Goal: Task Accomplishment & Management: Use online tool/utility

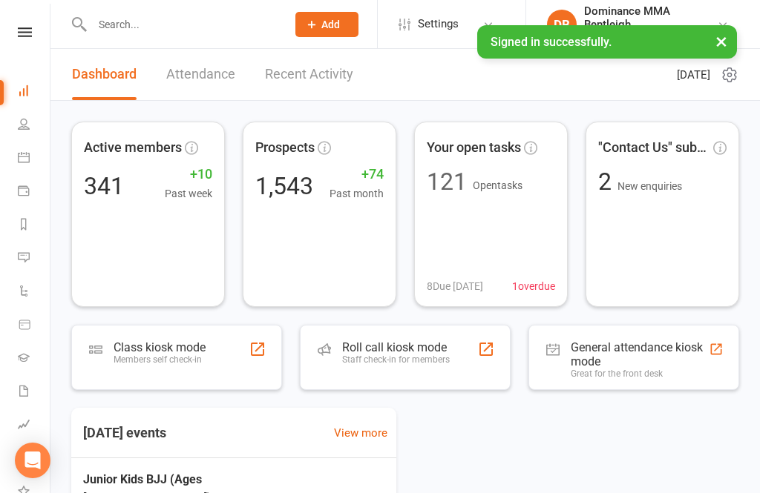
click at [36, 35] on link at bounding box center [25, 32] width 53 height 10
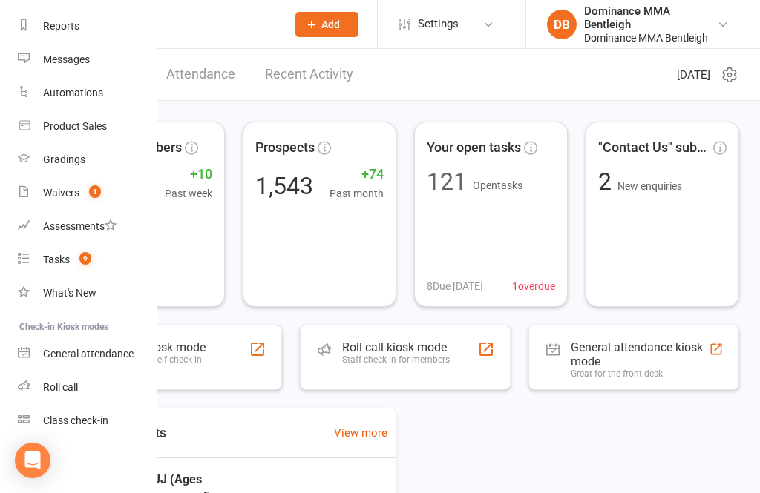
scroll to position [187, 0]
click at [96, 416] on div "Class check-in" at bounding box center [75, 421] width 65 height 12
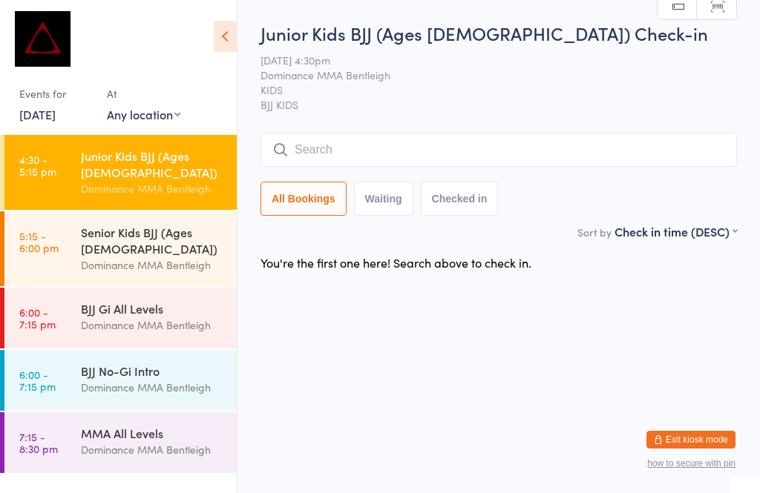
click at [297, 167] on input "search" at bounding box center [498, 150] width 476 height 34
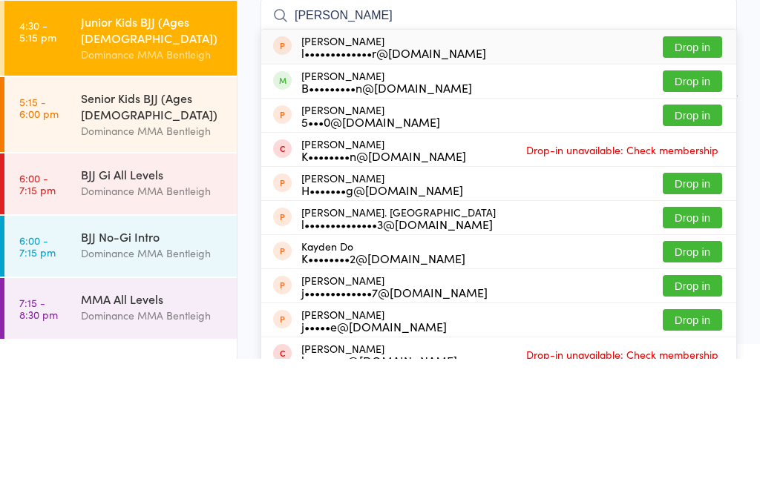
type input "[PERSON_NAME]"
click at [305, 181] on div "l•••••••••••••r@[DOMAIN_NAME]" at bounding box center [393, 187] width 185 height 12
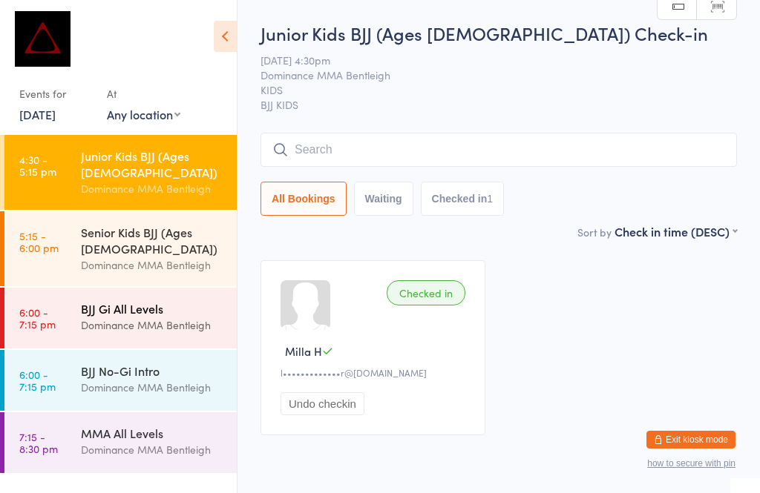
click at [165, 300] on div "BJJ Gi All Levels" at bounding box center [152, 308] width 143 height 16
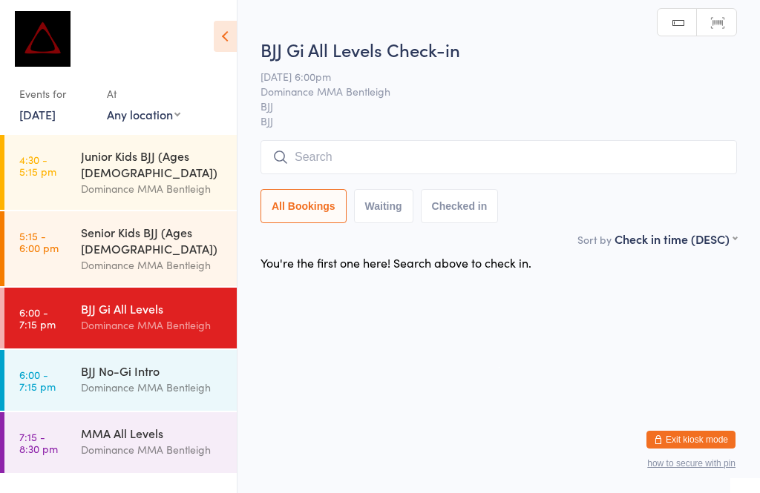
click at [444, 145] on input "search" at bounding box center [498, 157] width 476 height 34
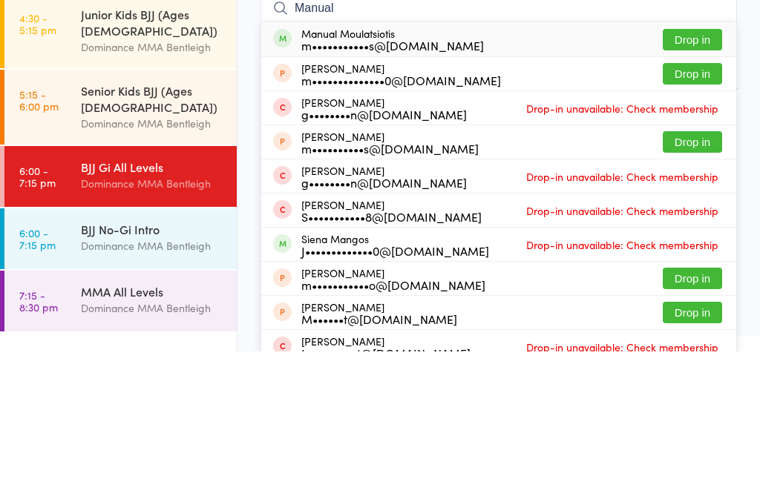
type input "Manual"
click at [693, 171] on button "Drop in" at bounding box center [691, 182] width 59 height 22
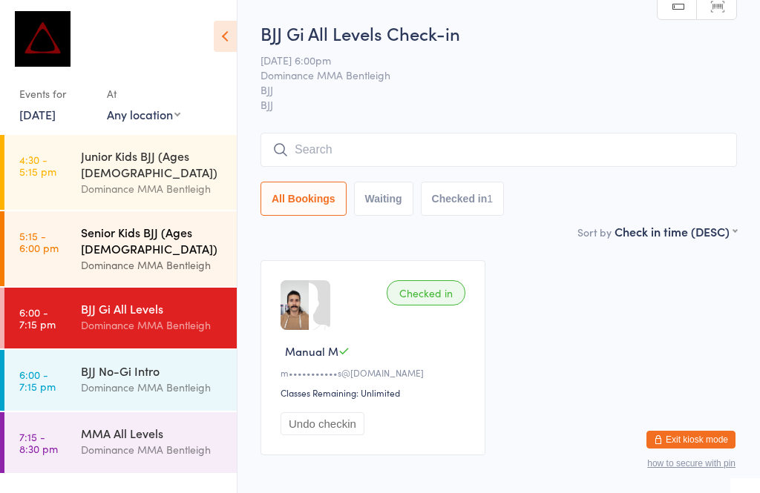
click at [205, 257] on div "Dominance MMA Bentleigh" at bounding box center [152, 265] width 143 height 17
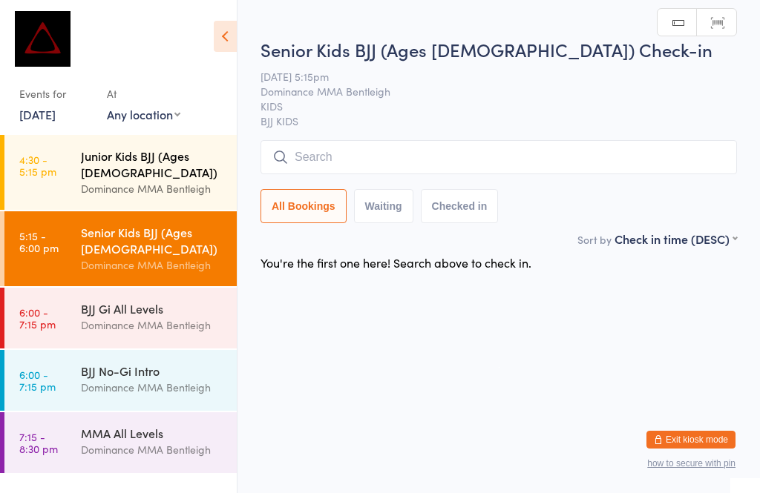
click at [202, 180] on div "Dominance MMA Bentleigh" at bounding box center [152, 188] width 143 height 17
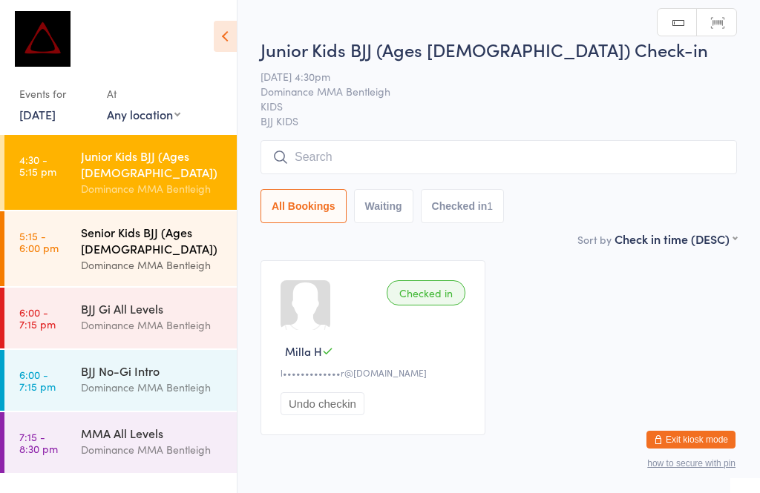
click at [171, 257] on div "Dominance MMA Bentleigh" at bounding box center [152, 265] width 143 height 17
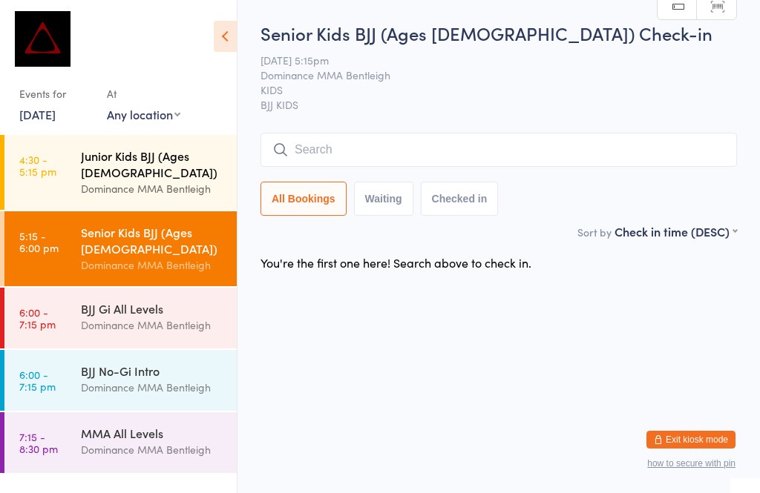
click at [174, 164] on div "Junior Kids BJJ (Ages [DEMOGRAPHIC_DATA])" at bounding box center [152, 164] width 143 height 33
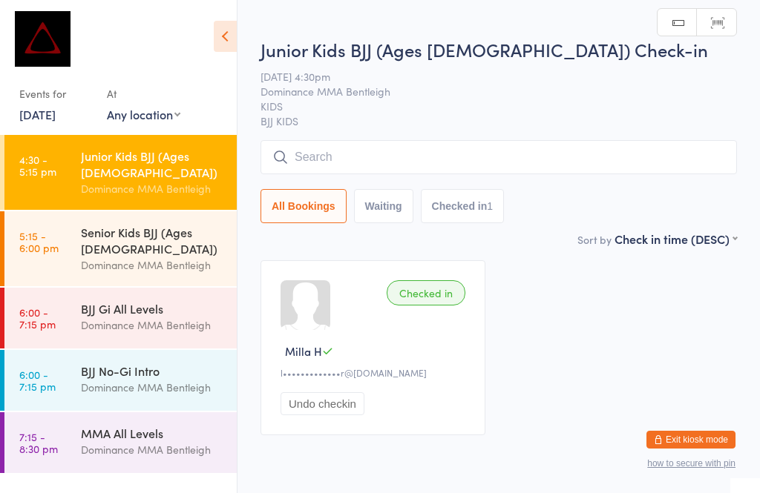
click at [392, 151] on input "search" at bounding box center [498, 157] width 476 height 34
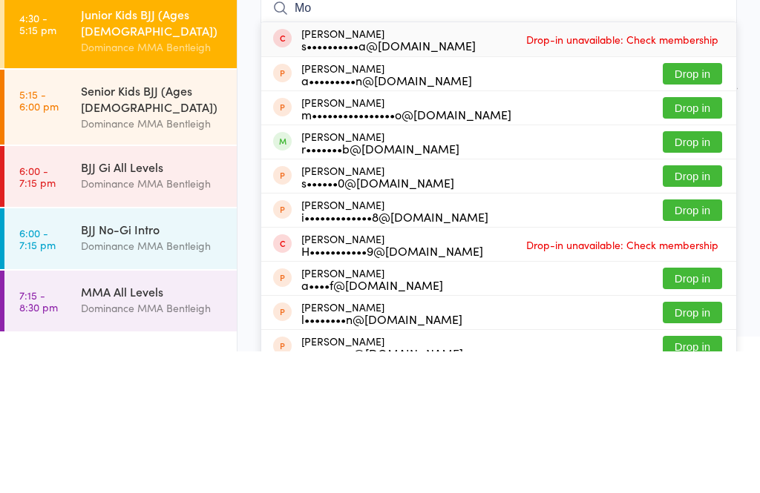
type input "M"
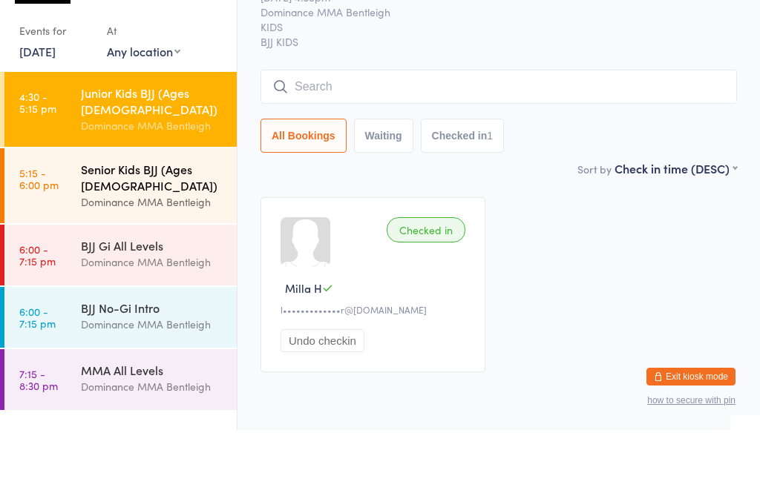
click at [212, 224] on div "Senior Kids BJJ (Ages [DEMOGRAPHIC_DATA])" at bounding box center [152, 240] width 143 height 33
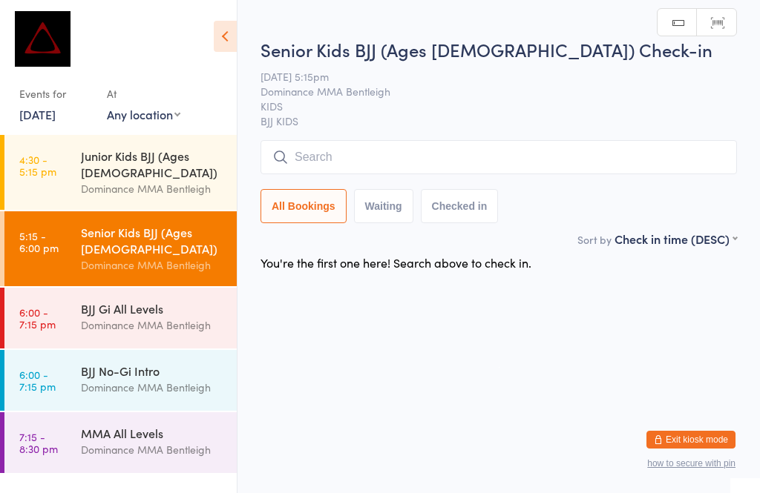
click at [416, 162] on input "search" at bounding box center [498, 157] width 476 height 34
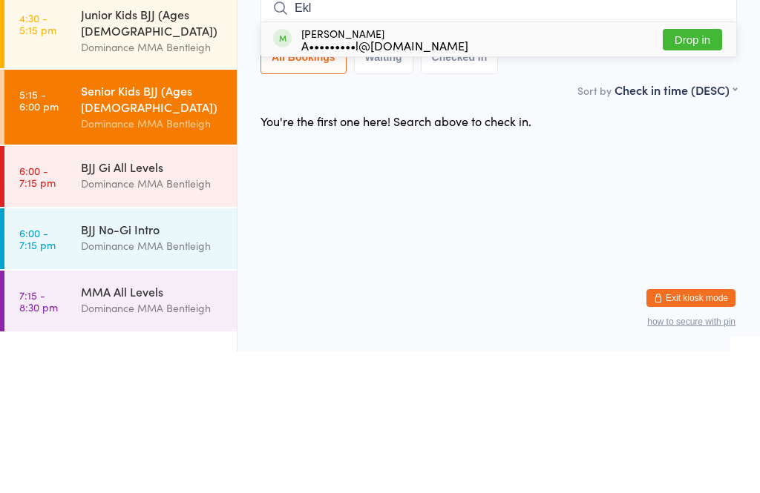
type input "Ekl"
click at [691, 171] on button "Drop in" at bounding box center [691, 182] width 59 height 22
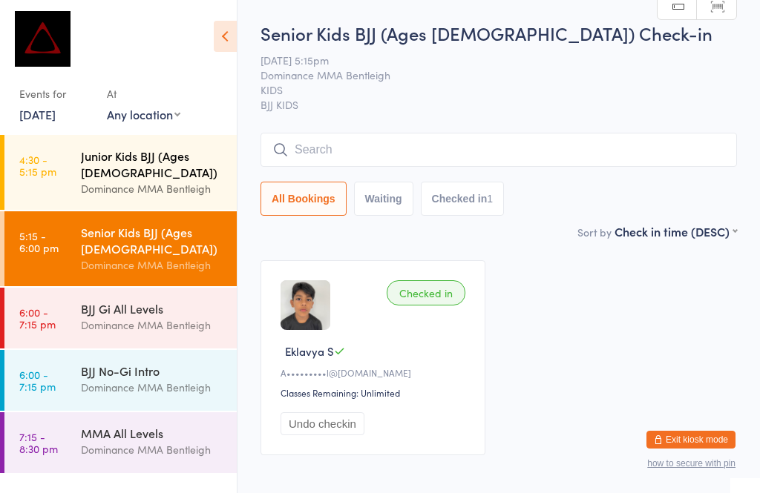
click at [168, 189] on div "Junior Kids BJJ (Ages [DEMOGRAPHIC_DATA]) Dominance MMA Bentleigh" at bounding box center [159, 172] width 156 height 75
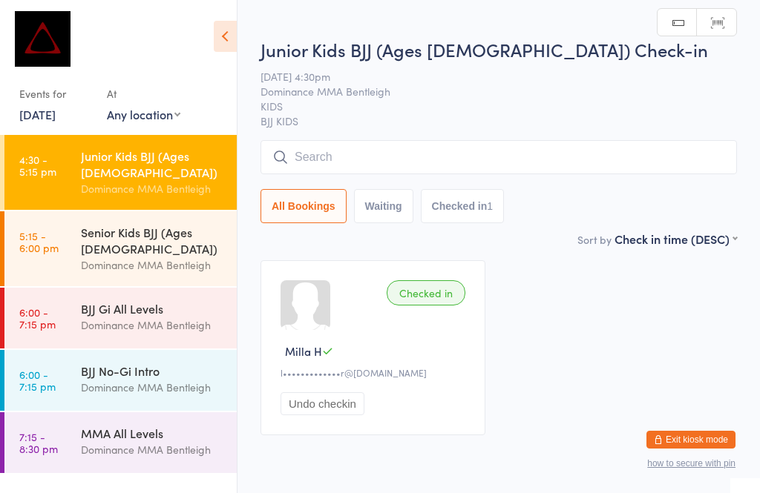
click at [444, 167] on input "search" at bounding box center [498, 157] width 476 height 34
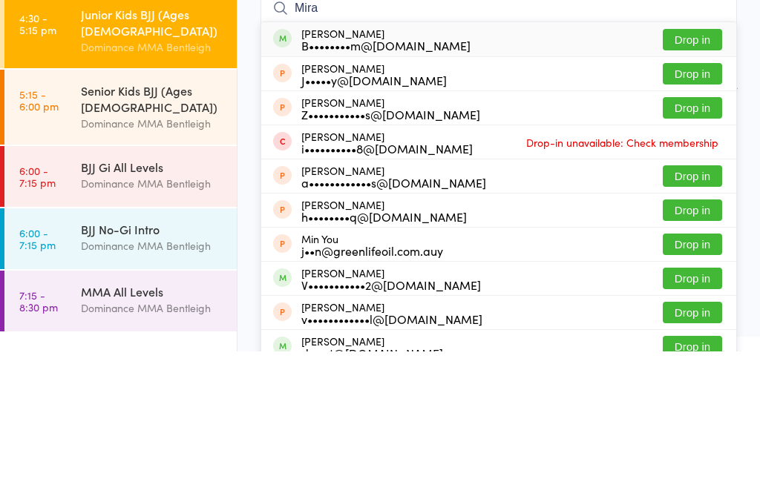
type input "Mira"
click at [704, 171] on button "Drop in" at bounding box center [691, 182] width 59 height 22
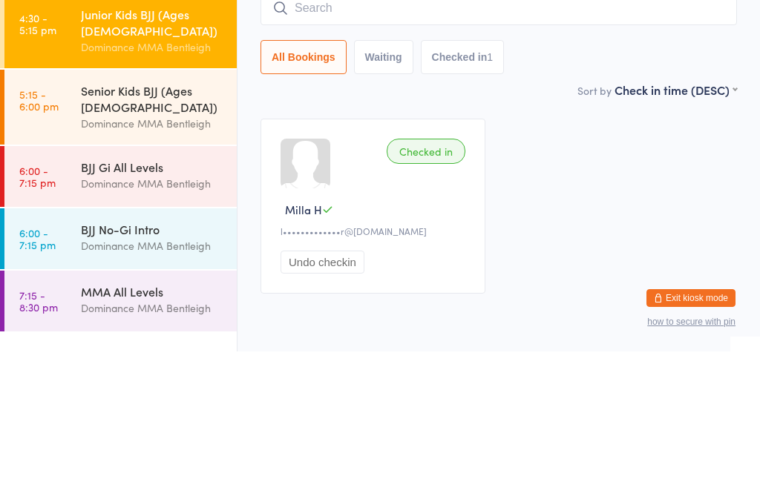
scroll to position [63, 0]
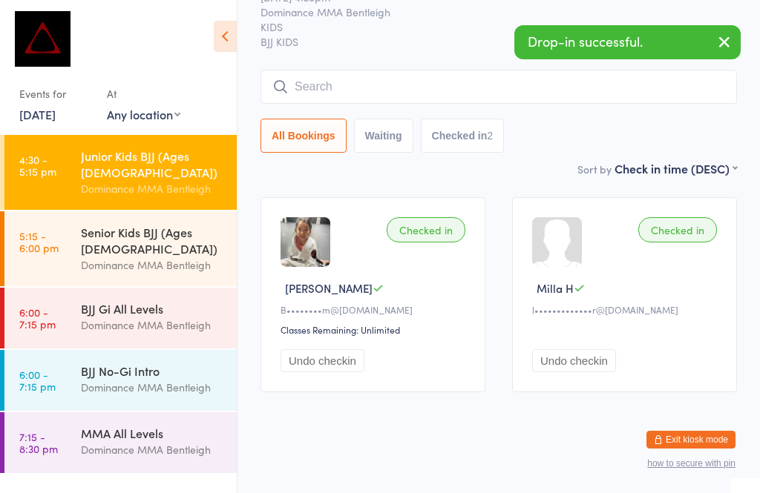
click at [400, 82] on input "search" at bounding box center [498, 87] width 476 height 34
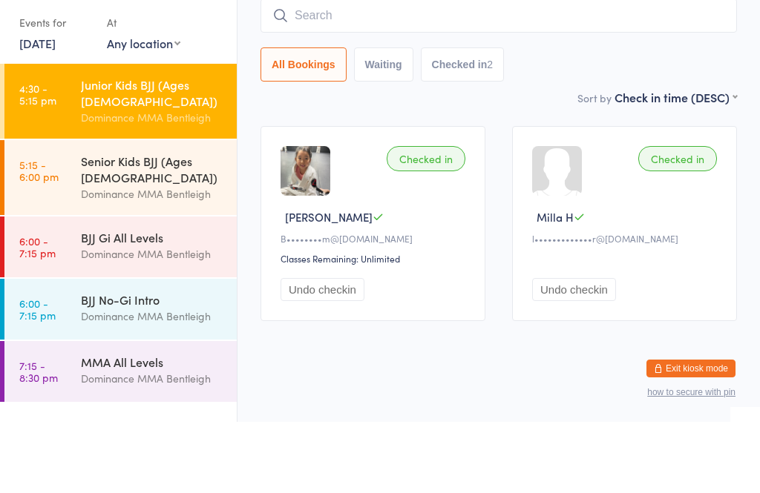
click at [575, 119] on div "All Bookings Waiting Checked in 2" at bounding box center [498, 136] width 476 height 34
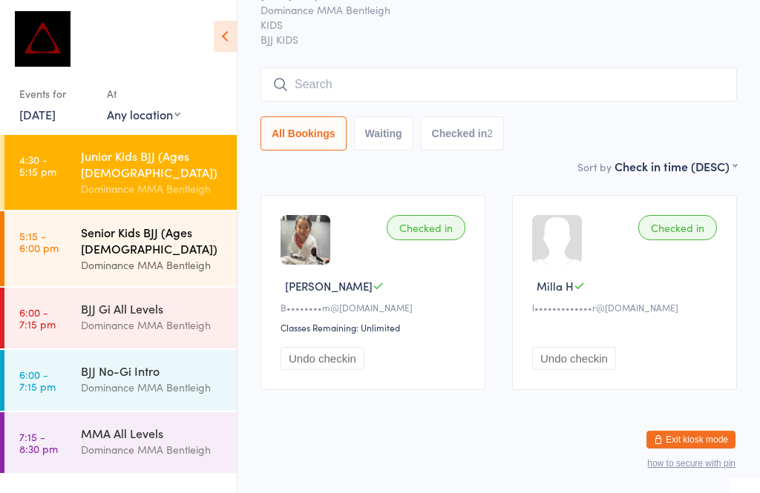
click at [207, 224] on div "Senior Kids BJJ (Ages [DEMOGRAPHIC_DATA])" at bounding box center [152, 240] width 143 height 33
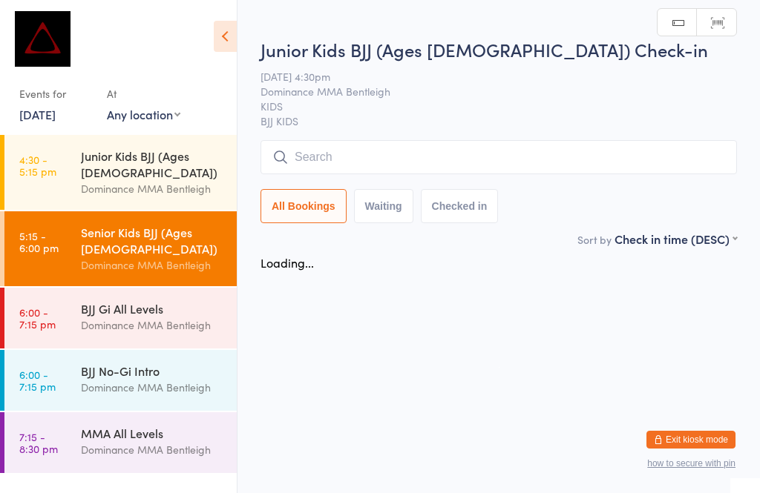
click at [376, 158] on input "search" at bounding box center [498, 157] width 476 height 34
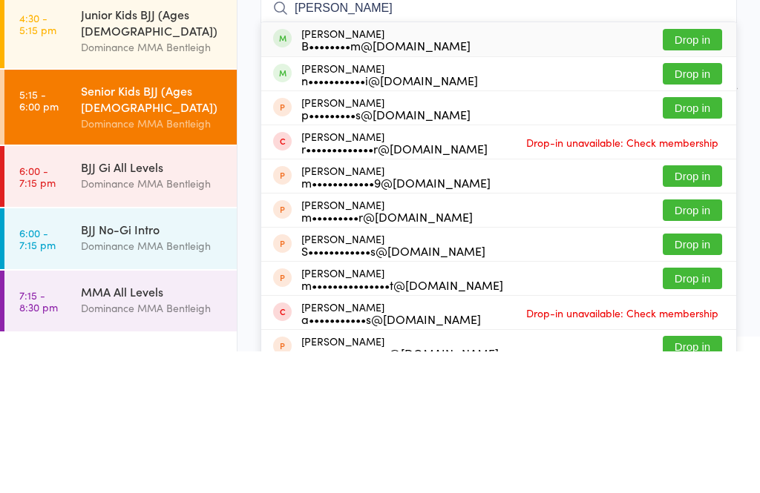
type input "[PERSON_NAME]"
click at [680, 171] on button "Drop in" at bounding box center [691, 182] width 59 height 22
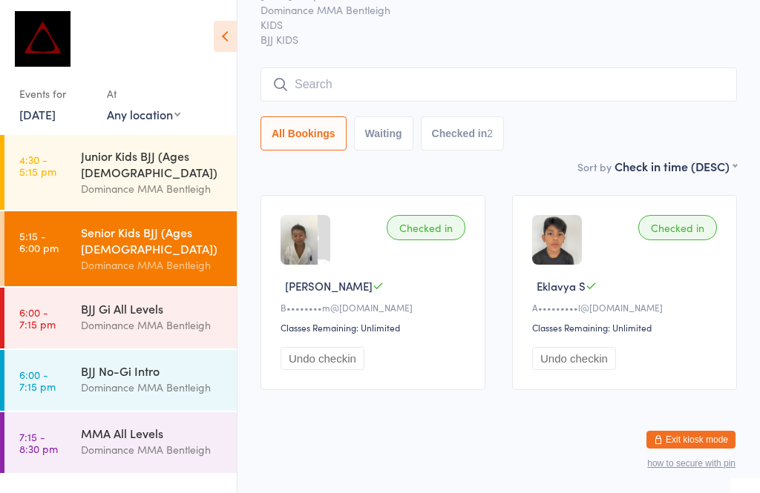
click at [587, 74] on input "search" at bounding box center [498, 84] width 476 height 34
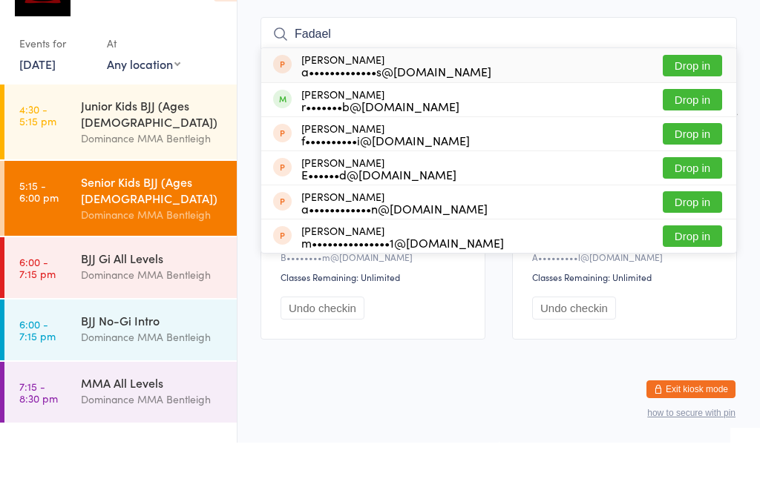
type input "Fadael"
click at [688, 139] on button "Drop in" at bounding box center [691, 150] width 59 height 22
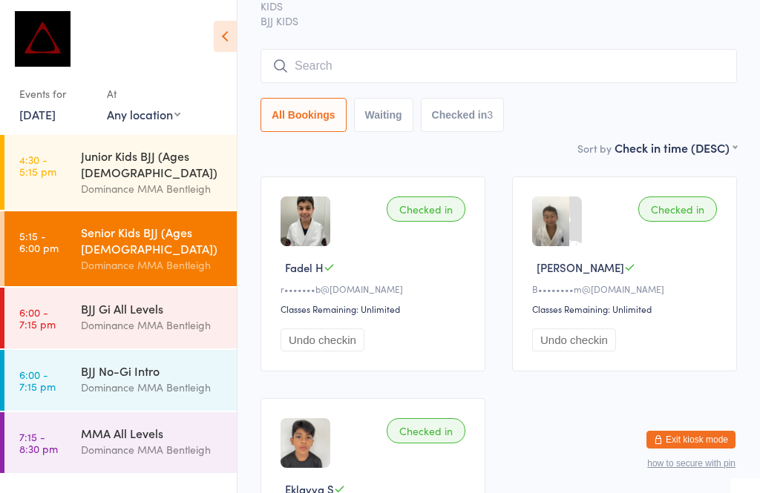
click at [306, 56] on input "search" at bounding box center [498, 66] width 476 height 34
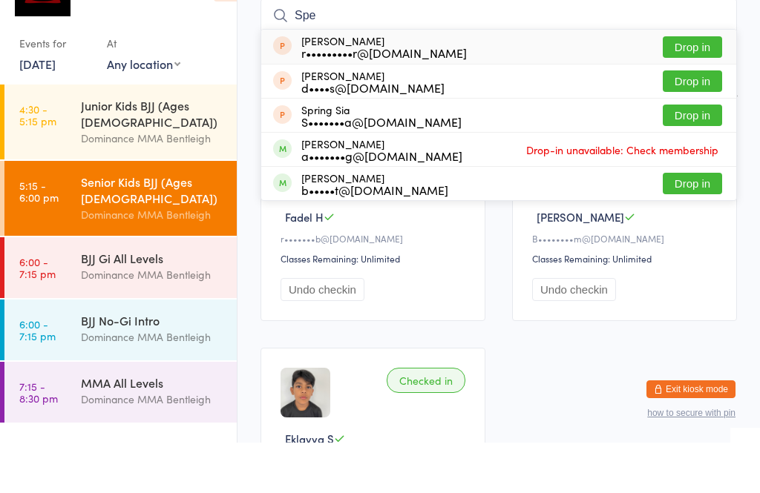
type input "Spe"
click at [680, 223] on button "Drop in" at bounding box center [691, 234] width 59 height 22
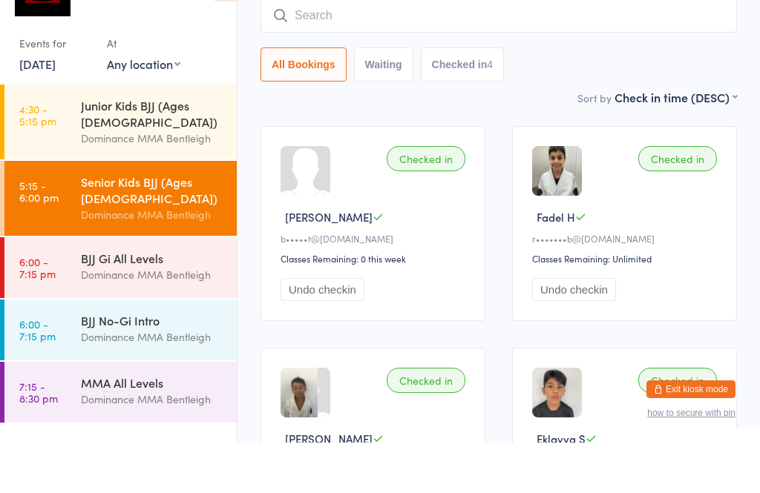
click at [454, 116] on main "Senior Kids BJJ (Ages [DEMOGRAPHIC_DATA]) Check-in [DATE] 5:15pm Dominance MMA …" at bounding box center [498, 272] width 476 height 670
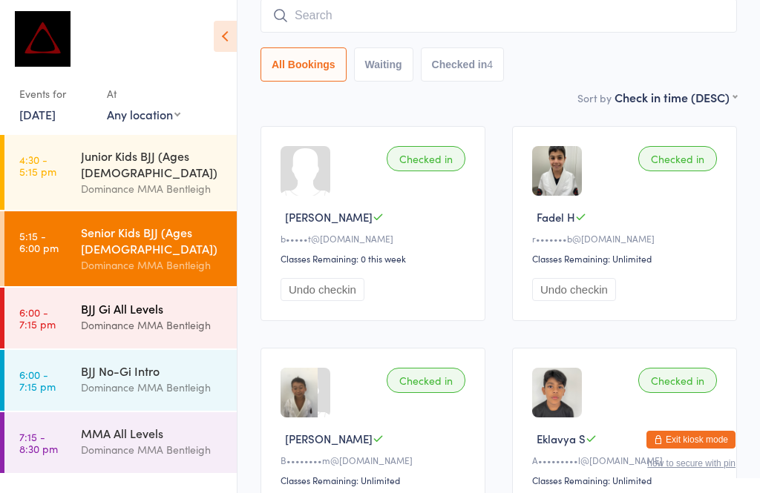
click at [142, 317] on div "Dominance MMA Bentleigh" at bounding box center [152, 325] width 143 height 17
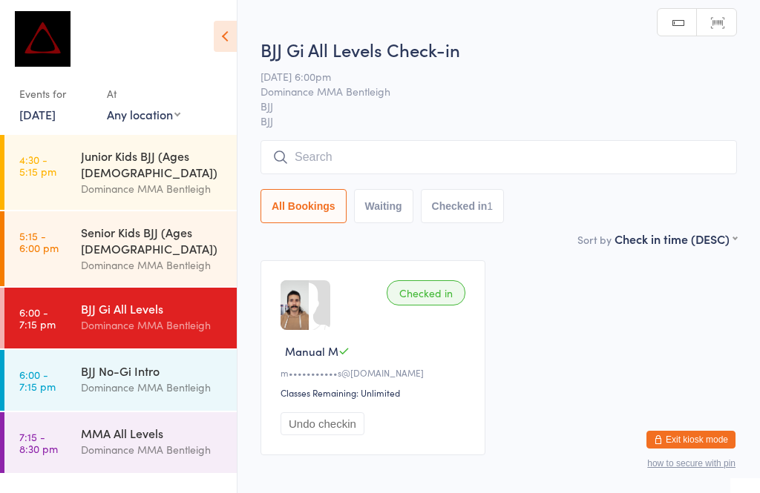
click at [470, 158] on input "search" at bounding box center [498, 157] width 476 height 34
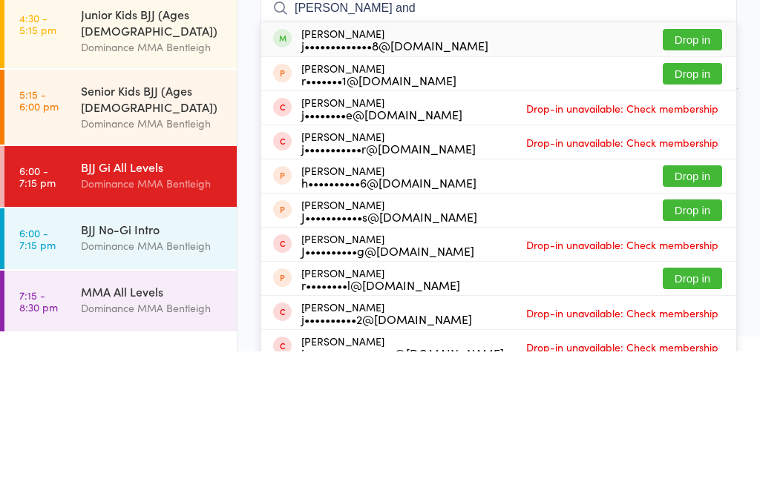
type input "[PERSON_NAME] and"
click at [697, 171] on button "Drop in" at bounding box center [691, 182] width 59 height 22
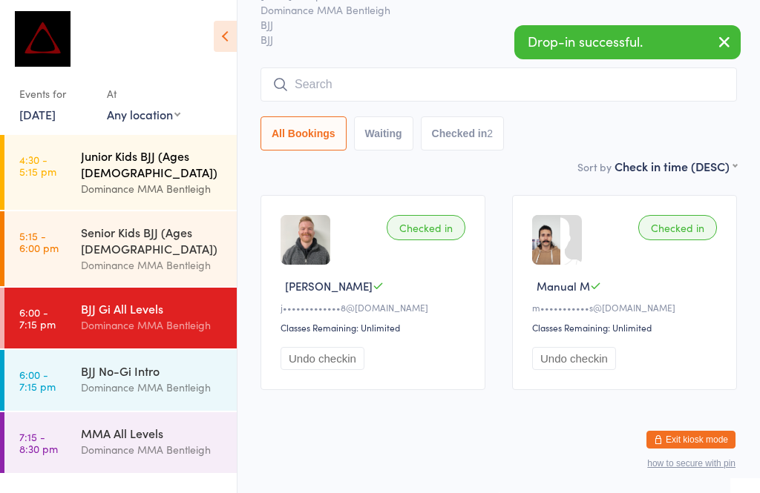
click at [169, 159] on div "Junior Kids BJJ (Ages [DEMOGRAPHIC_DATA])" at bounding box center [152, 164] width 143 height 33
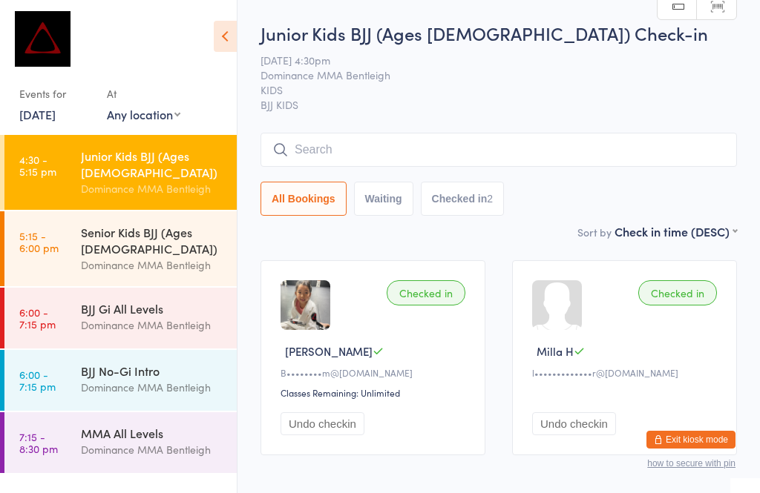
click at [435, 150] on input "search" at bounding box center [498, 150] width 476 height 34
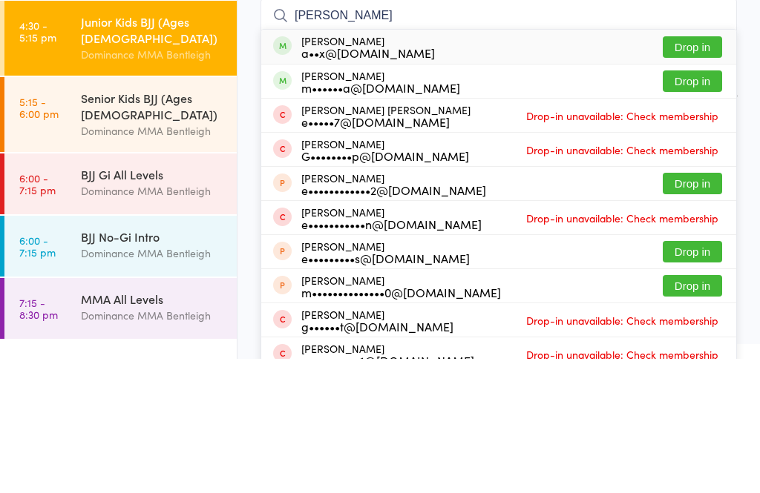
type input "[PERSON_NAME]"
click at [695, 171] on button "Drop in" at bounding box center [691, 182] width 59 height 22
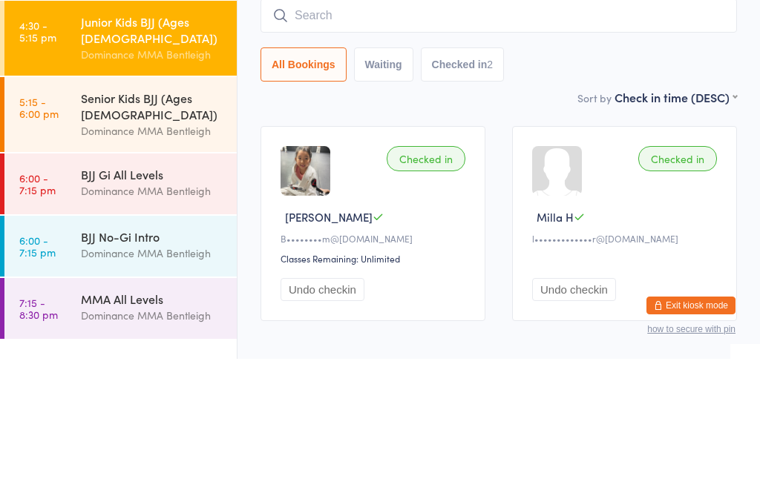
scroll to position [84, 0]
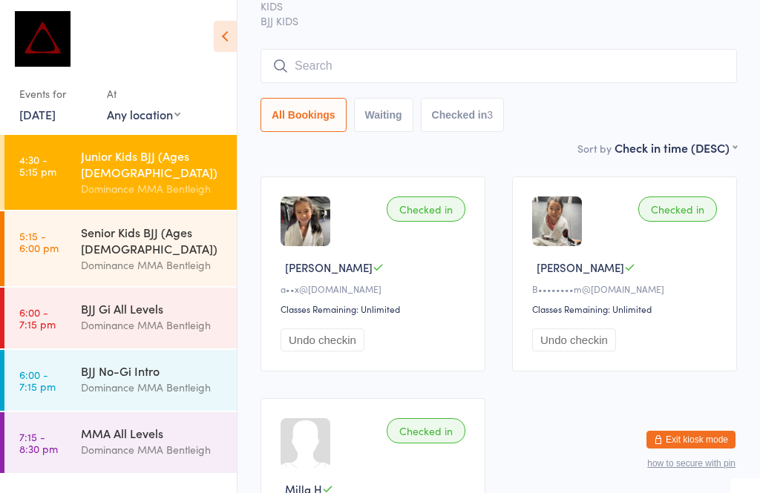
click at [313, 63] on input "search" at bounding box center [498, 66] width 476 height 34
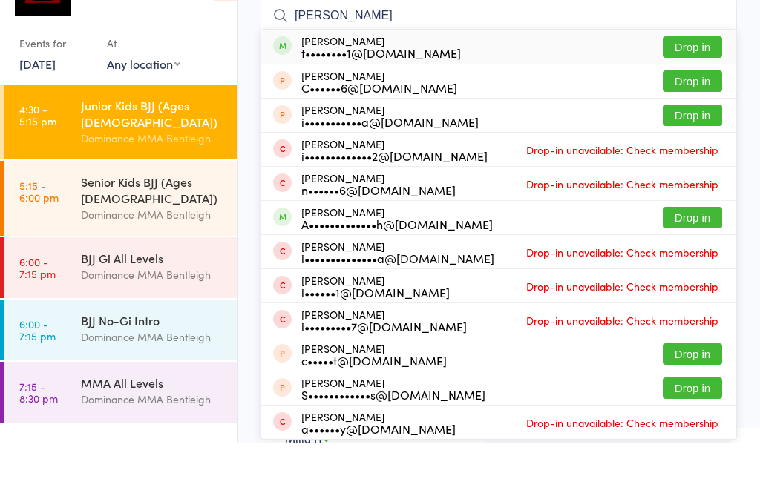
type input "[PERSON_NAME]"
click at [711, 87] on button "Drop in" at bounding box center [691, 98] width 59 height 22
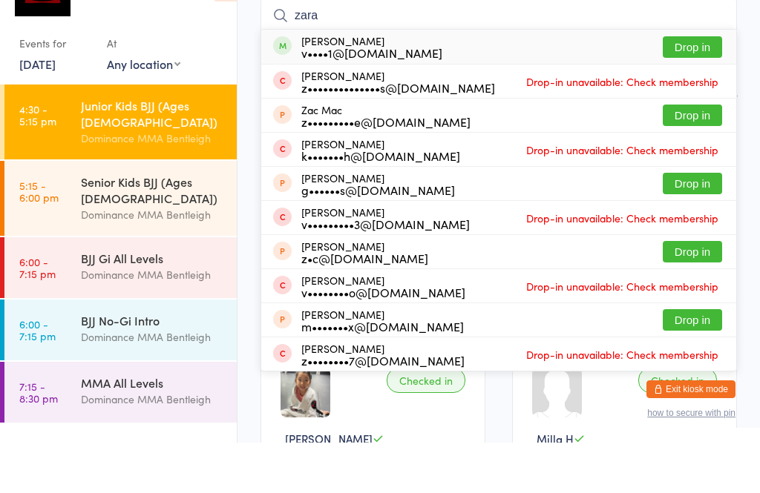
type input "zara"
click at [710, 87] on button "Drop in" at bounding box center [691, 98] width 59 height 22
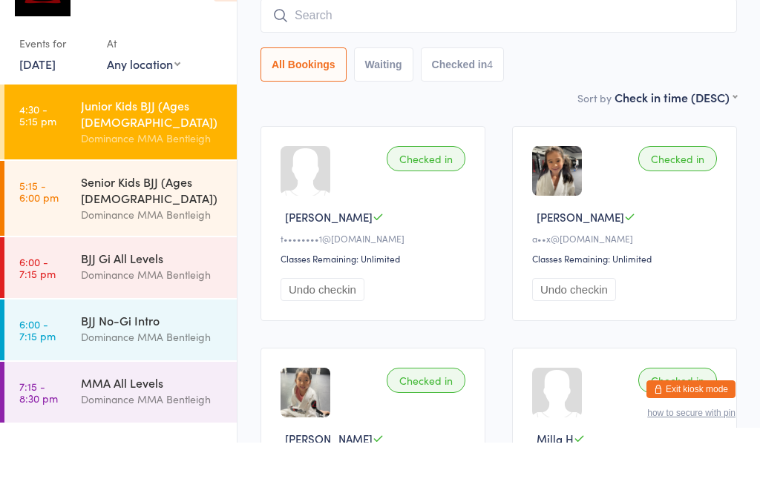
scroll to position [134, 0]
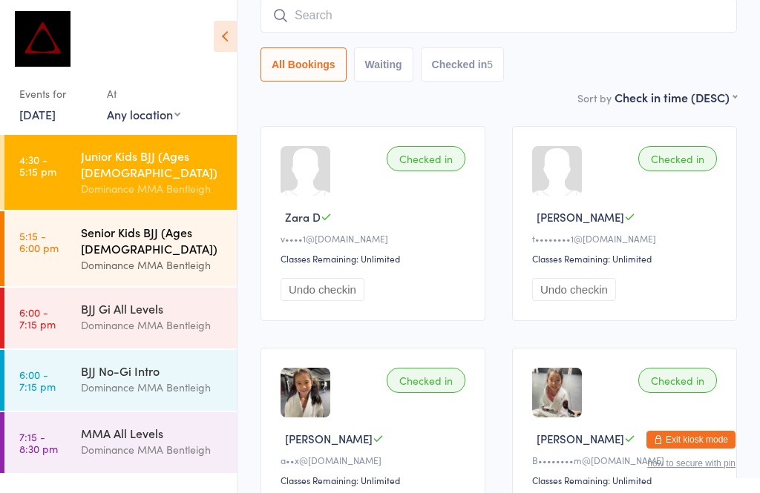
click at [127, 257] on div "Dominance MMA Bentleigh" at bounding box center [152, 265] width 143 height 17
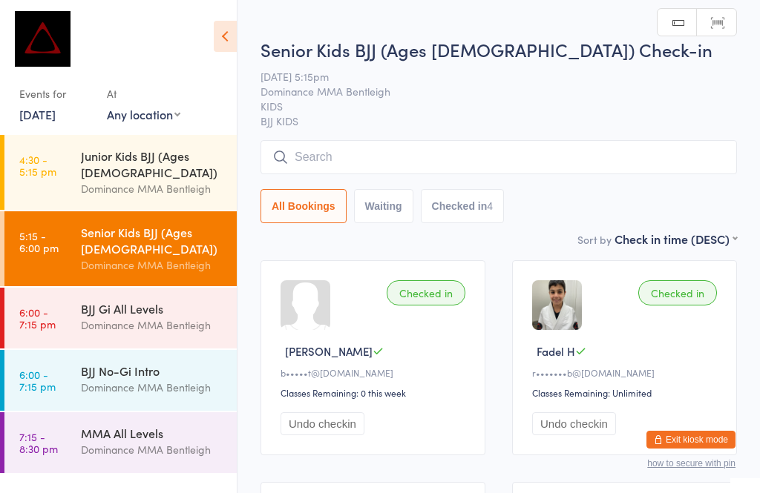
click at [326, 151] on input "search" at bounding box center [498, 157] width 476 height 34
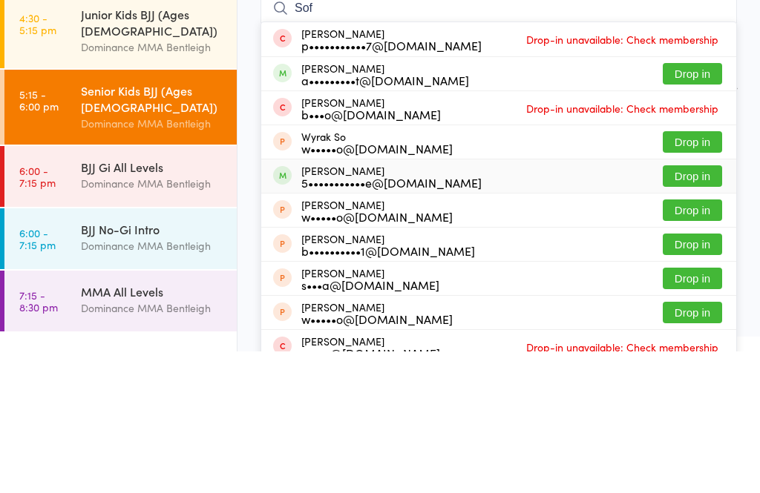
type input "Sof"
click at [310, 306] on div "[PERSON_NAME] 5•••••••••••e@[DOMAIN_NAME]" at bounding box center [391, 318] width 180 height 24
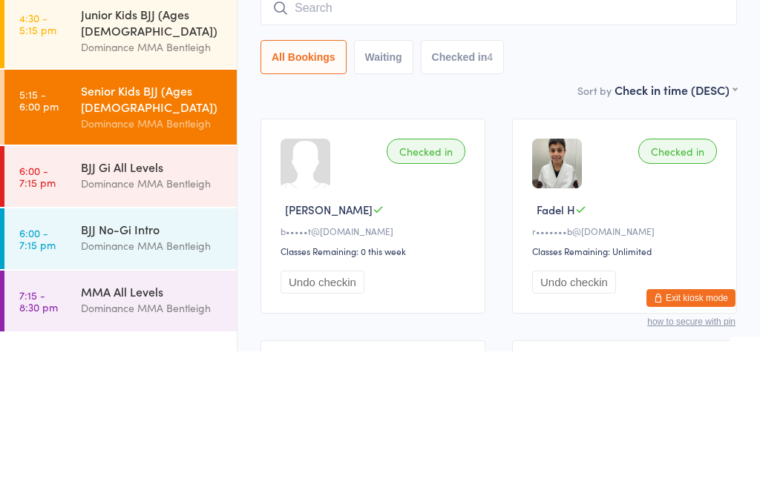
scroll to position [142, 0]
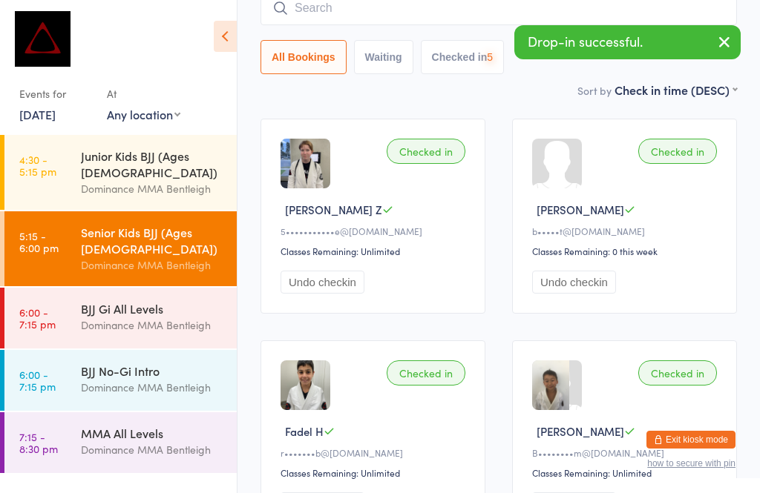
click at [335, 4] on input "search" at bounding box center [498, 8] width 476 height 34
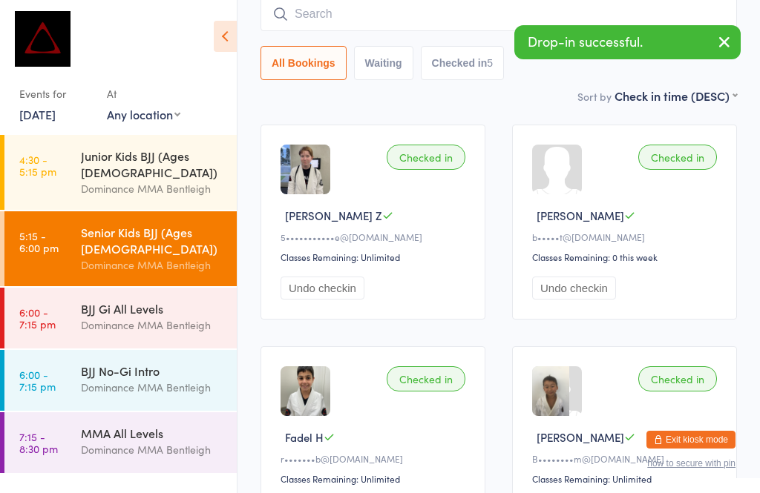
scroll to position [134, 0]
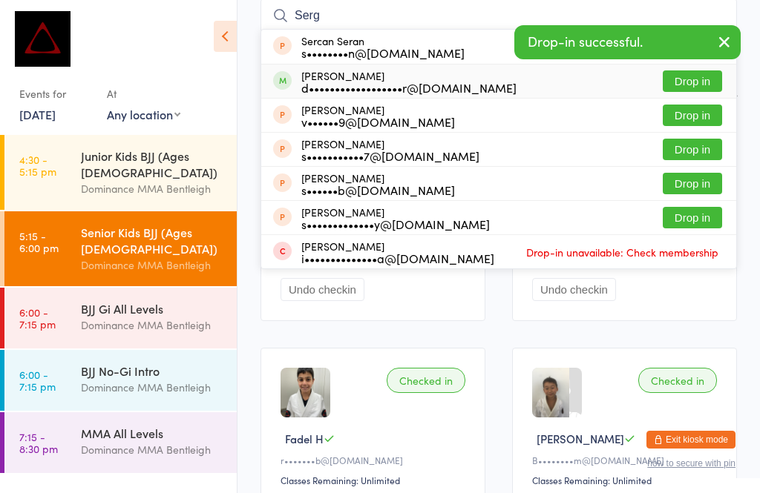
type input "Serg"
click at [312, 88] on div "d••••••••••••••••••r@[DOMAIN_NAME]" at bounding box center [408, 88] width 215 height 12
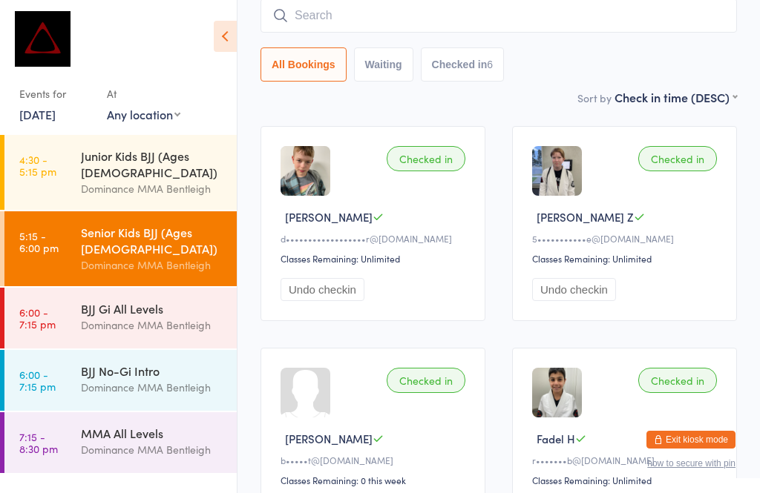
click at [584, 1] on input "search" at bounding box center [498, 16] width 476 height 34
type input "F"
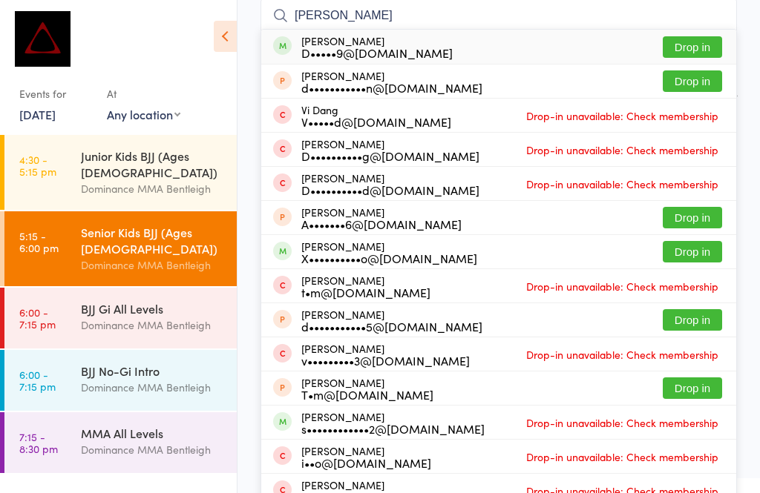
type input "[PERSON_NAME]"
click at [702, 46] on button "Drop in" at bounding box center [691, 47] width 59 height 22
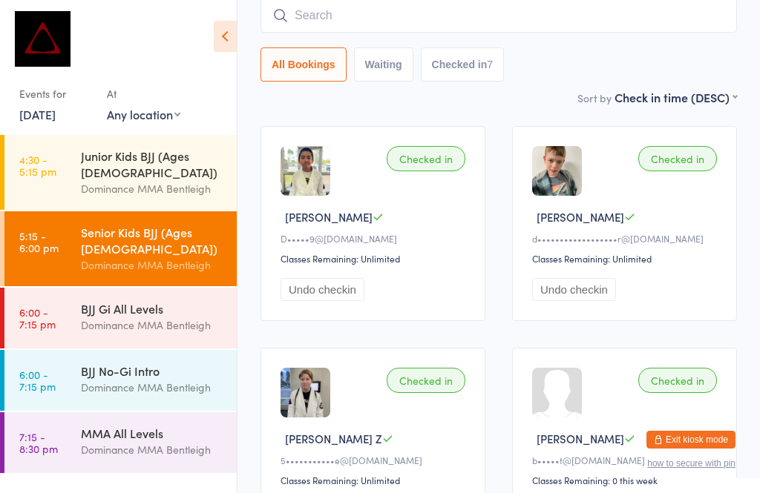
click at [412, 24] on input "search" at bounding box center [498, 16] width 476 height 34
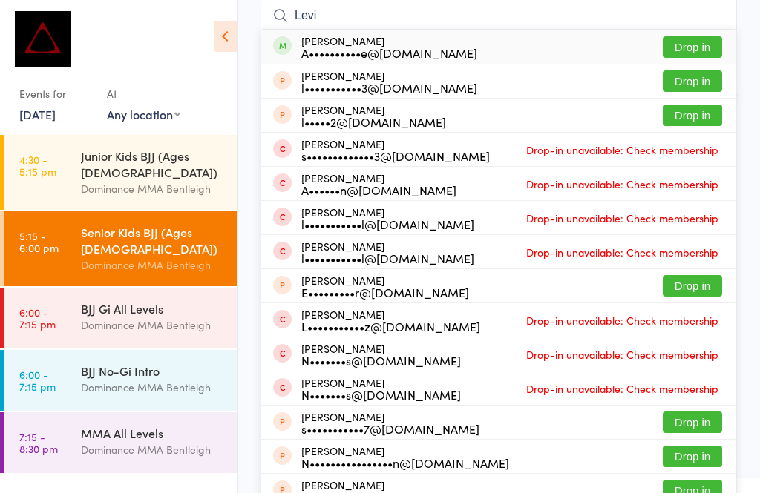
type input "Levi"
click at [706, 58] on button "Drop in" at bounding box center [691, 47] width 59 height 22
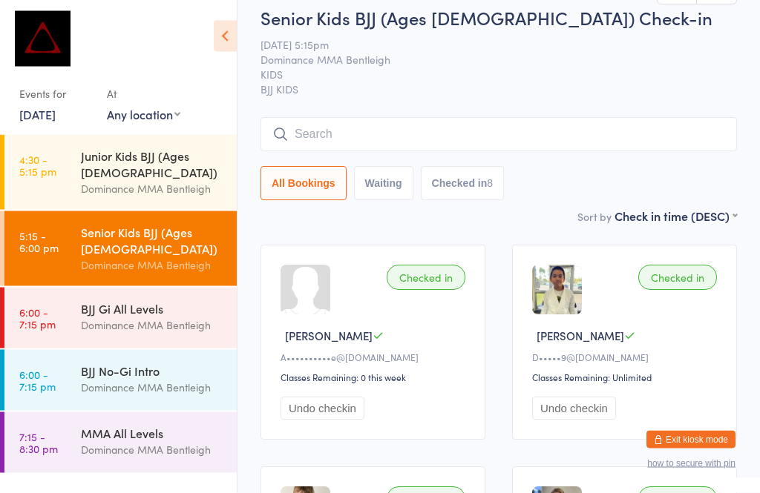
scroll to position [16, 0]
click at [329, 139] on input "search" at bounding box center [498, 134] width 476 height 34
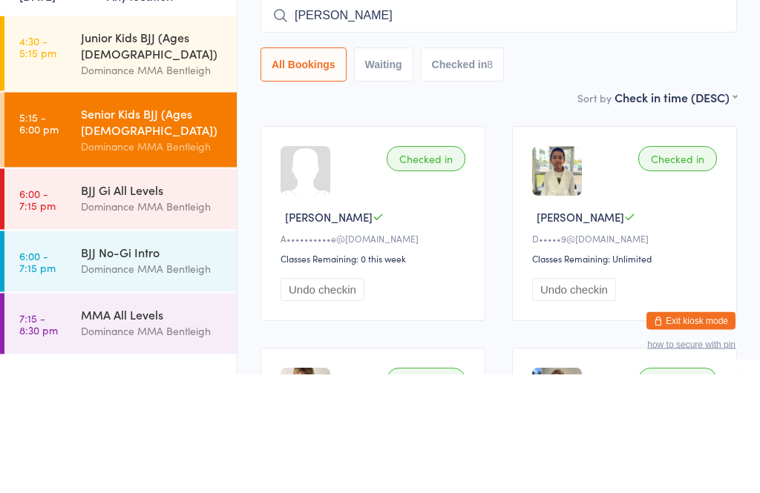
type input "[PERSON_NAME]"
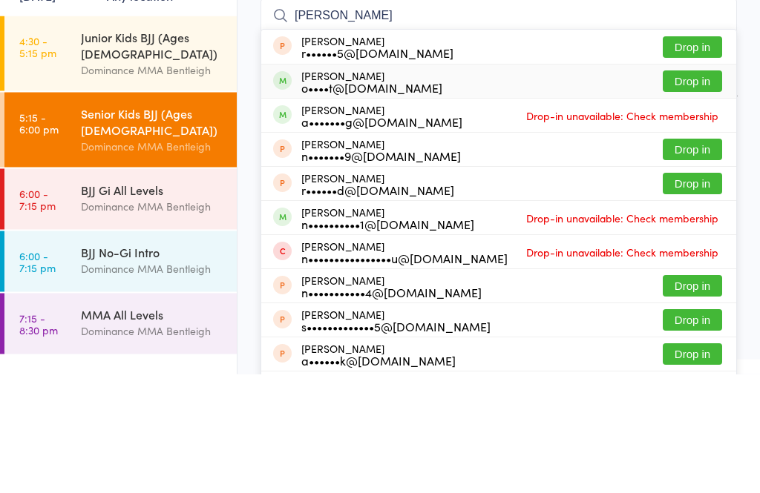
click at [691, 190] on button "Drop in" at bounding box center [691, 201] width 59 height 22
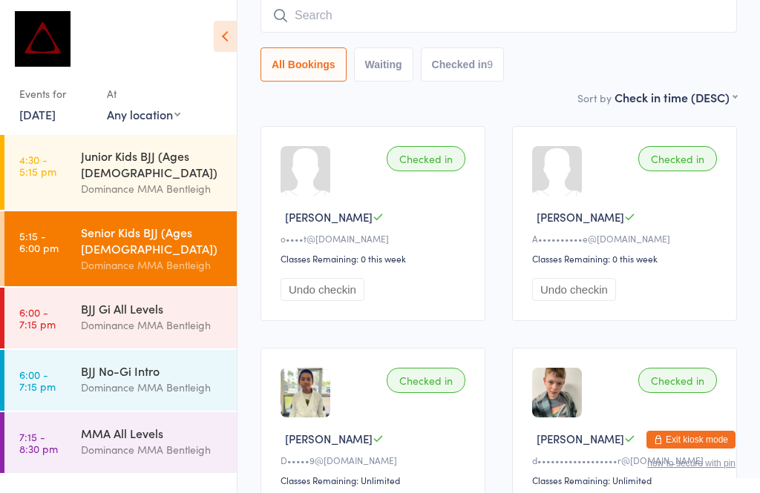
click at [353, 27] on input "search" at bounding box center [498, 16] width 476 height 34
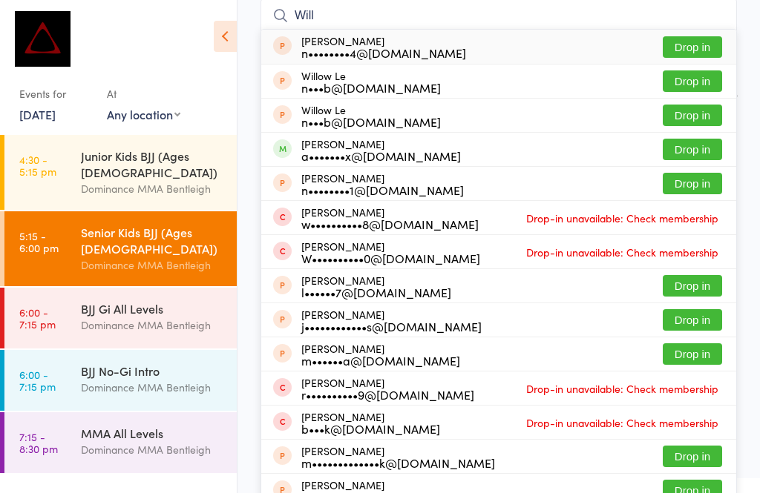
type input "Will"
click at [686, 153] on button "Drop in" at bounding box center [691, 150] width 59 height 22
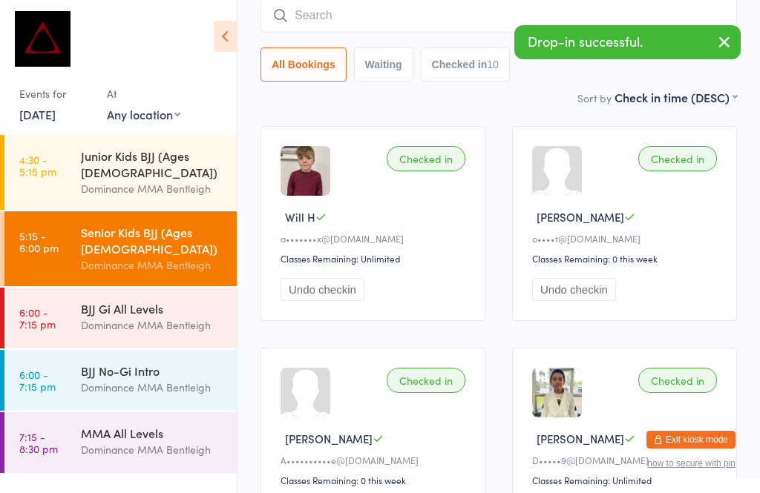
click at [352, 23] on input "search" at bounding box center [498, 16] width 476 height 34
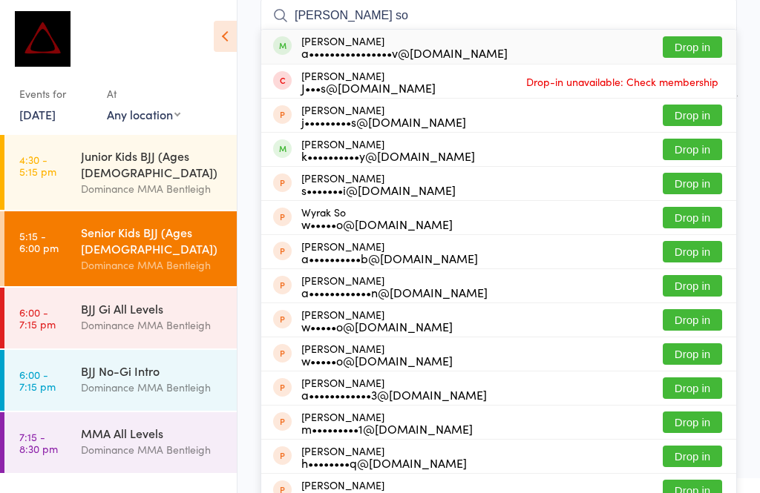
type input "[PERSON_NAME] so"
click at [705, 47] on button "Drop in" at bounding box center [691, 47] width 59 height 22
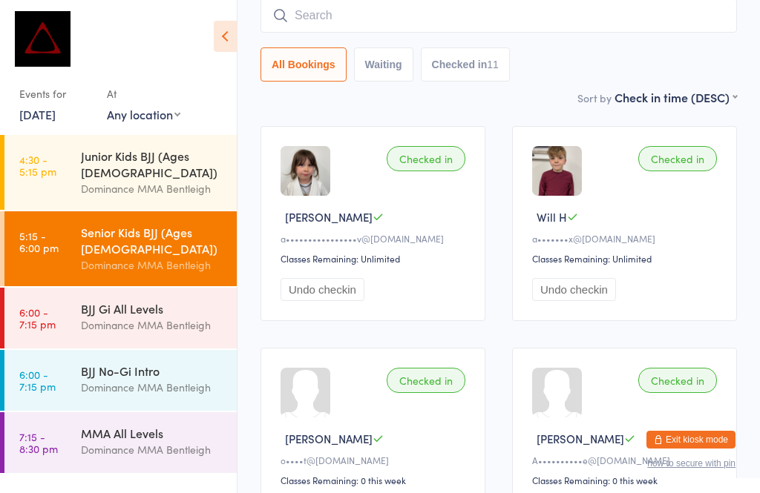
click at [355, 27] on input "search" at bounding box center [498, 16] width 476 height 34
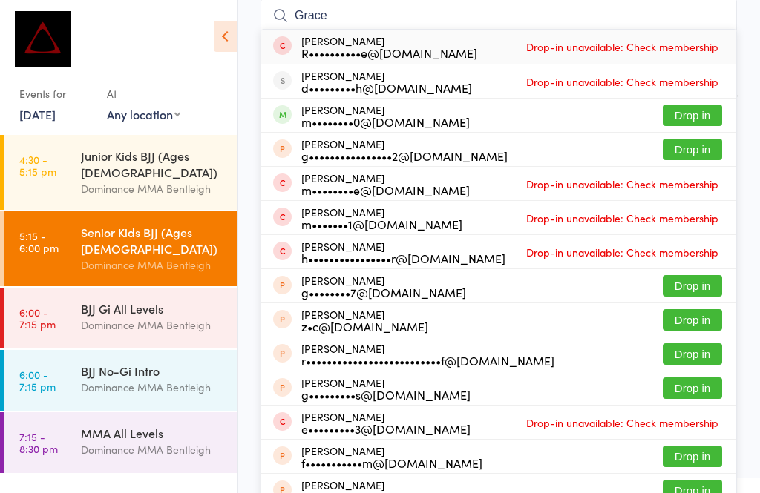
type input "Grace"
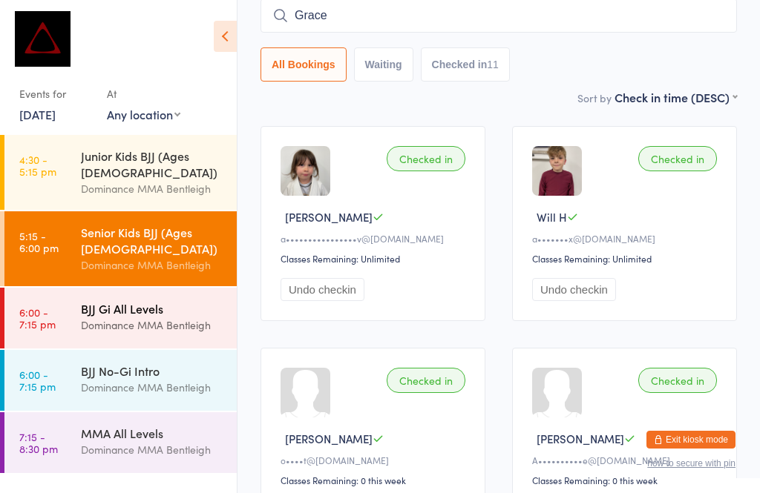
click at [171, 300] on div "BJJ Gi All Levels" at bounding box center [152, 308] width 143 height 16
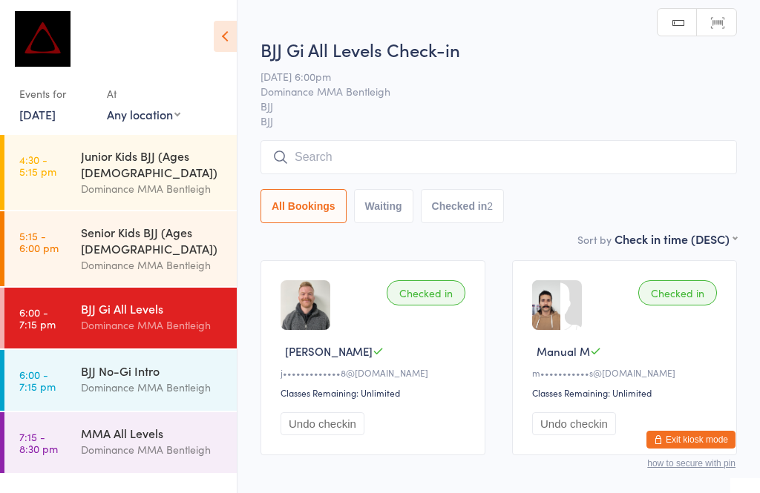
click at [394, 163] on input "search" at bounding box center [498, 157] width 476 height 34
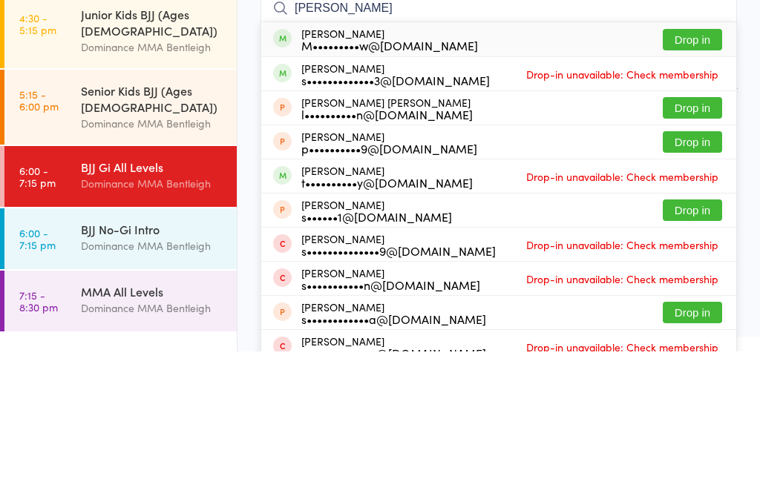
type input "[PERSON_NAME]"
click at [700, 171] on button "Drop in" at bounding box center [691, 182] width 59 height 22
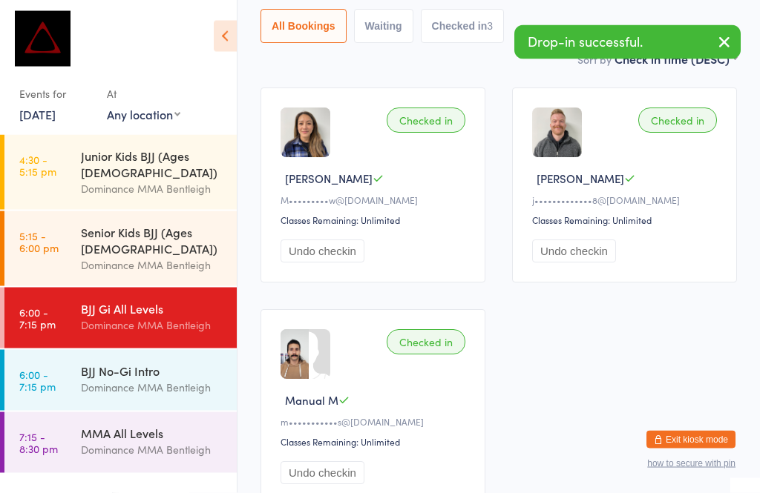
scroll to position [173, 0]
click at [303, 369] on img at bounding box center [294, 354] width 28 height 50
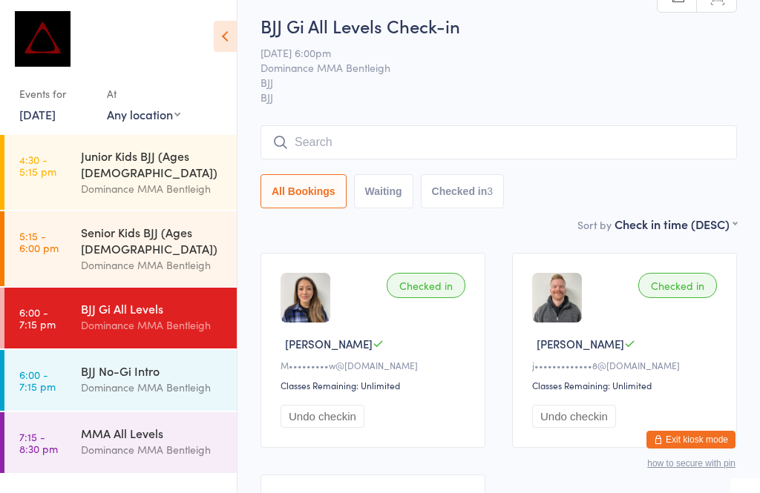
scroll to position [0, 0]
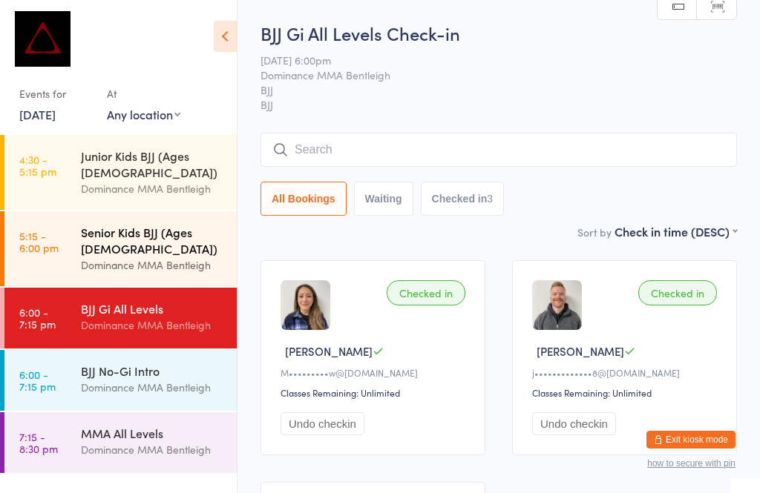
click at [171, 224] on div "Senior Kids BJJ (Ages [DEMOGRAPHIC_DATA])" at bounding box center [152, 240] width 143 height 33
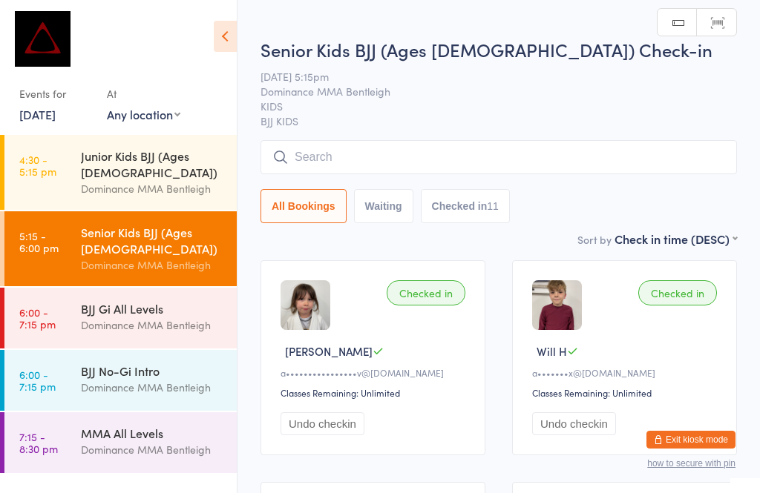
click at [677, 156] on input "search" at bounding box center [498, 157] width 476 height 34
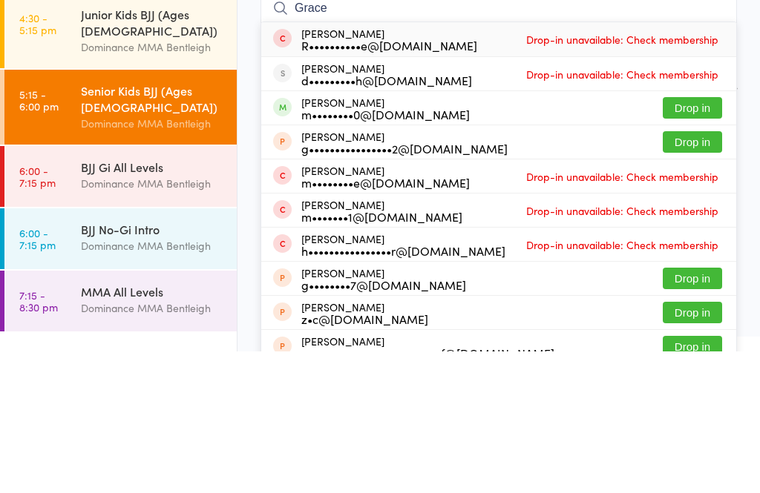
type input "Grace"
click at [708, 239] on button "Drop in" at bounding box center [691, 250] width 59 height 22
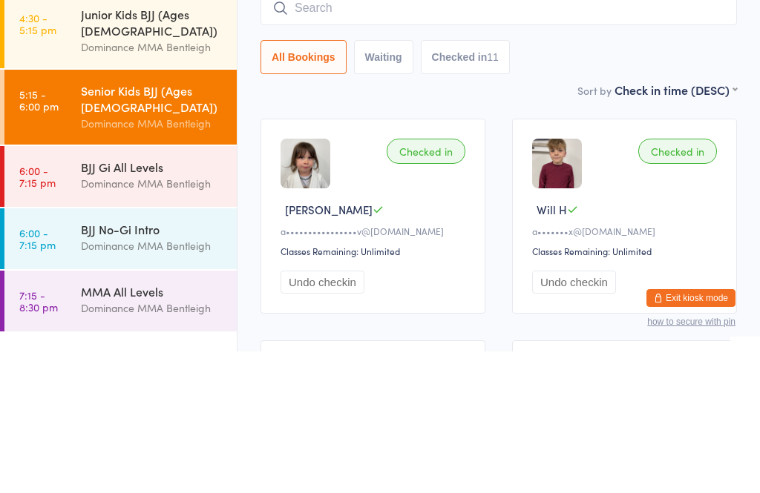
scroll to position [142, 0]
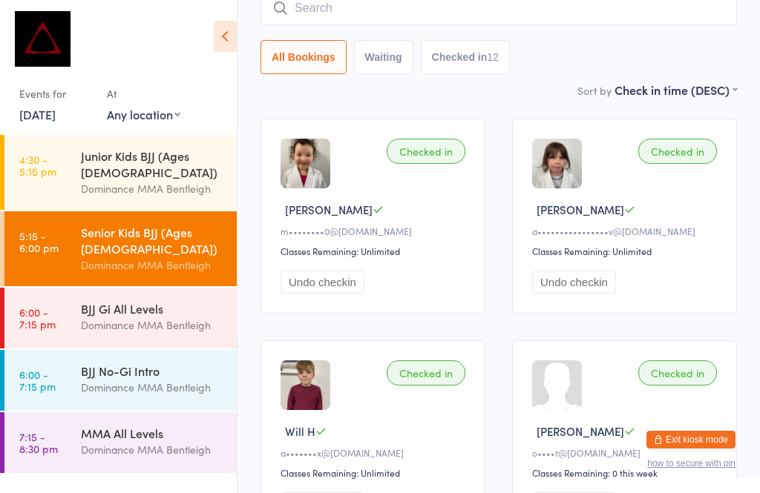
click at [584, 10] on input "search" at bounding box center [498, 8] width 476 height 34
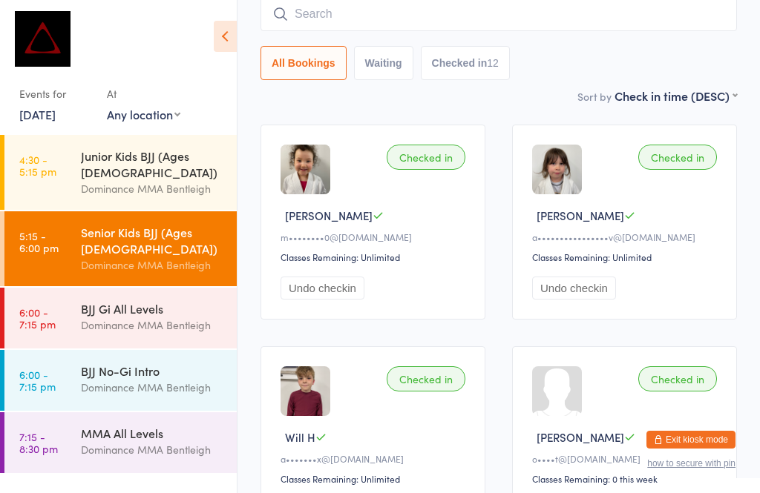
scroll to position [134, 0]
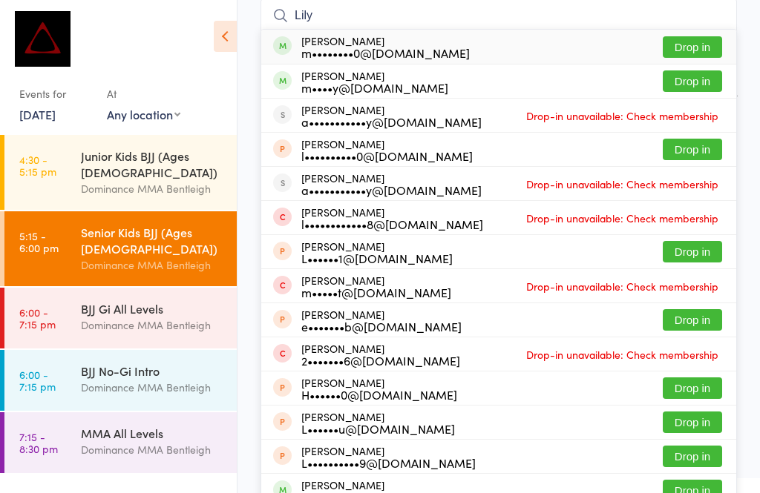
type input "Lily"
click at [693, 49] on button "Drop in" at bounding box center [691, 47] width 59 height 22
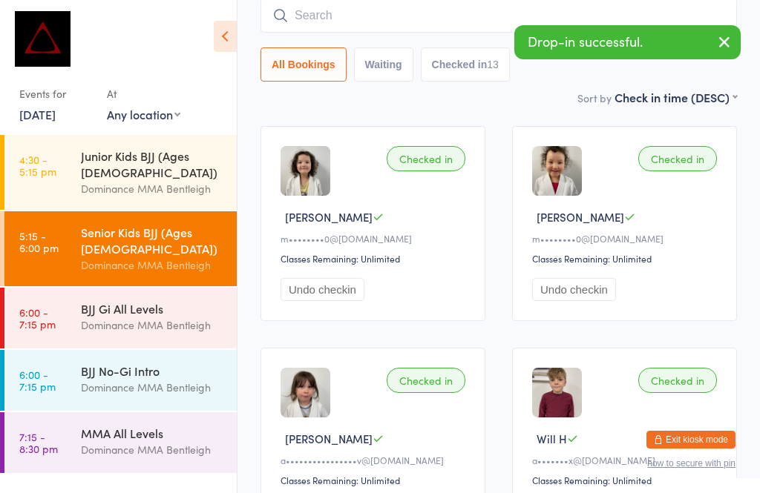
click at [444, 18] on input "search" at bounding box center [498, 16] width 476 height 34
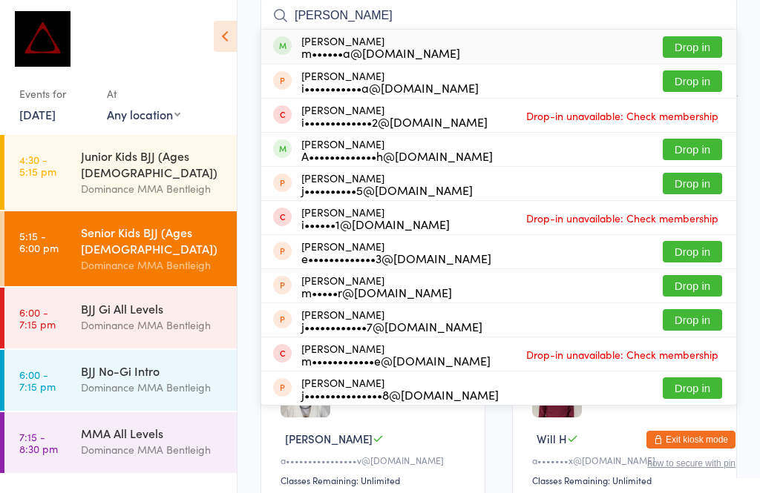
type input "[PERSON_NAME]"
click at [710, 41] on button "Drop in" at bounding box center [691, 47] width 59 height 22
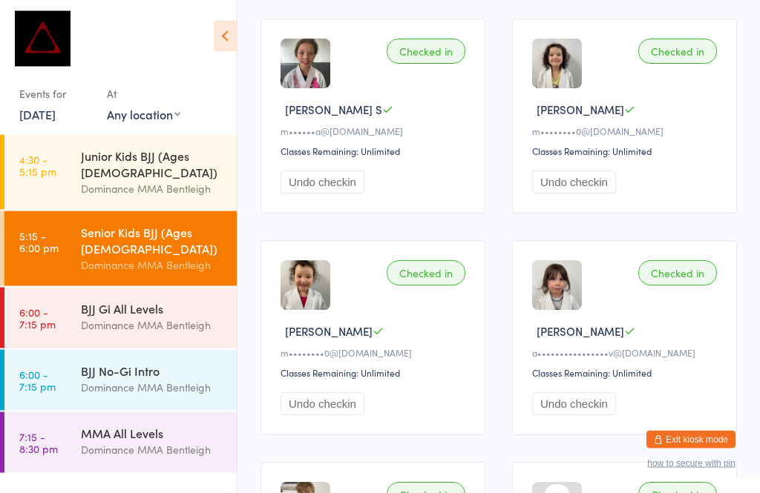
scroll to position [0, 0]
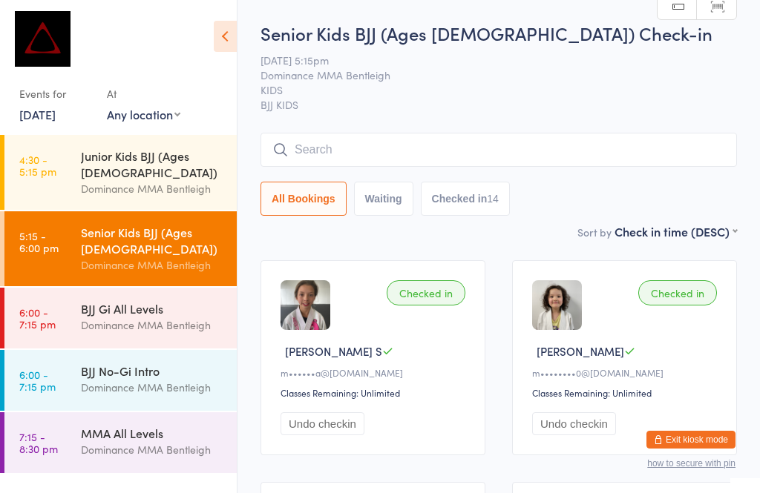
click at [498, 158] on input "search" at bounding box center [498, 150] width 476 height 34
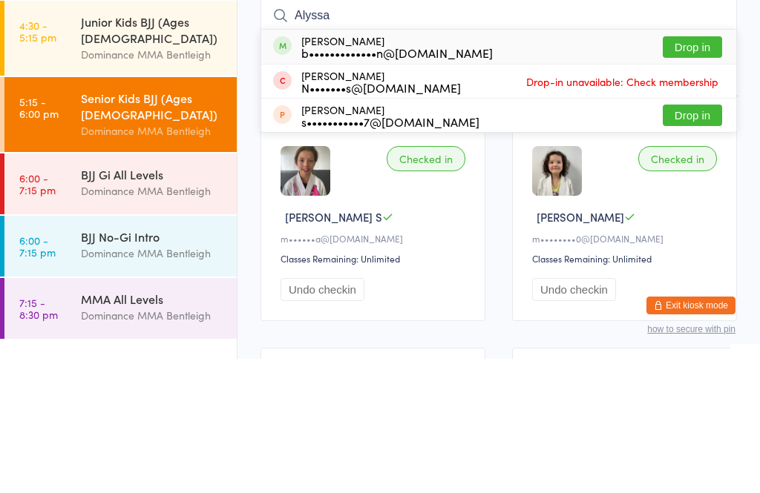
type input "Alyssa"
click at [696, 171] on button "Drop in" at bounding box center [691, 182] width 59 height 22
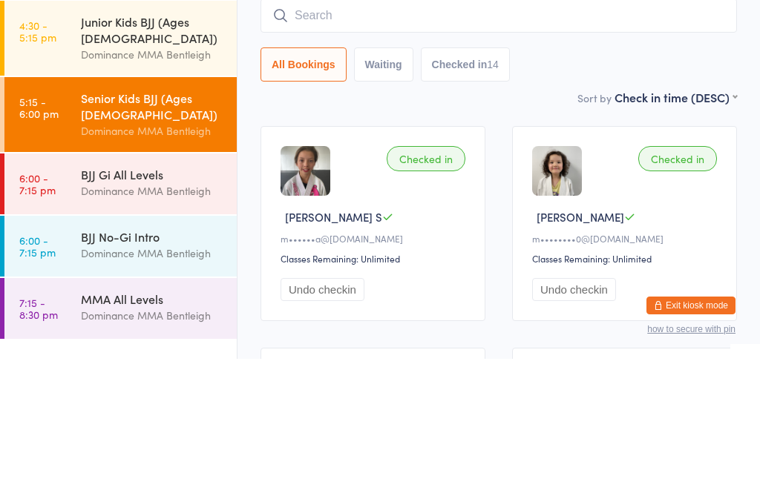
scroll to position [134, 0]
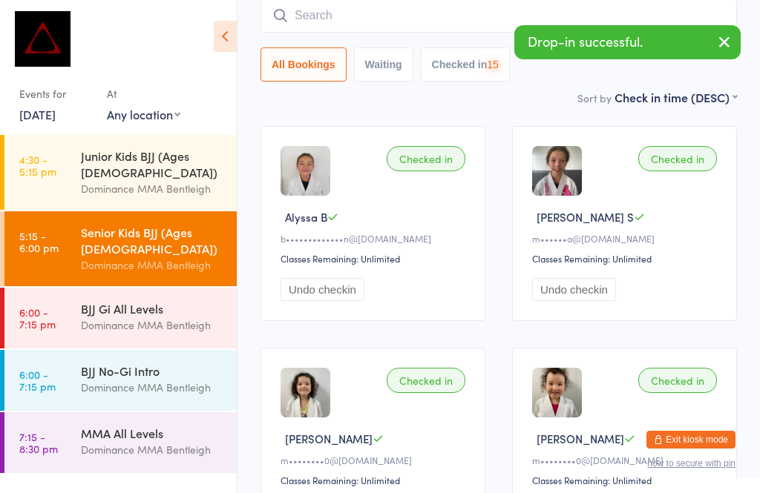
click at [619, 12] on input "search" at bounding box center [498, 16] width 476 height 34
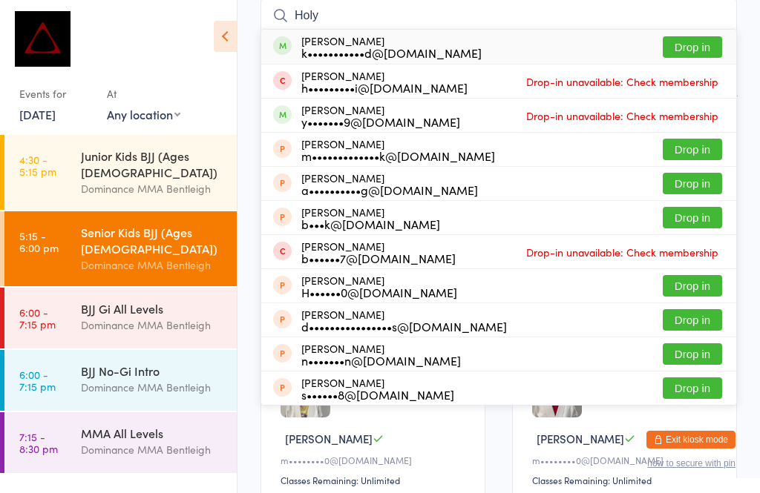
type input "Holy"
click at [704, 42] on button "Drop in" at bounding box center [691, 47] width 59 height 22
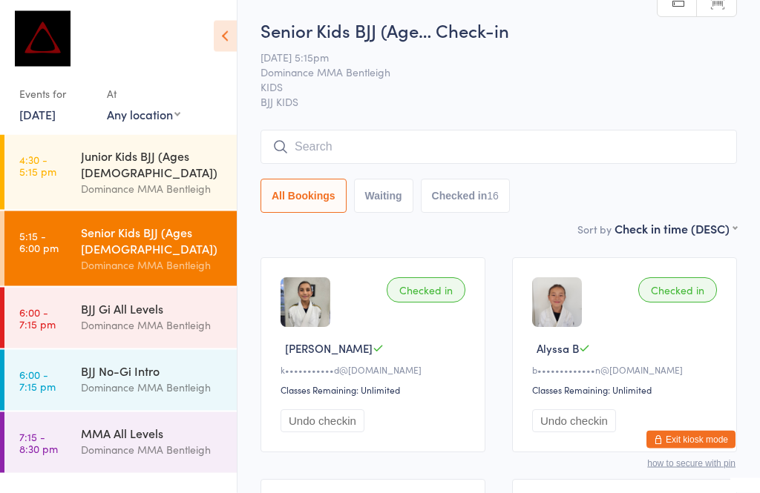
scroll to position [0, 0]
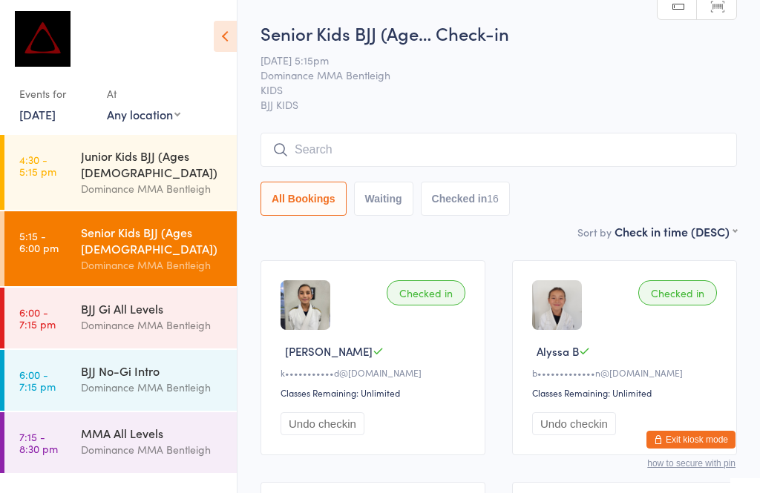
click at [454, 148] on input "search" at bounding box center [498, 150] width 476 height 34
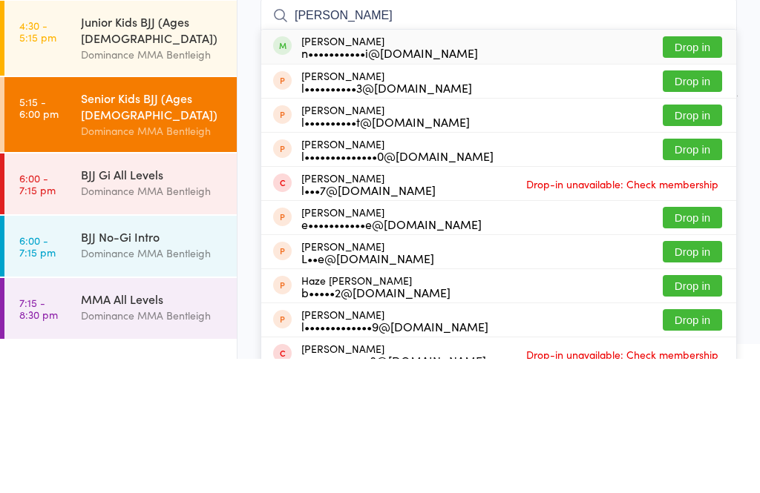
type input "[PERSON_NAME]"
click at [687, 171] on button "Drop in" at bounding box center [691, 182] width 59 height 22
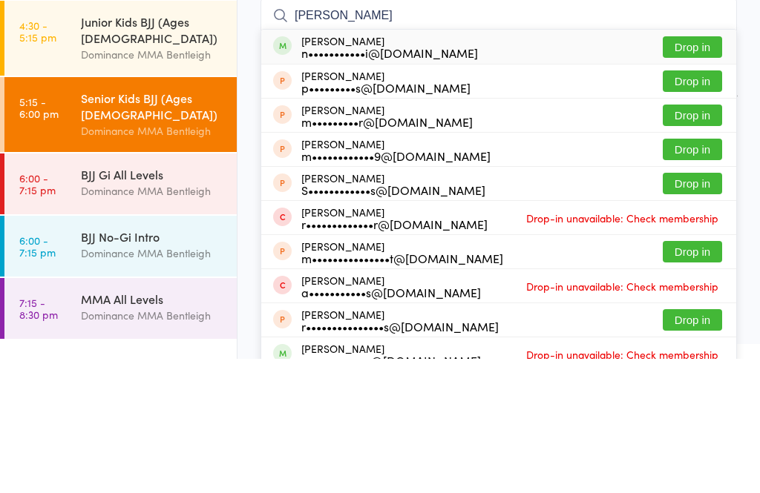
type input "[PERSON_NAME]"
click at [709, 171] on button "Drop in" at bounding box center [691, 182] width 59 height 22
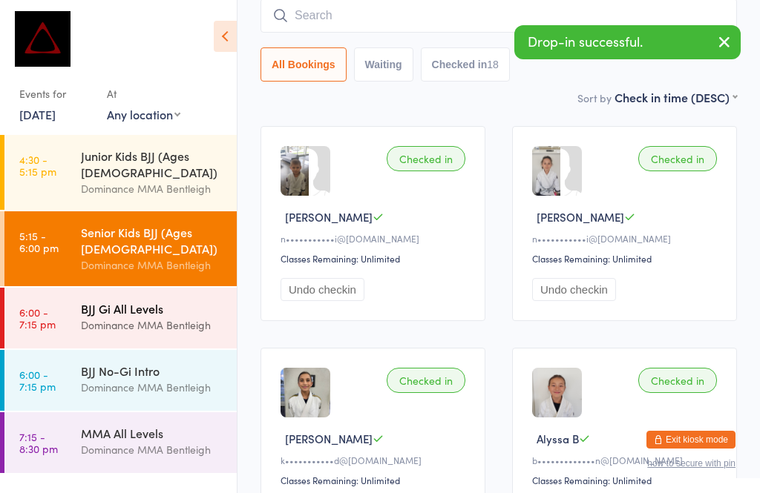
click at [162, 300] on div "BJJ Gi All Levels" at bounding box center [152, 308] width 143 height 16
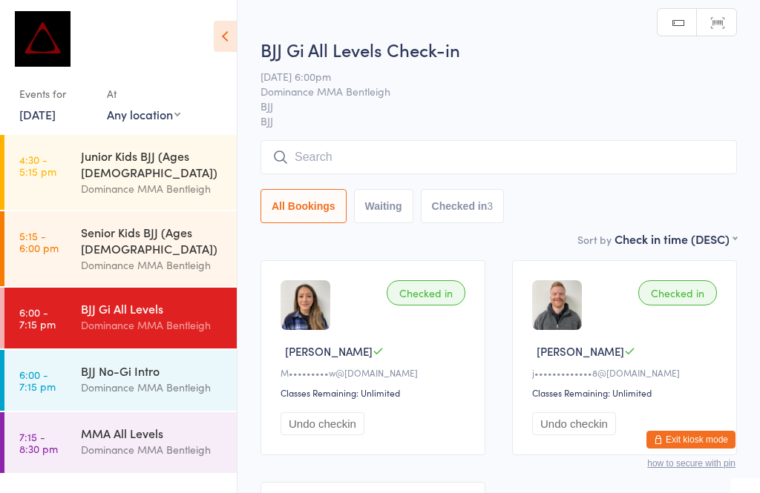
click at [350, 151] on input "search" at bounding box center [498, 157] width 476 height 34
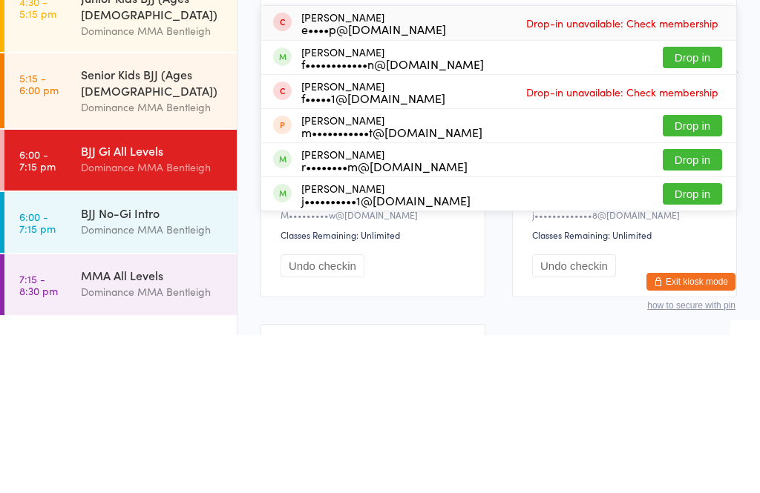
type input "Feli"
click at [694, 307] on button "Drop in" at bounding box center [691, 318] width 59 height 22
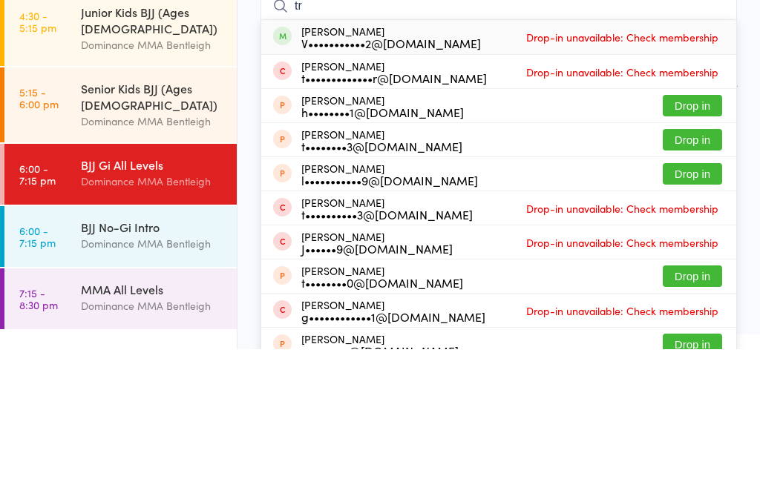
type input "t"
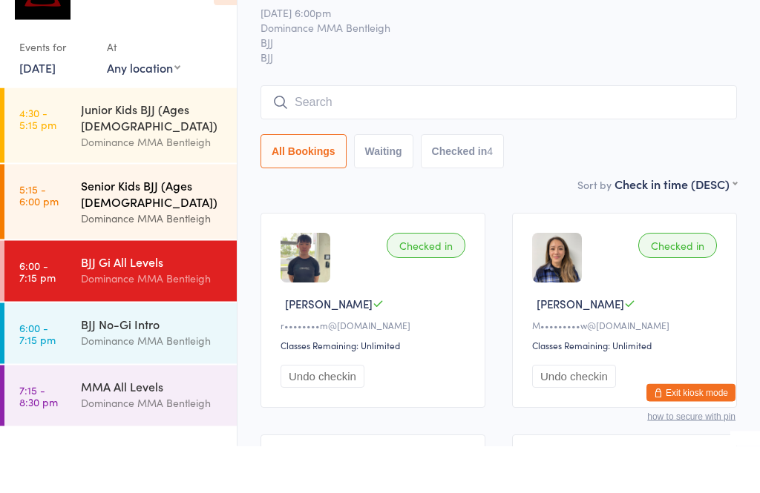
click at [156, 257] on div "Dominance MMA Bentleigh" at bounding box center [152, 265] width 143 height 17
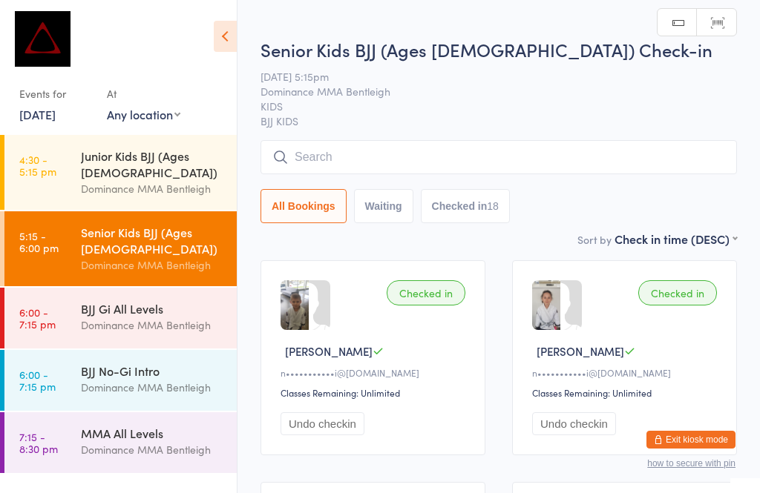
click at [320, 160] on input "search" at bounding box center [498, 157] width 476 height 34
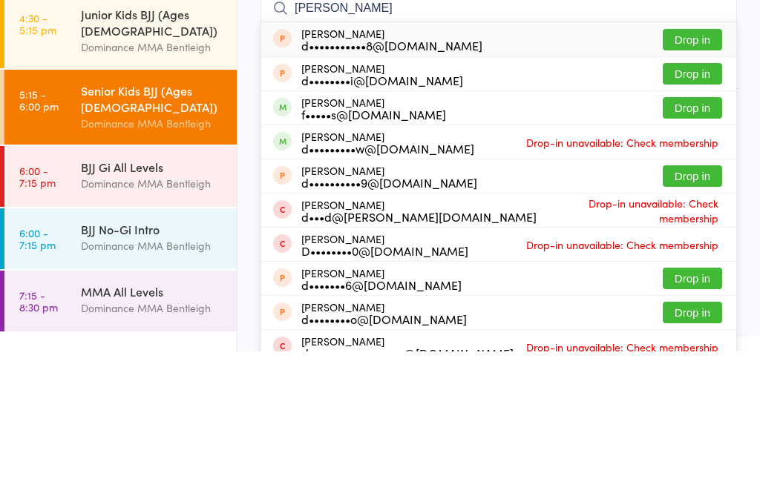
type input "[PERSON_NAME]"
click at [685, 239] on button "Drop in" at bounding box center [691, 250] width 59 height 22
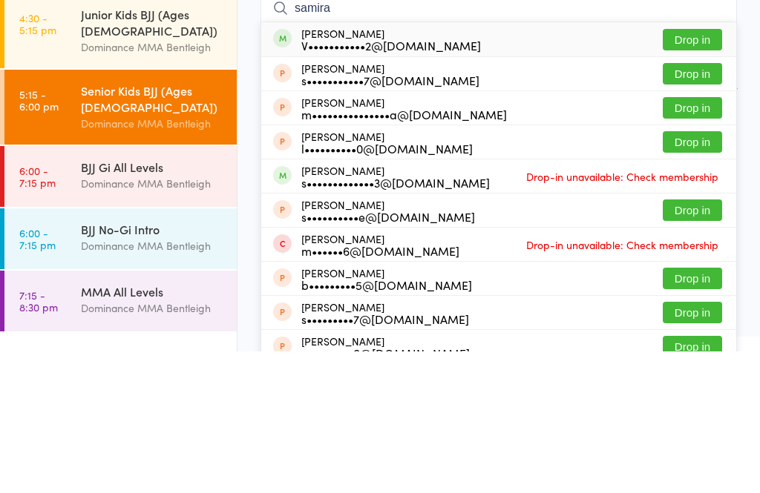
type input "samira"
click at [703, 171] on button "Drop in" at bounding box center [691, 182] width 59 height 22
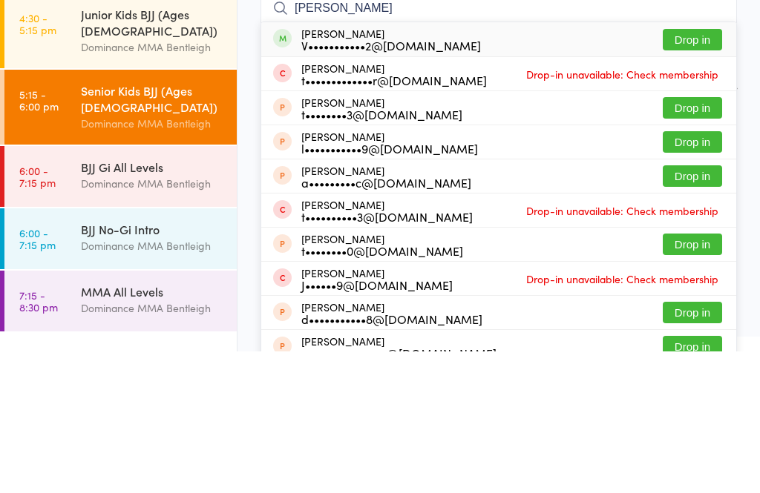
type input "[PERSON_NAME]"
click at [690, 171] on button "Drop in" at bounding box center [691, 182] width 59 height 22
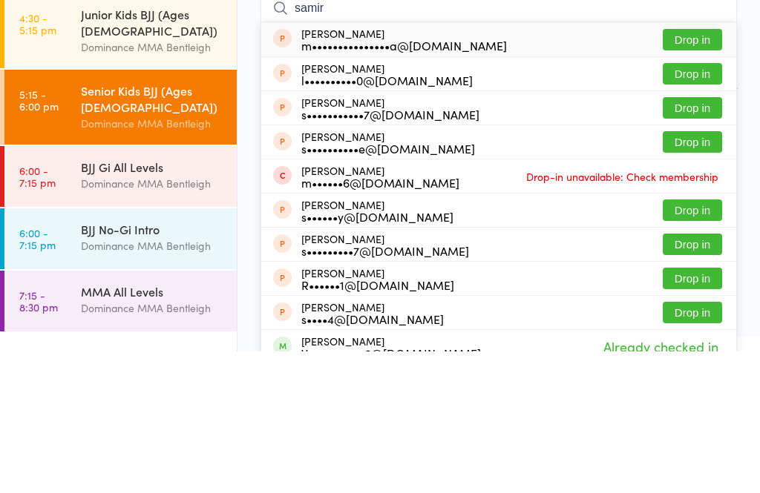
type input "samira"
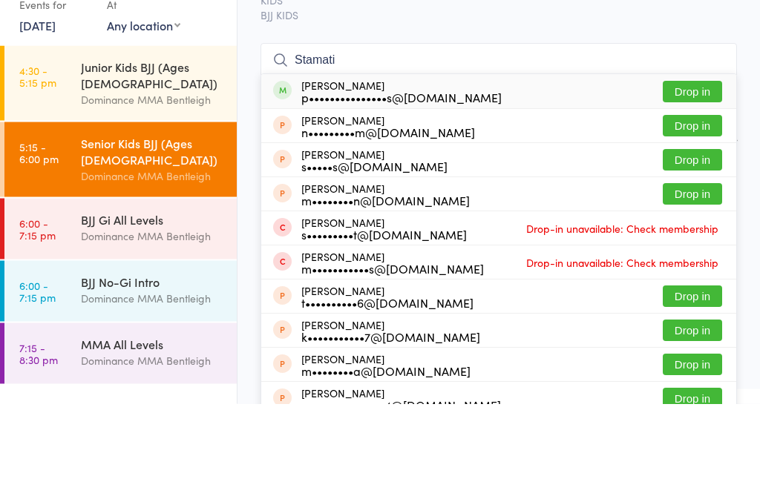
type input "Stamati"
click at [306, 169] on div "[PERSON_NAME] p•••••••••••••••s@[DOMAIN_NAME]" at bounding box center [401, 181] width 200 height 24
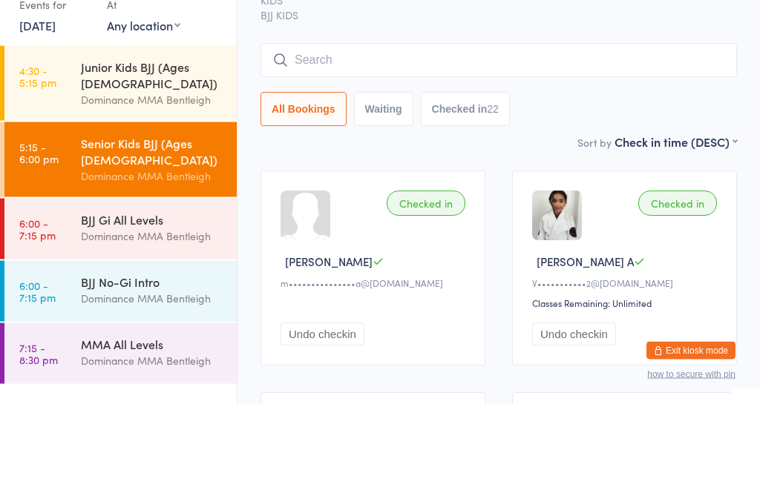
scroll to position [90, 0]
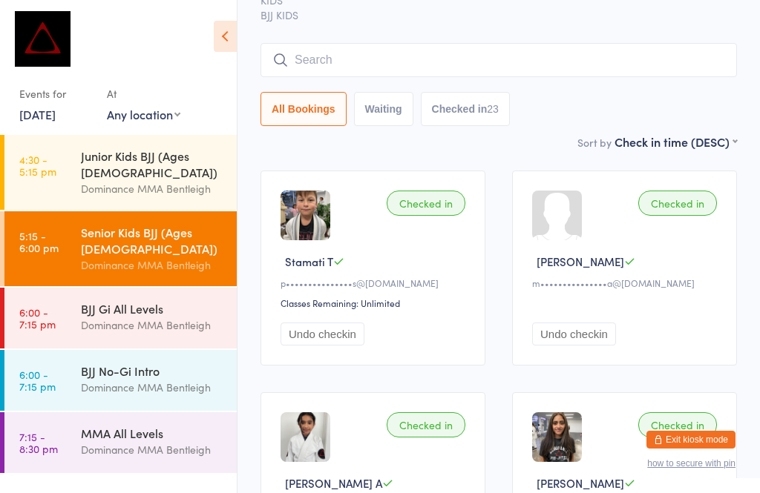
click at [545, 59] on input "search" at bounding box center [498, 60] width 476 height 34
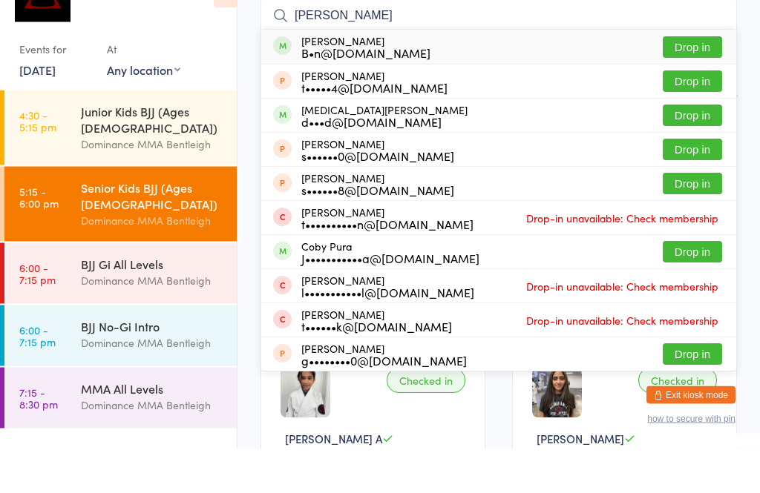
type input "[PERSON_NAME]"
click at [421, 92] on div "B•n@[DOMAIN_NAME]" at bounding box center [365, 98] width 129 height 12
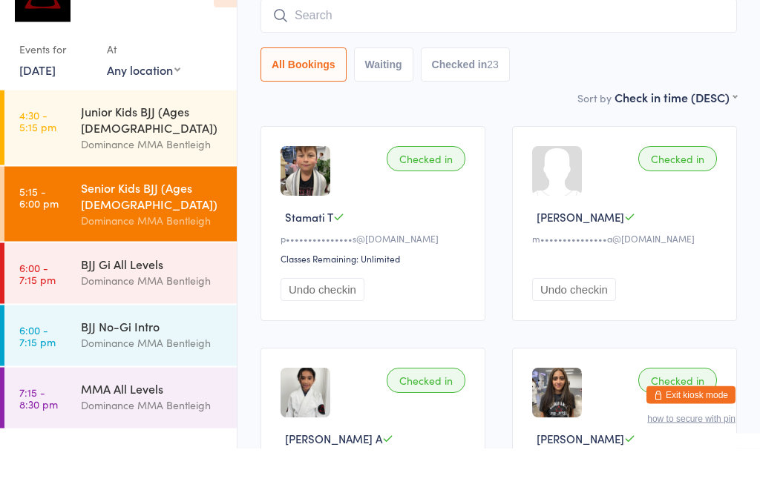
scroll to position [134, 0]
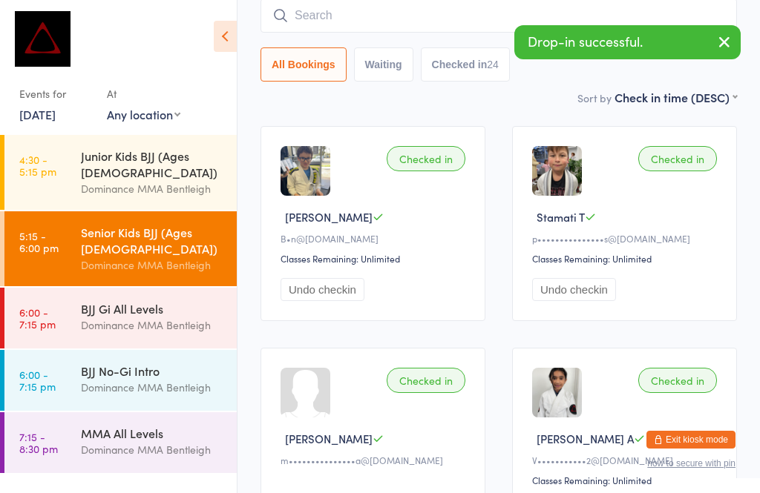
click at [447, 154] on div "Checked in" at bounding box center [425, 158] width 79 height 25
click at [429, 161] on div "Checked in" at bounding box center [425, 158] width 79 height 25
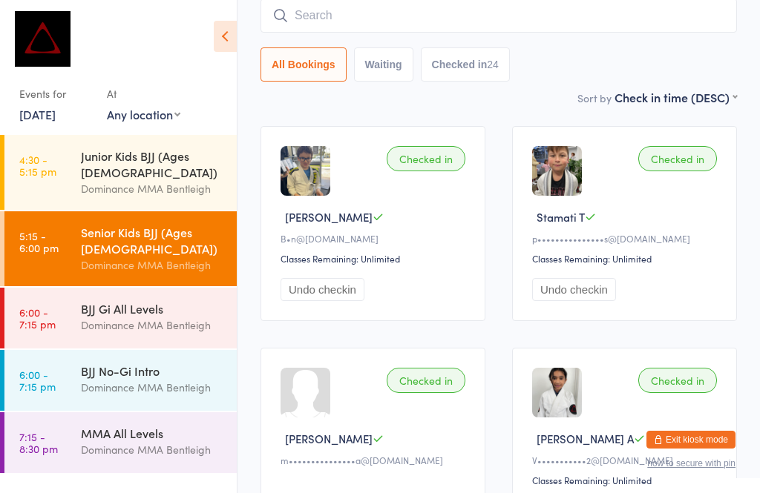
click at [666, 24] on input "search" at bounding box center [498, 16] width 476 height 34
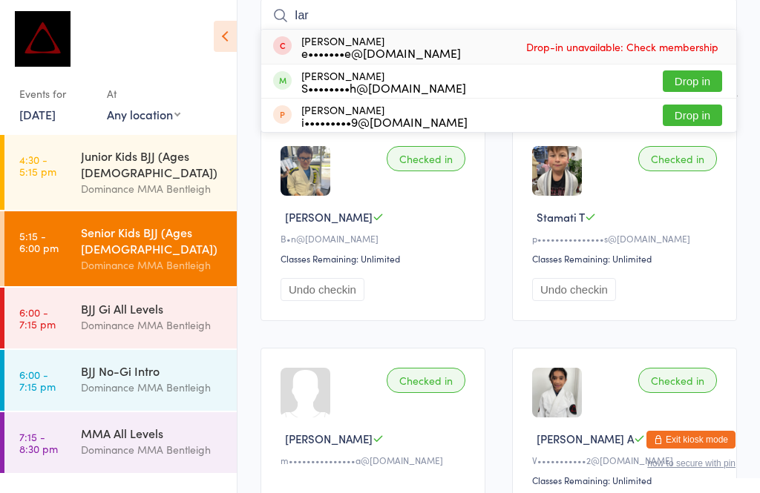
type input "Iar"
click at [701, 85] on button "Drop in" at bounding box center [691, 81] width 59 height 22
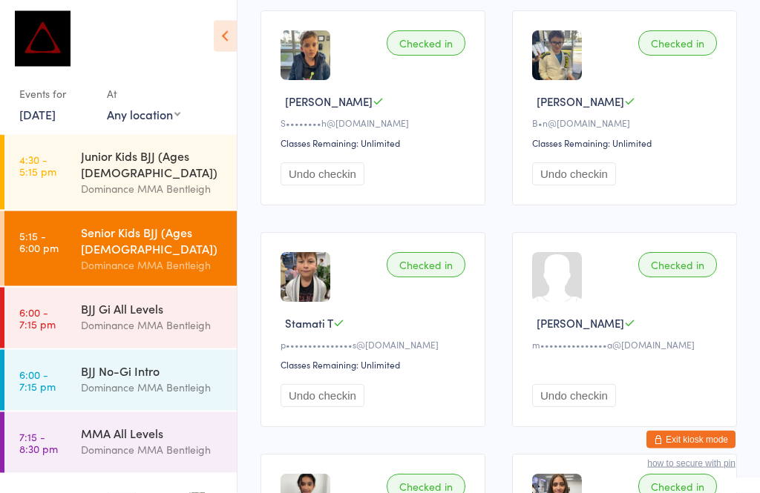
scroll to position [250, 0]
click at [111, 300] on div "BJJ Gi All Levels" at bounding box center [152, 308] width 143 height 16
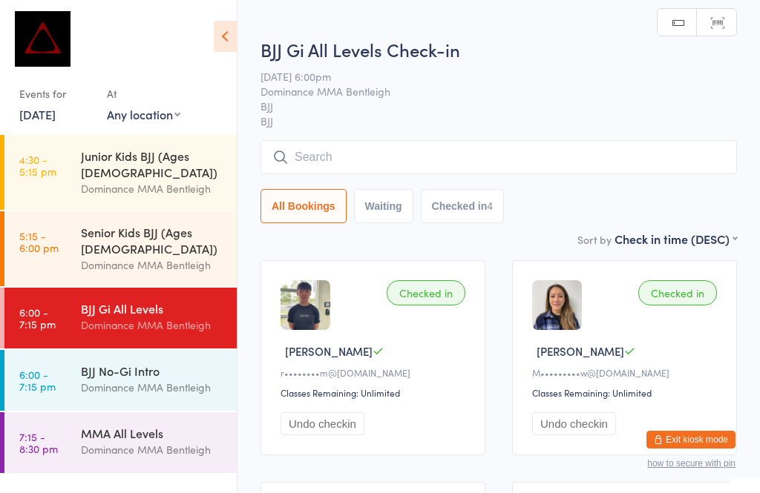
click at [350, 136] on div "BJJ Gi All Levels Check-in [DATE] 6:00pm Dominance MMA Bentleigh BJJ BJJ Manual…" at bounding box center [498, 134] width 476 height 194
click at [375, 151] on input "search" at bounding box center [498, 157] width 476 height 34
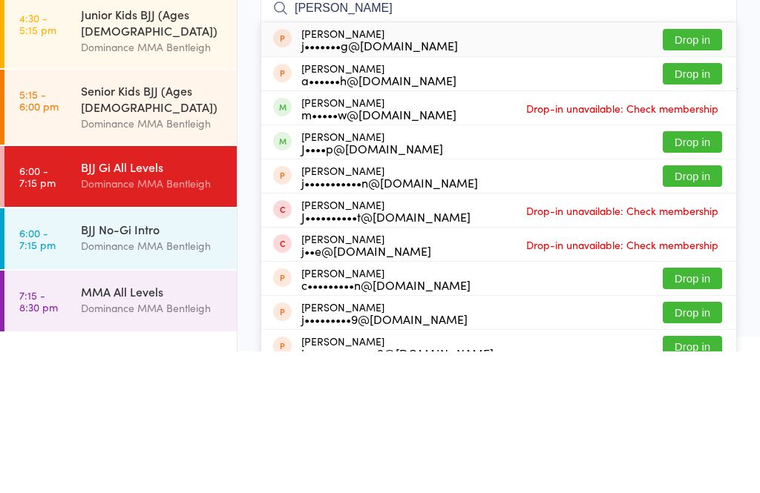
type input "[PERSON_NAME]"
click at [665, 273] on button "Drop in" at bounding box center [691, 284] width 59 height 22
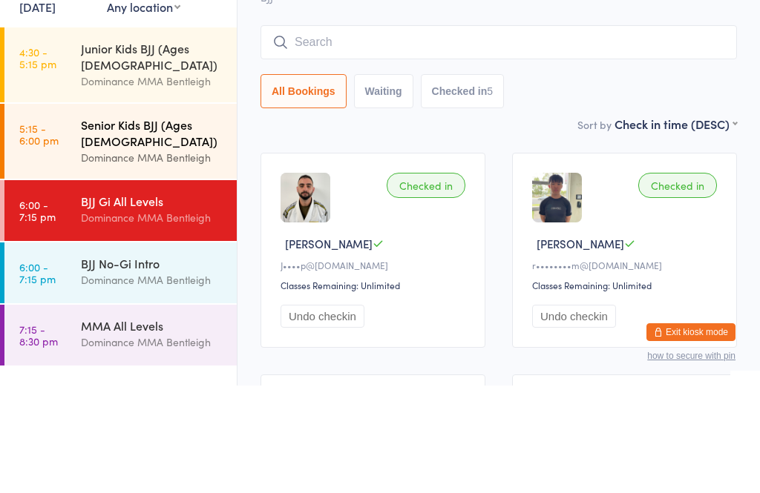
click at [118, 224] on div "Senior Kids BJJ (Ages [DEMOGRAPHIC_DATA])" at bounding box center [152, 240] width 143 height 33
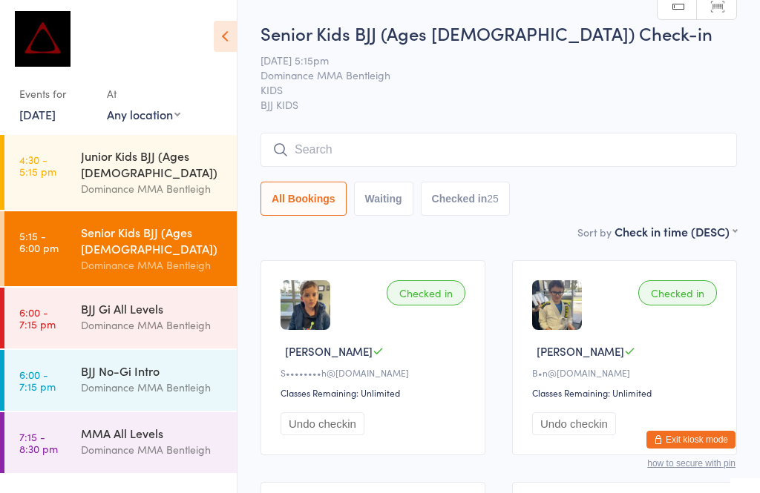
click at [481, 139] on input "search" at bounding box center [498, 150] width 476 height 34
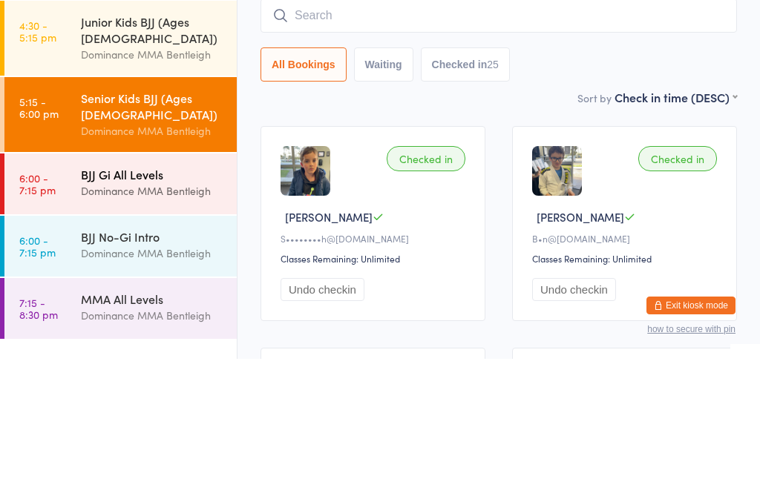
click at [157, 300] on div "BJJ Gi All Levels" at bounding box center [152, 308] width 143 height 16
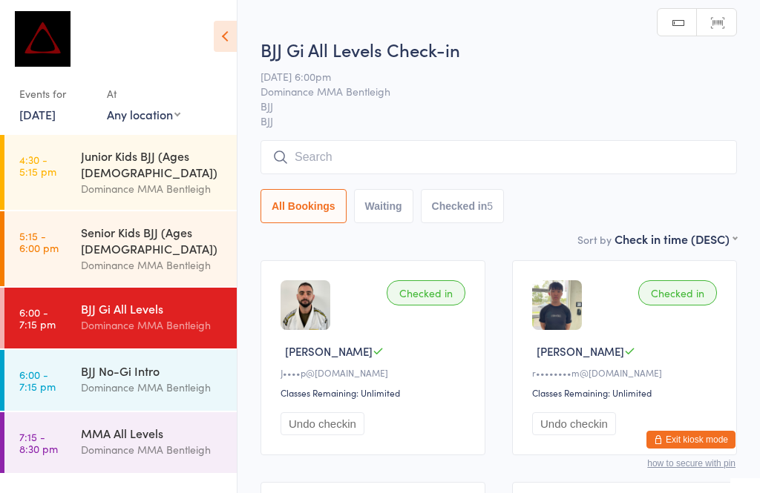
click at [423, 148] on input "search" at bounding box center [498, 157] width 476 height 34
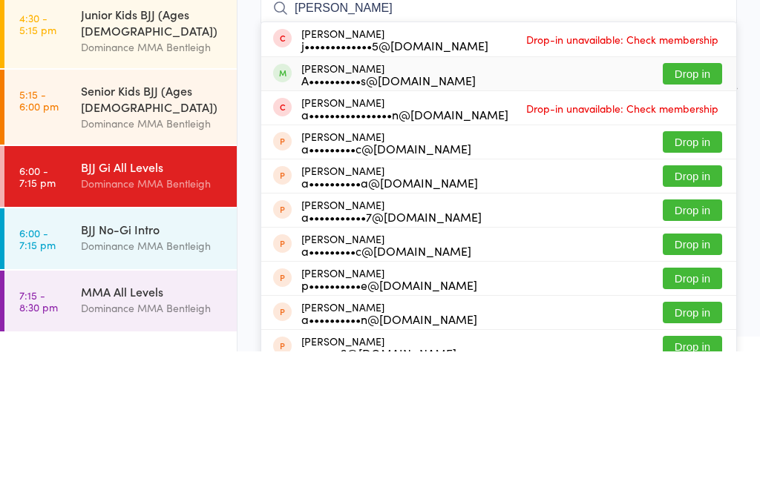
type input "[PERSON_NAME]"
click at [702, 205] on button "Drop in" at bounding box center [691, 216] width 59 height 22
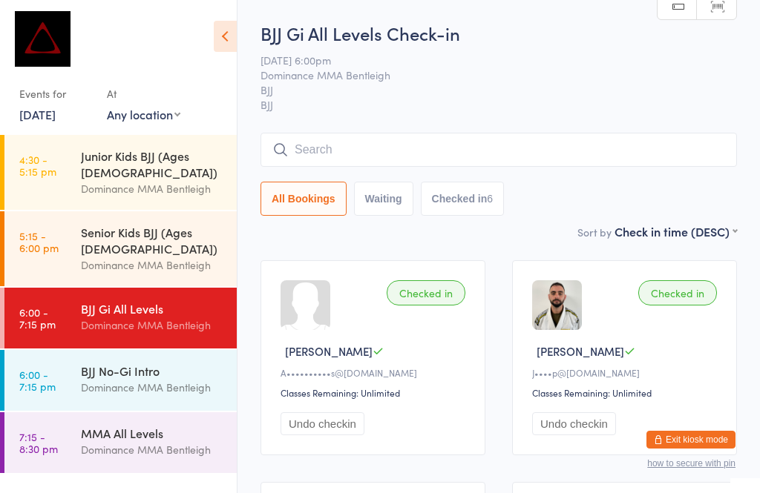
click at [464, 147] on input "search" at bounding box center [498, 150] width 476 height 34
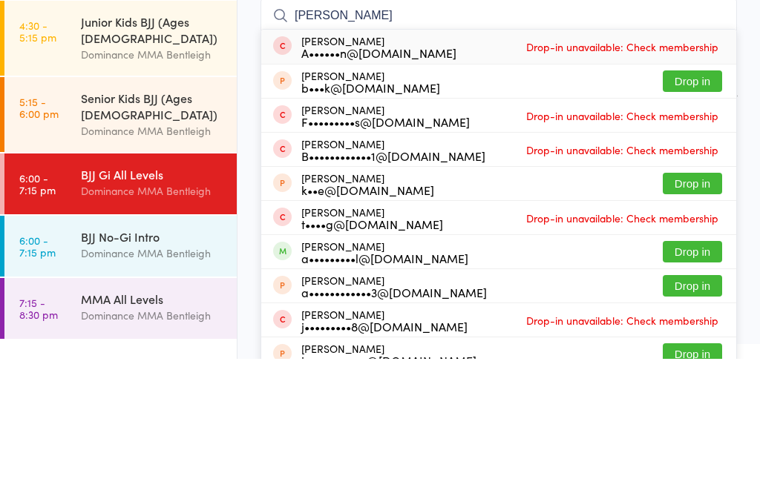
scroll to position [134, 0]
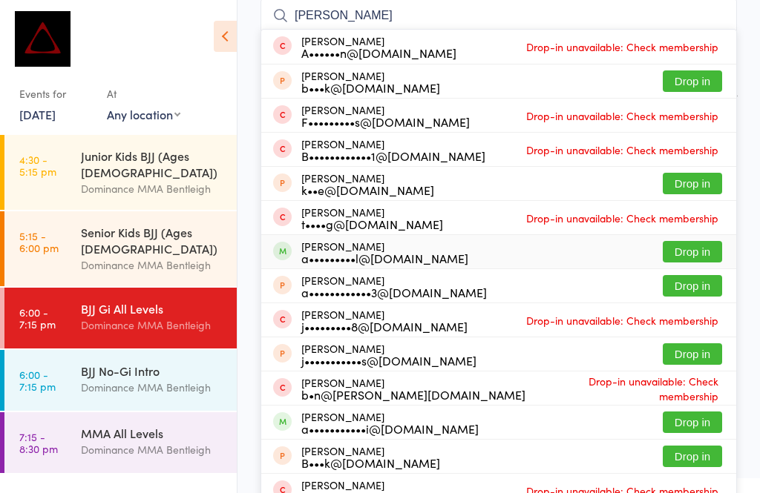
type input "[PERSON_NAME]"
click at [446, 255] on div "[PERSON_NAME] a•••••••••l@[DOMAIN_NAME] Drop in" at bounding box center [498, 251] width 475 height 33
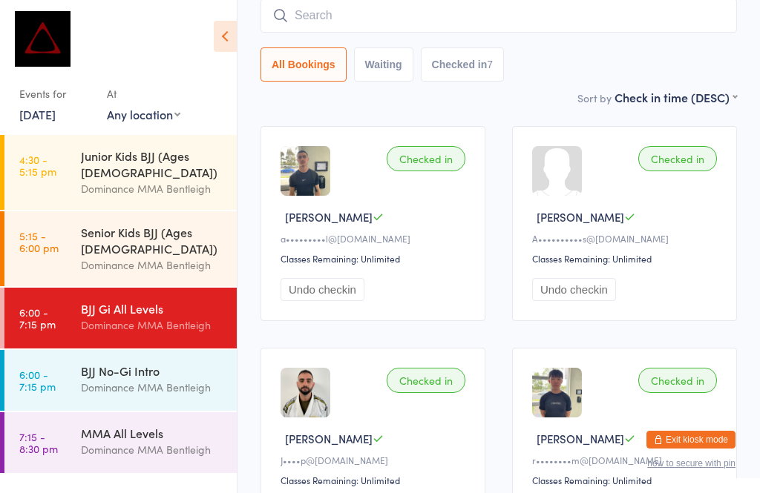
click at [389, 21] on input "search" at bounding box center [498, 16] width 476 height 34
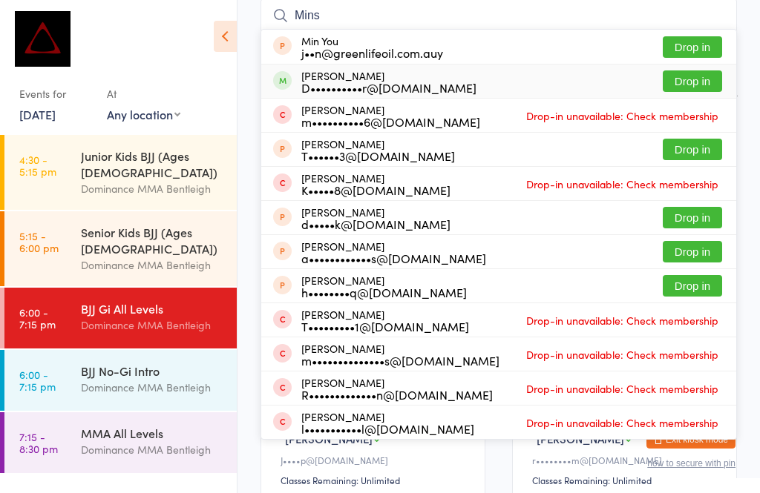
type input "Mins"
click at [392, 82] on div "D••••••••••r@[DOMAIN_NAME]" at bounding box center [388, 88] width 175 height 12
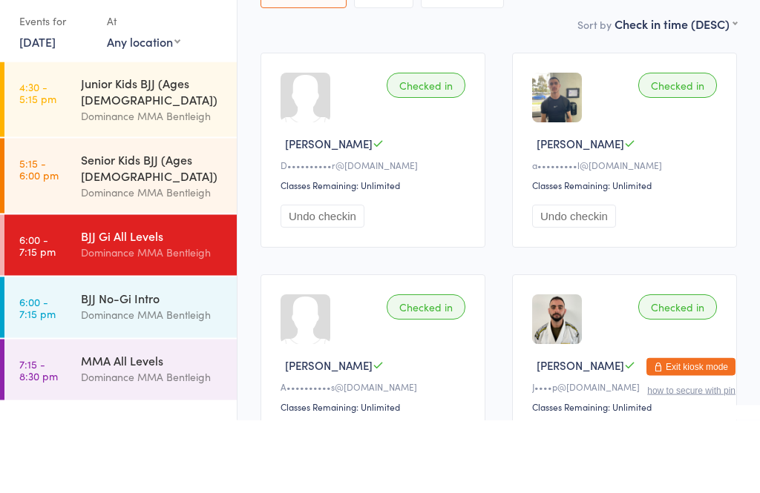
scroll to position [33, 0]
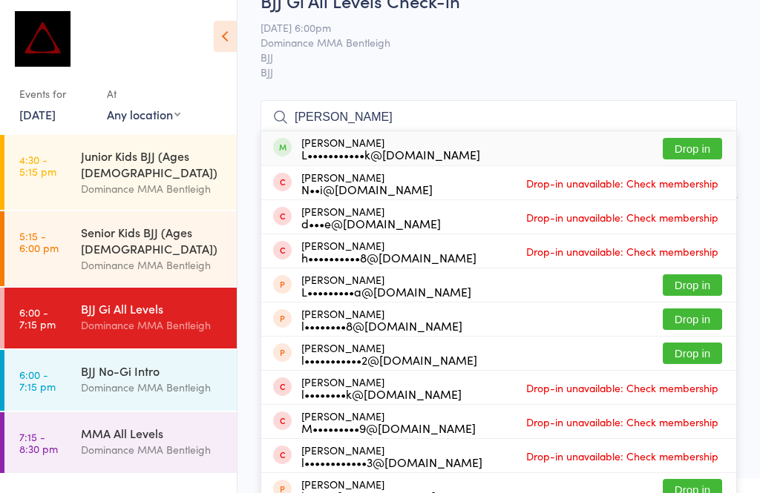
type input "[PERSON_NAME]"
click at [708, 139] on button "Drop in" at bounding box center [691, 149] width 59 height 22
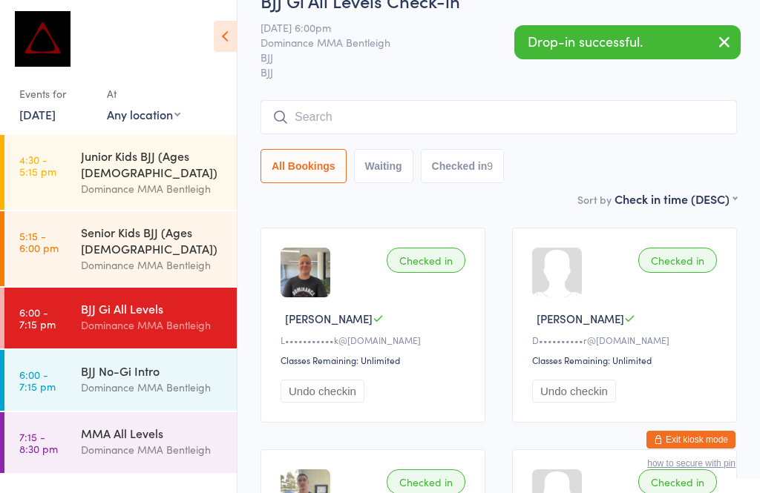
scroll to position [257, 0]
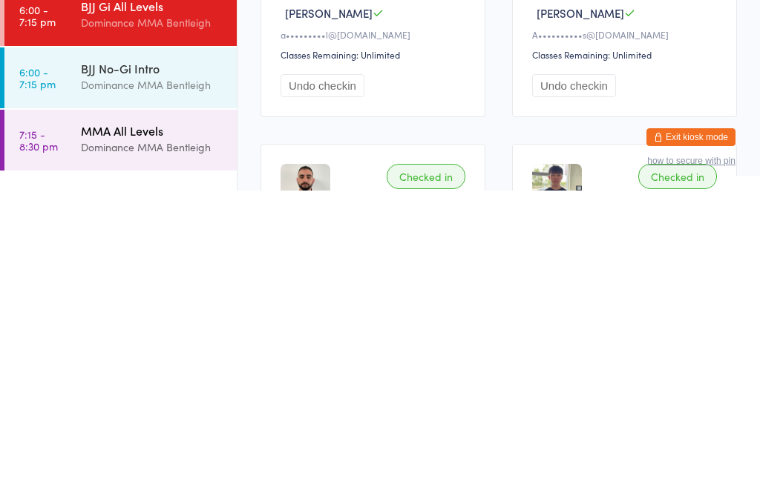
click at [87, 441] on div "Dominance MMA Bentleigh" at bounding box center [152, 449] width 143 height 17
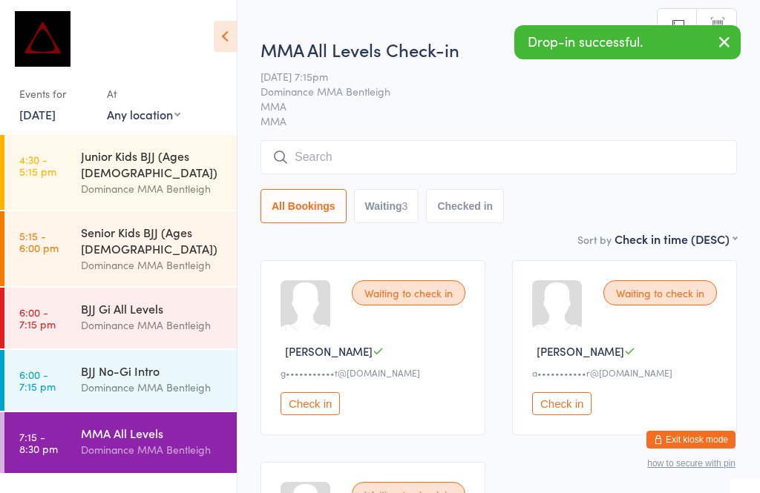
click at [542, 145] on input "search" at bounding box center [498, 157] width 476 height 34
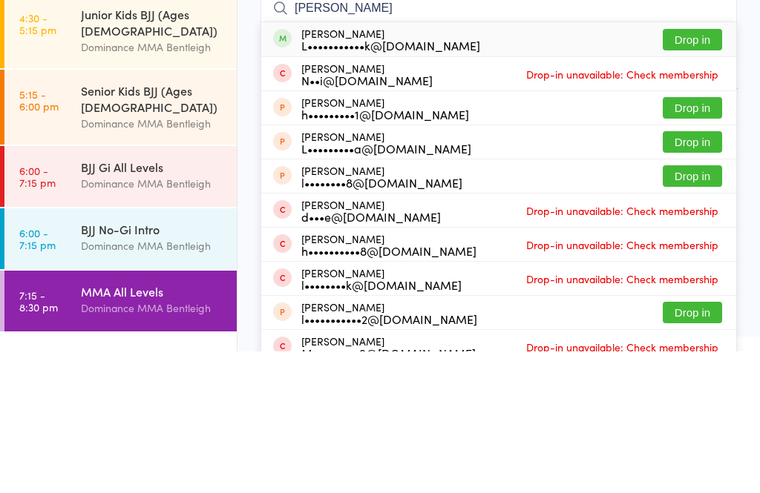
type input "[PERSON_NAME]"
click at [602, 164] on div "[PERSON_NAME] L•••••••••••k@[DOMAIN_NAME] Drop in" at bounding box center [498, 181] width 475 height 34
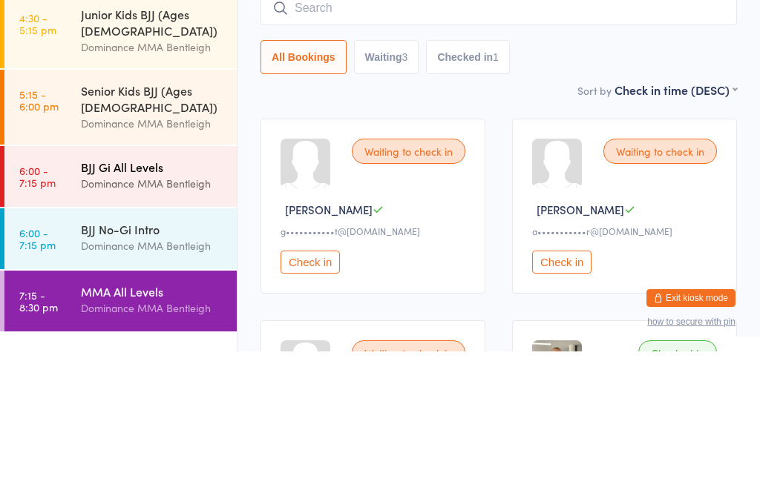
click at [122, 300] on div "BJJ Gi All Levels" at bounding box center [152, 308] width 143 height 16
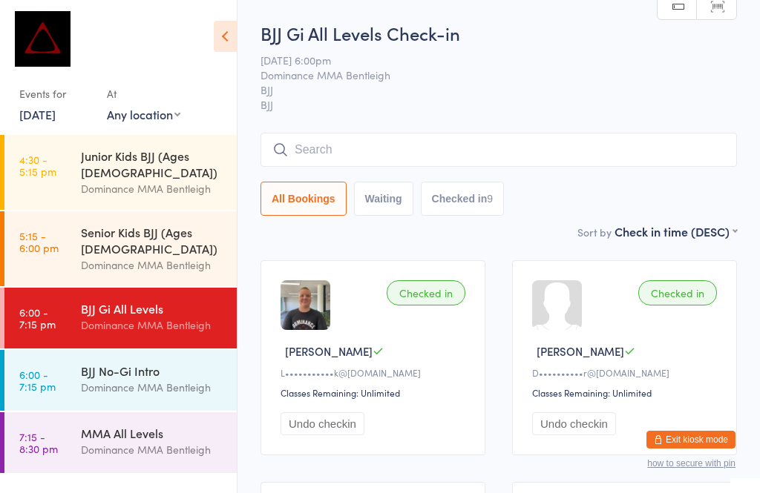
click at [115, 317] on div "Dominance MMA Bentleigh" at bounding box center [152, 325] width 143 height 17
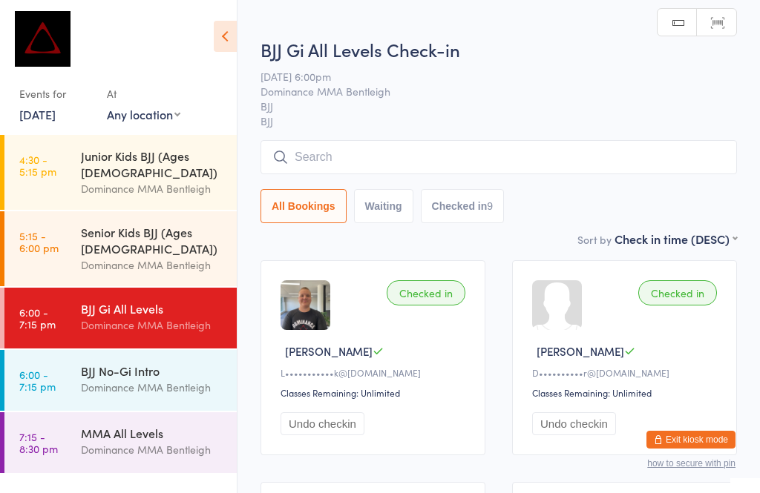
click at [413, 150] on input "search" at bounding box center [498, 157] width 476 height 34
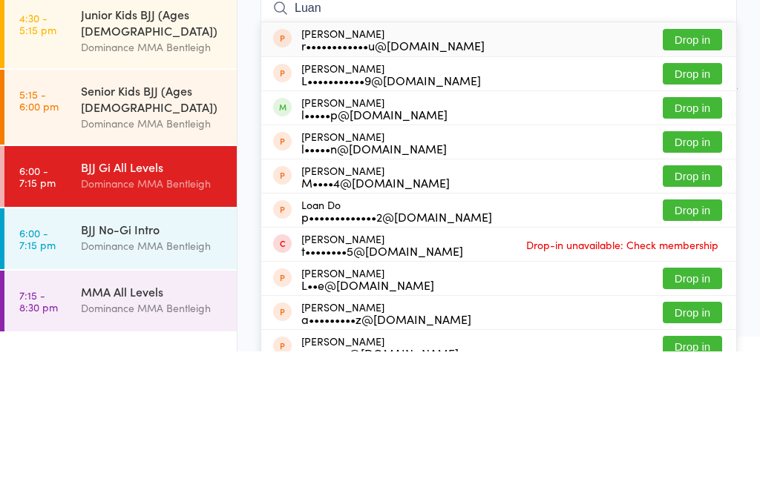
type input "Luan"
click at [691, 239] on button "Drop in" at bounding box center [691, 250] width 59 height 22
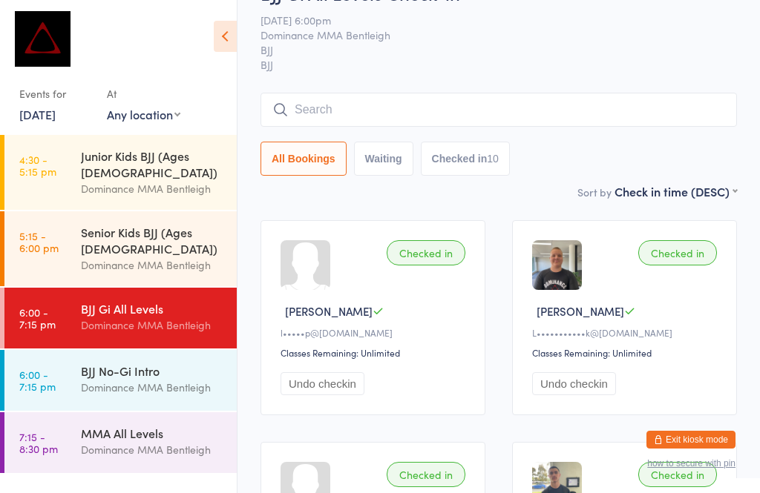
scroll to position [41, 0]
click at [409, 106] on input "search" at bounding box center [498, 109] width 476 height 34
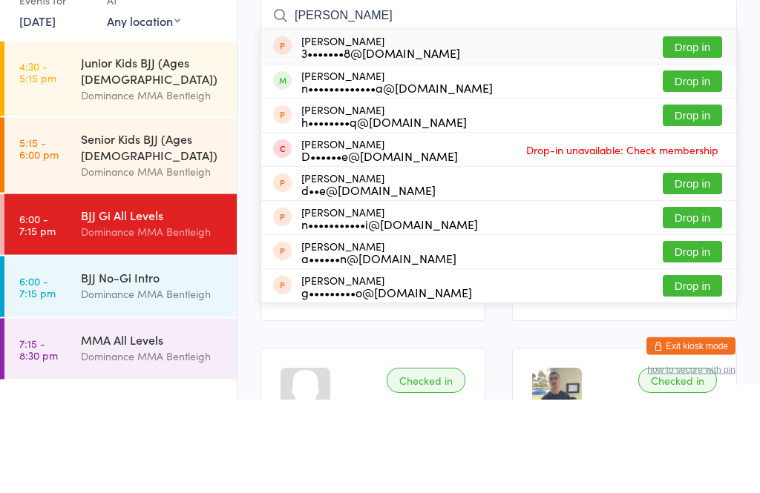
type input "[PERSON_NAME]"
click at [700, 165] on button "Drop in" at bounding box center [691, 176] width 59 height 22
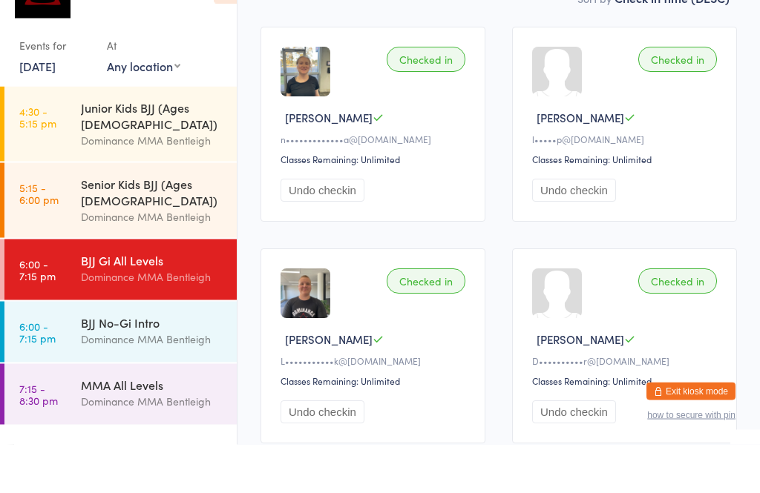
scroll to position [184, 0]
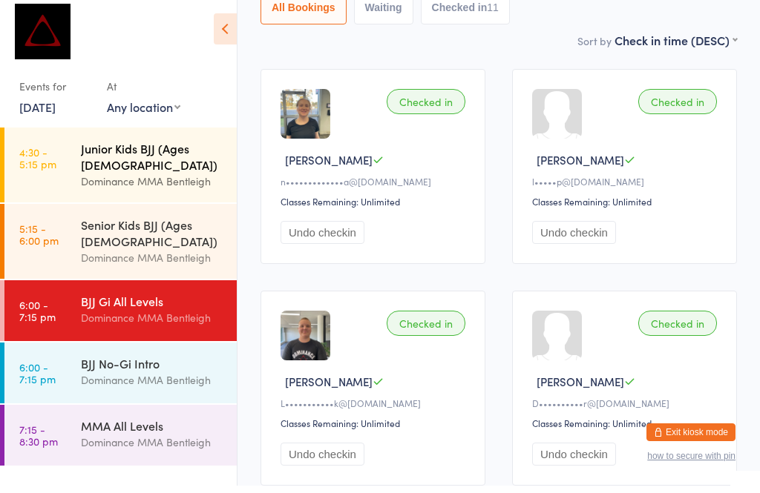
click at [193, 157] on div "Junior Kids BJJ (Ages [DEMOGRAPHIC_DATA])" at bounding box center [152, 164] width 143 height 33
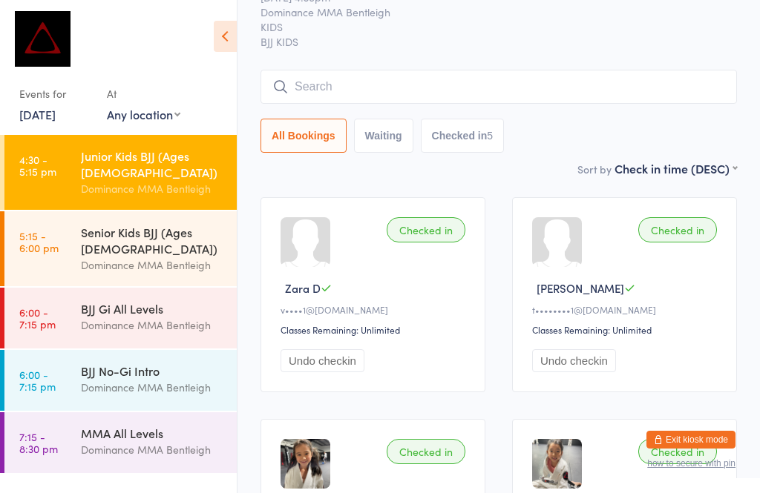
scroll to position [62, 0]
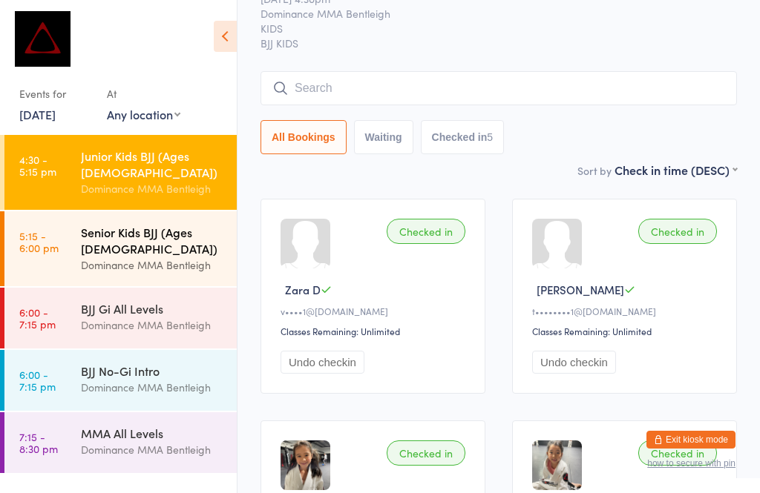
click at [106, 224] on div "Senior Kids BJJ (Ages [DEMOGRAPHIC_DATA])" at bounding box center [152, 240] width 143 height 33
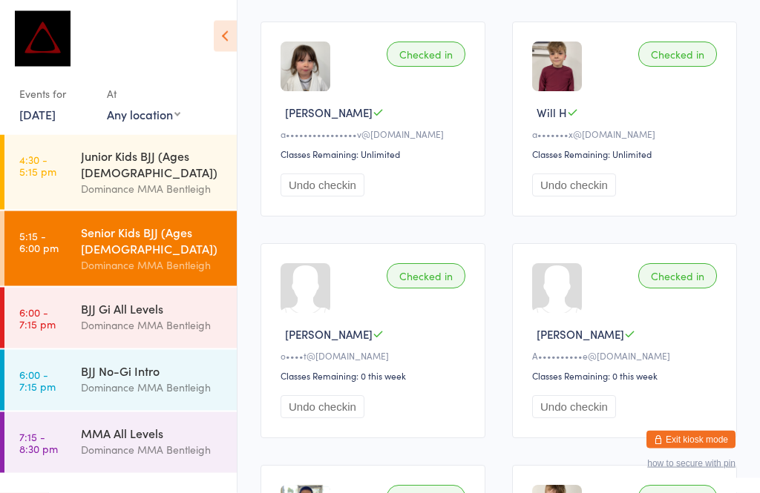
scroll to position [1788, 0]
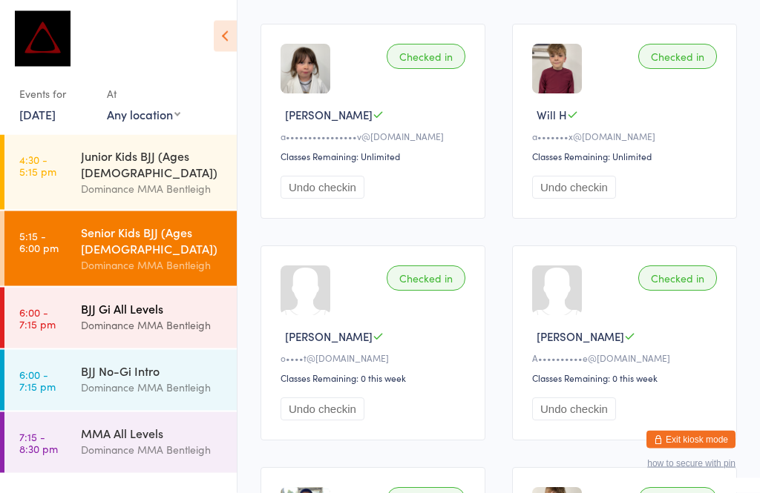
click at [119, 317] on div "Dominance MMA Bentleigh" at bounding box center [152, 325] width 143 height 17
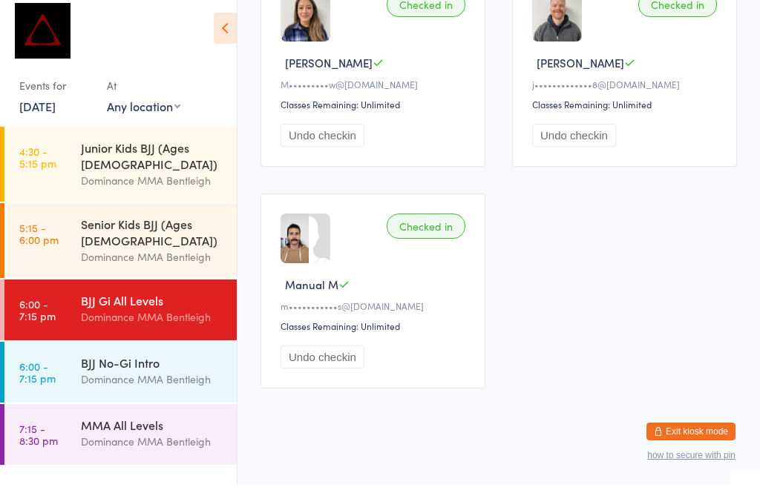
scroll to position [1168, 0]
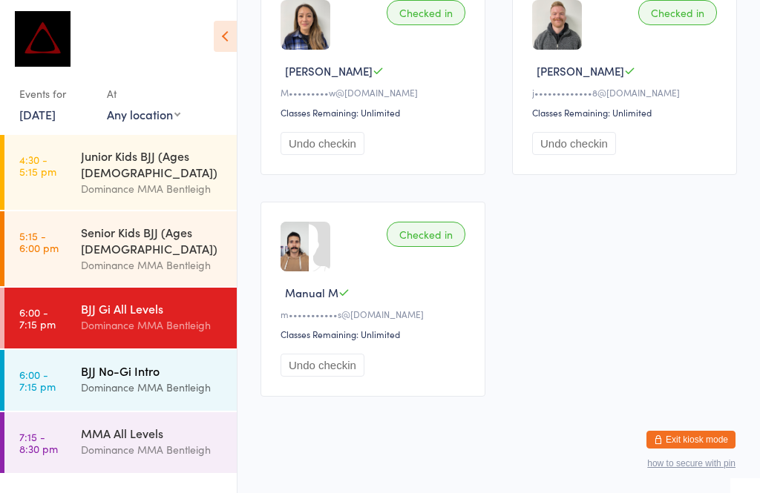
click at [102, 379] on div "Dominance MMA Bentleigh" at bounding box center [152, 387] width 143 height 17
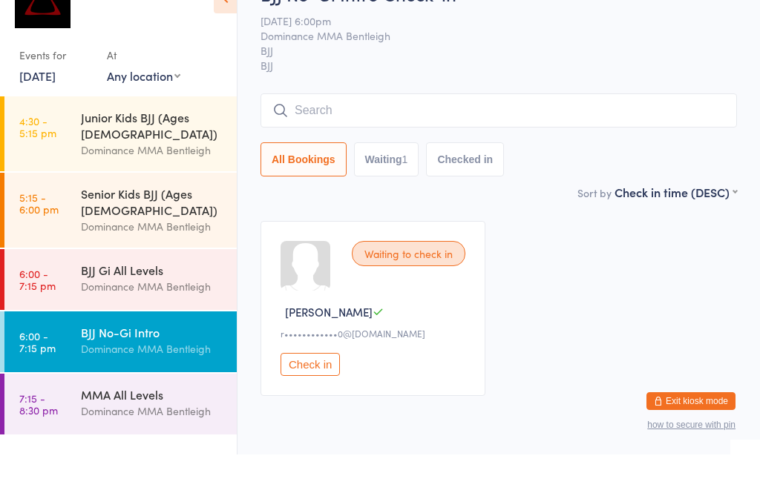
scroll to position [40, 0]
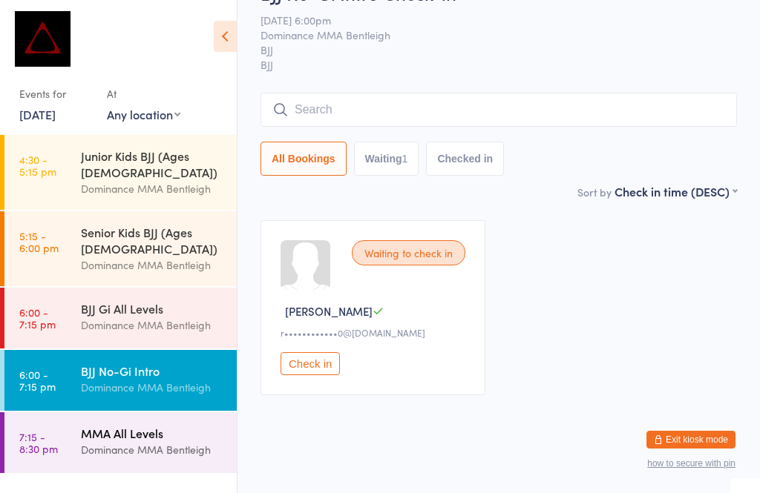
click at [165, 441] on div "Dominance MMA Bentleigh" at bounding box center [152, 449] width 143 height 17
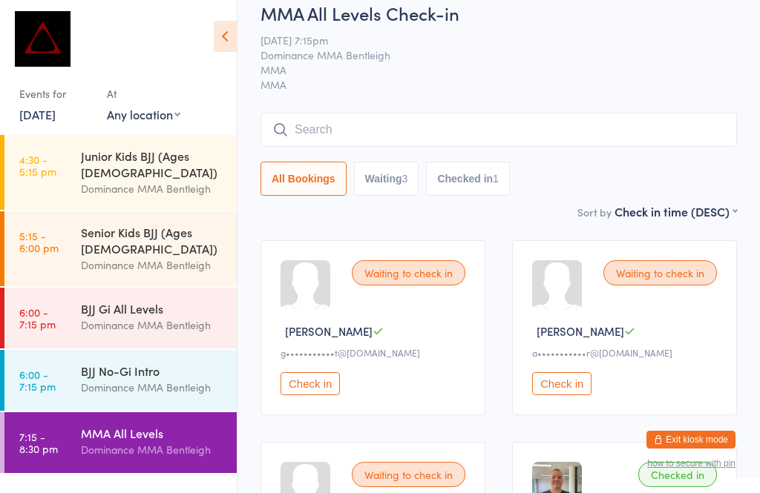
scroll to position [37, 0]
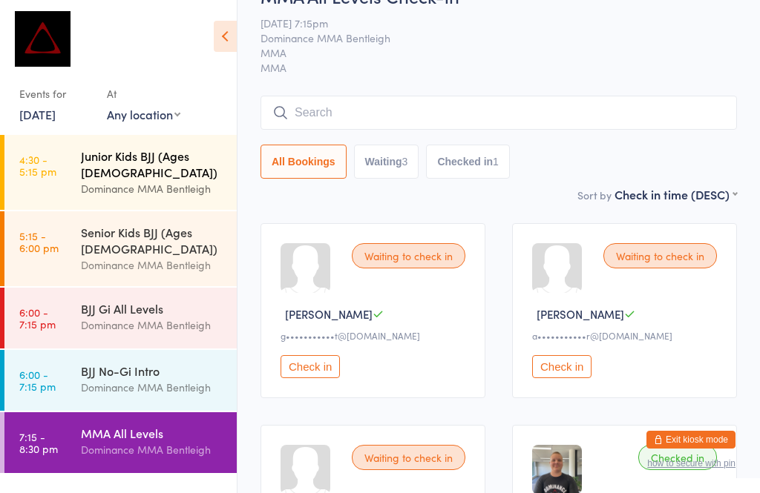
click at [168, 180] on div "Dominance MMA Bentleigh" at bounding box center [152, 188] width 143 height 17
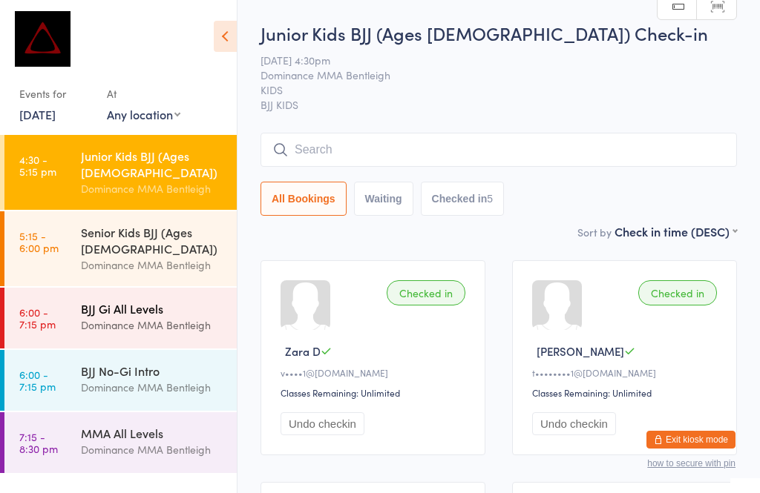
click at [164, 312] on div "BJJ Gi All Levels Dominance MMA Bentleigh" at bounding box center [159, 317] width 156 height 59
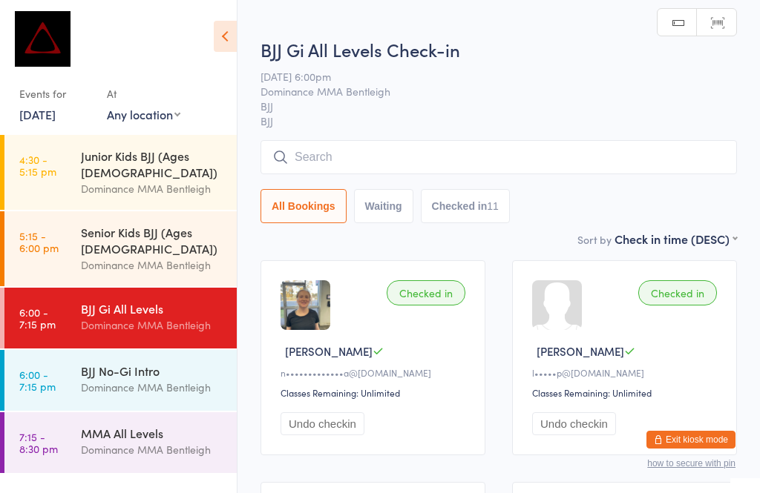
click at [419, 148] on input "search" at bounding box center [498, 157] width 476 height 34
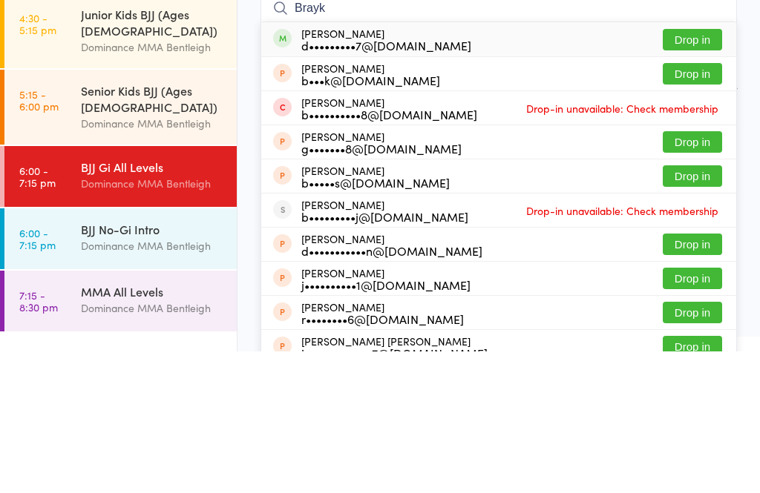
type input "Brayk"
click at [691, 171] on button "Drop in" at bounding box center [691, 182] width 59 height 22
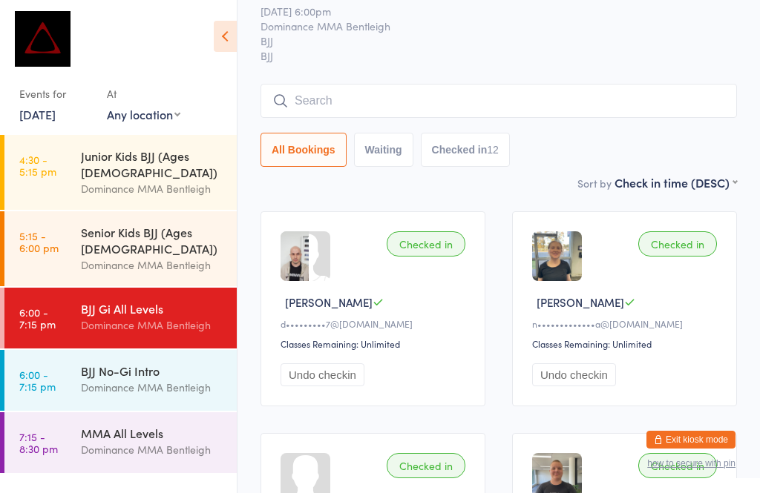
scroll to position [45, 0]
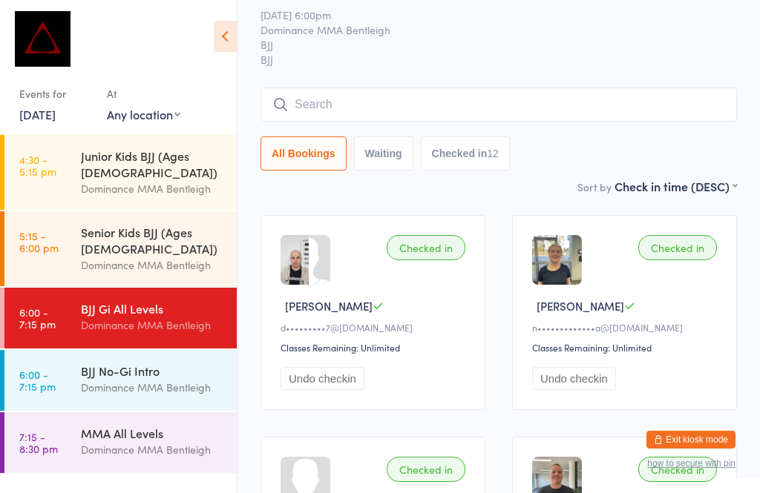
click at [536, 100] on input "search" at bounding box center [498, 105] width 476 height 34
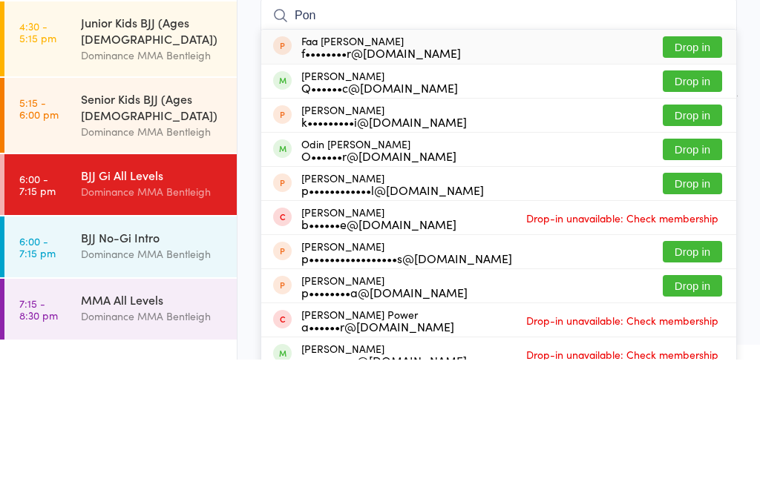
scroll to position [0, 0]
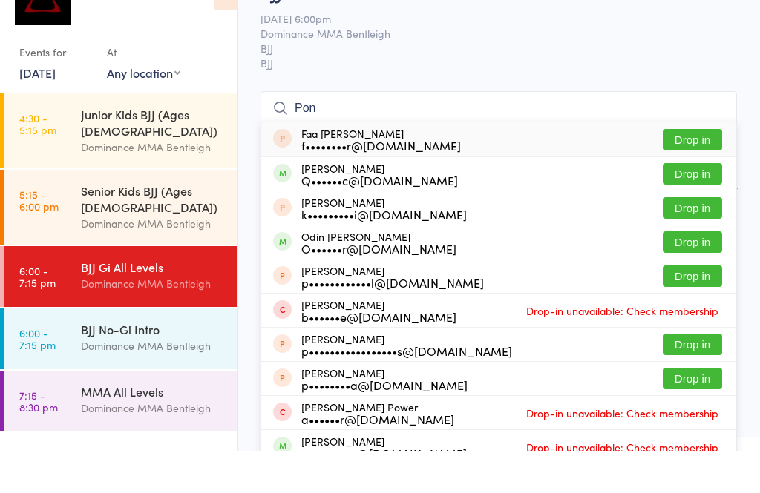
type input "Pon"
click at [698, 205] on button "Drop in" at bounding box center [691, 216] width 59 height 22
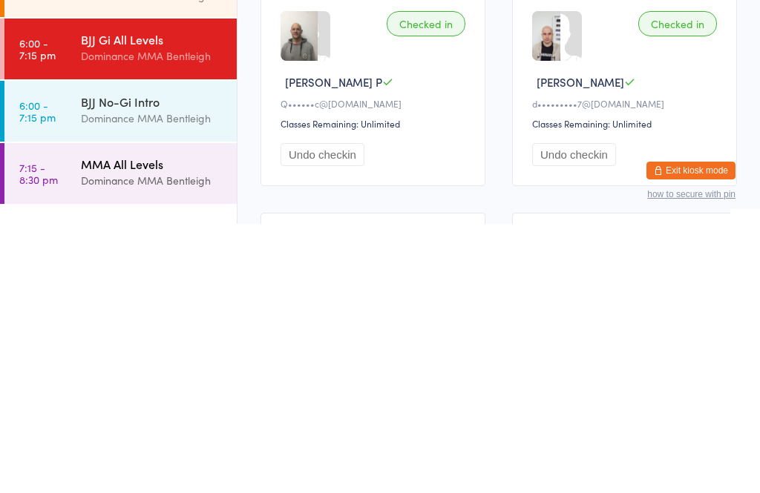
click at [101, 441] on div "Dominance MMA Bentleigh" at bounding box center [152, 449] width 143 height 17
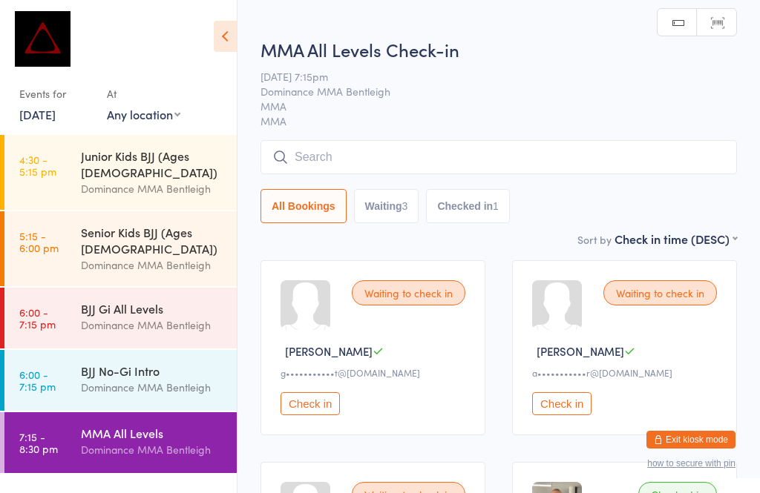
click at [482, 145] on input "search" at bounding box center [498, 157] width 476 height 34
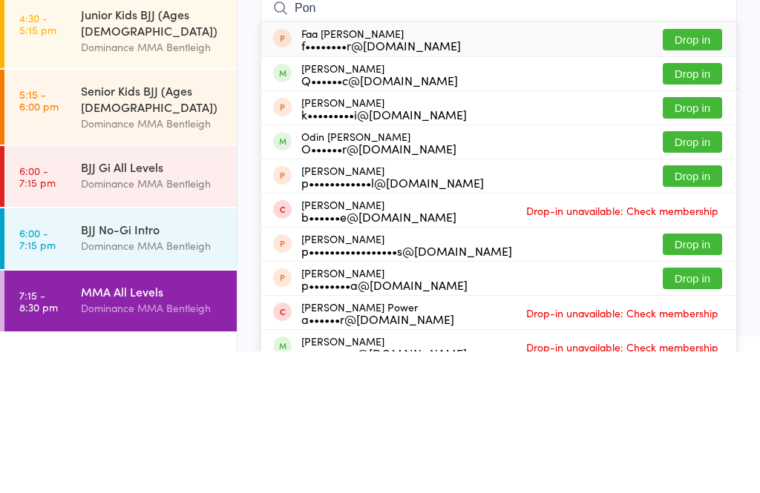
type input "Pon"
click at [691, 205] on button "Drop in" at bounding box center [691, 216] width 59 height 22
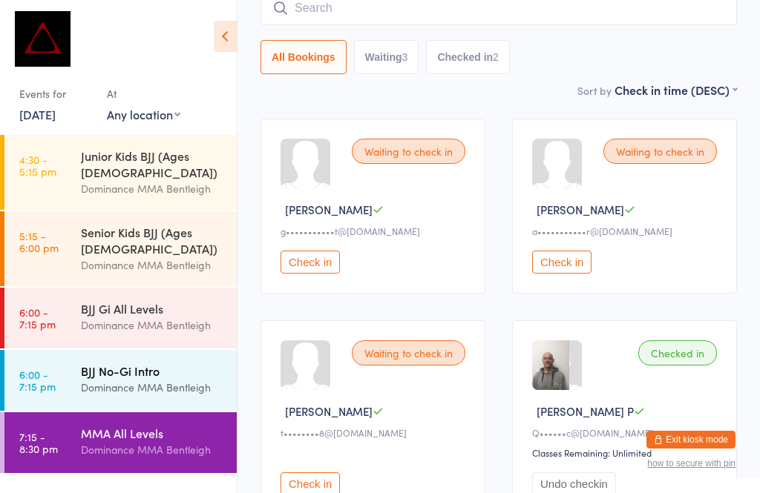
click at [155, 363] on div "BJJ No-Gi Intro" at bounding box center [152, 371] width 143 height 16
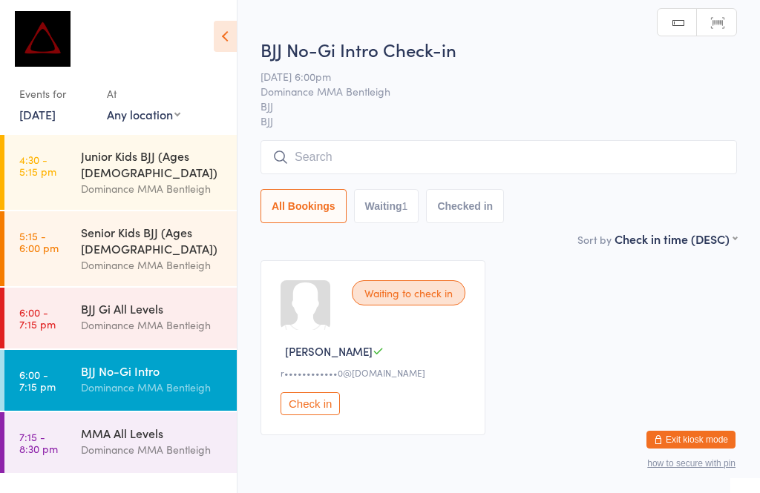
click at [438, 164] on input "search" at bounding box center [498, 157] width 476 height 34
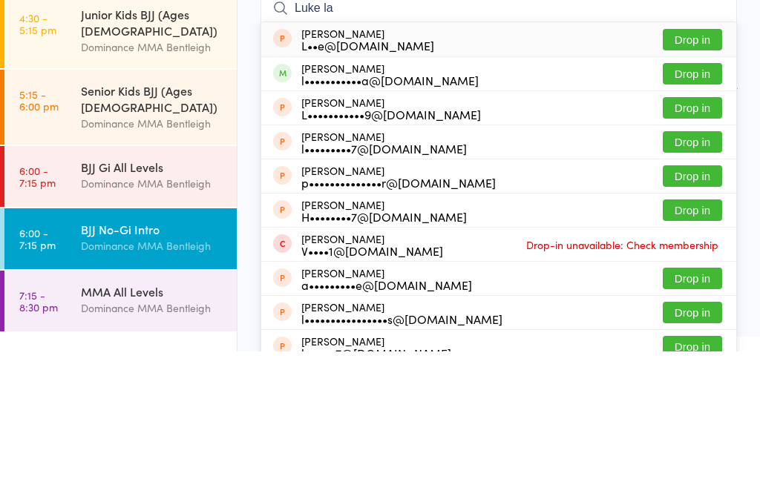
type input "Luke la"
click at [702, 205] on button "Drop in" at bounding box center [691, 216] width 59 height 22
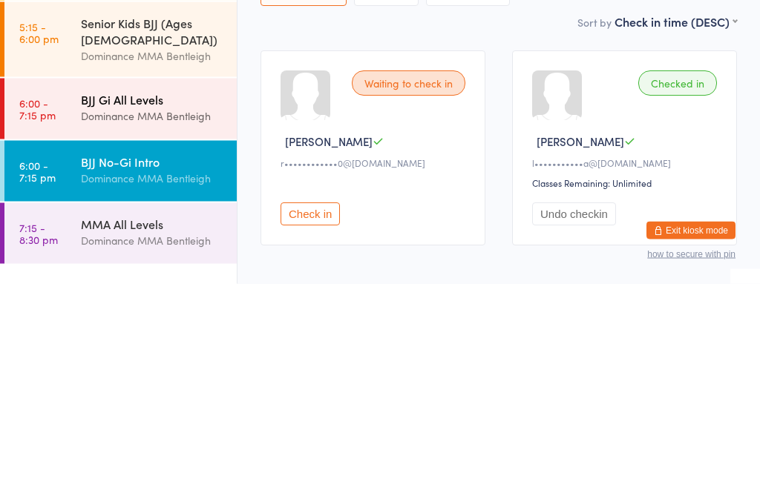
click at [69, 288] on link "6:00 - 7:15 pm BJJ Gi All Levels Dominance MMA Bentleigh" at bounding box center [120, 318] width 232 height 61
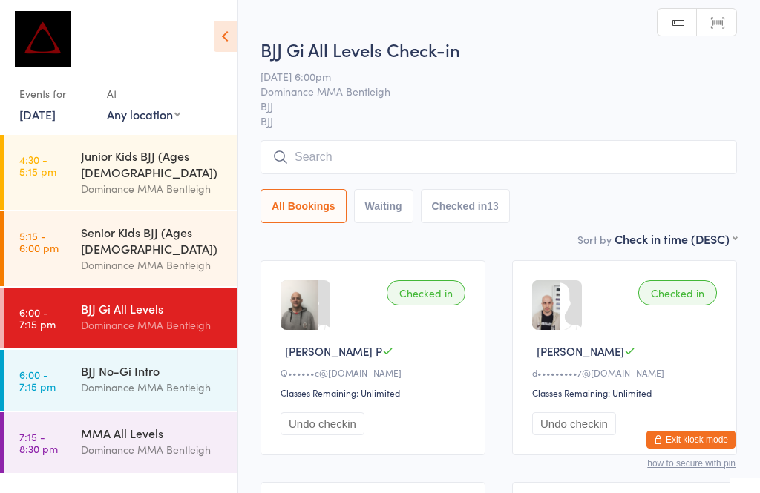
click at [347, 166] on input "search" at bounding box center [498, 157] width 476 height 34
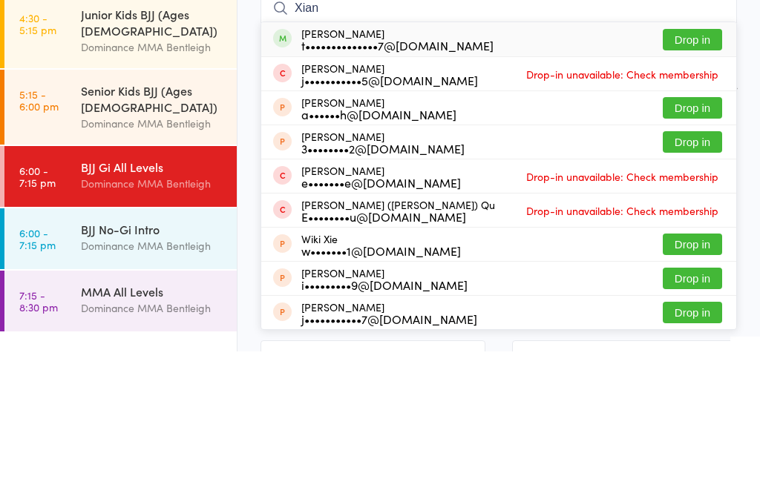
type input "Xian"
click at [704, 171] on button "Drop in" at bounding box center [691, 182] width 59 height 22
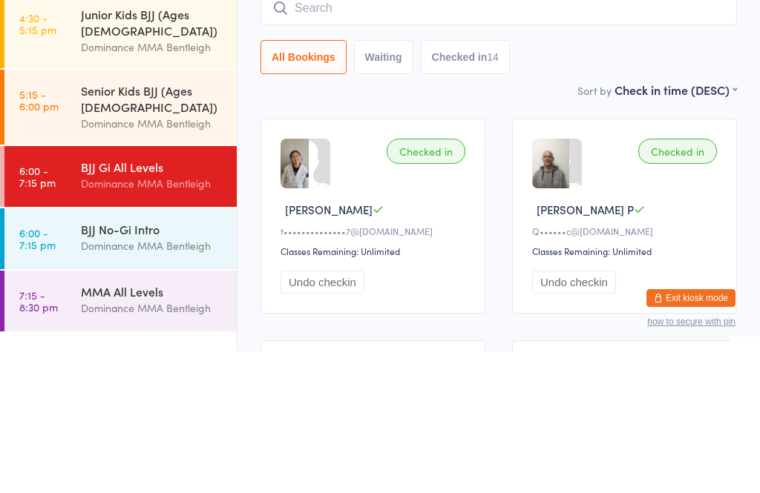
scroll to position [142, 0]
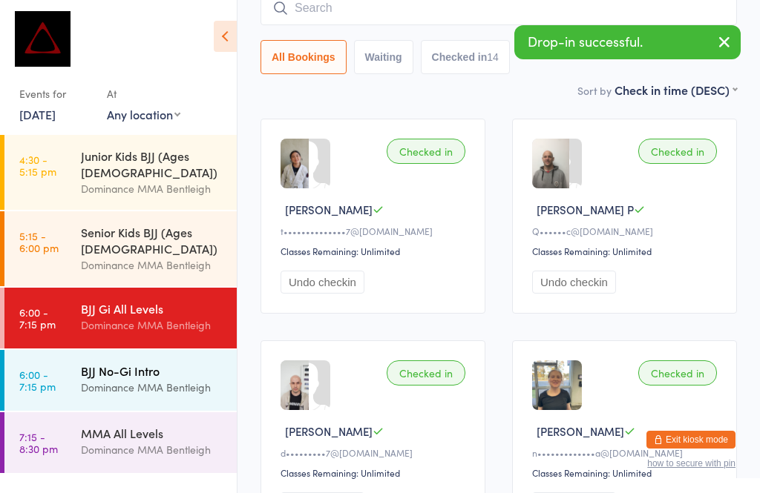
click at [149, 350] on div "BJJ No-Gi Intro Dominance MMA Bentleigh" at bounding box center [159, 379] width 156 height 59
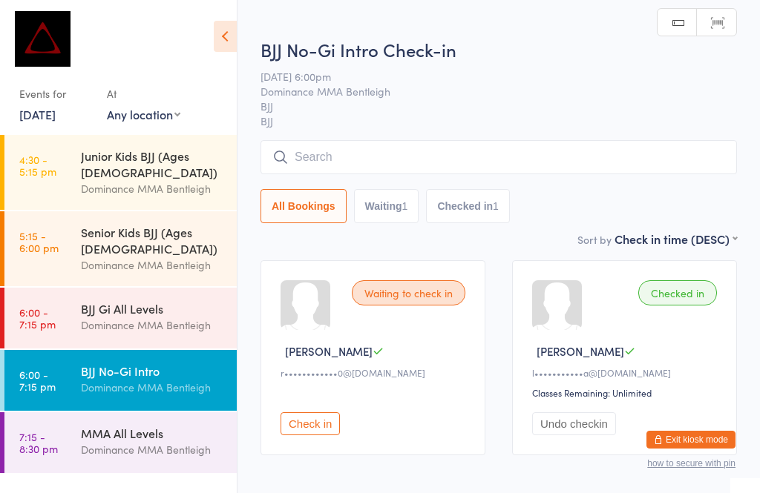
click at [424, 143] on input "search" at bounding box center [498, 157] width 476 height 34
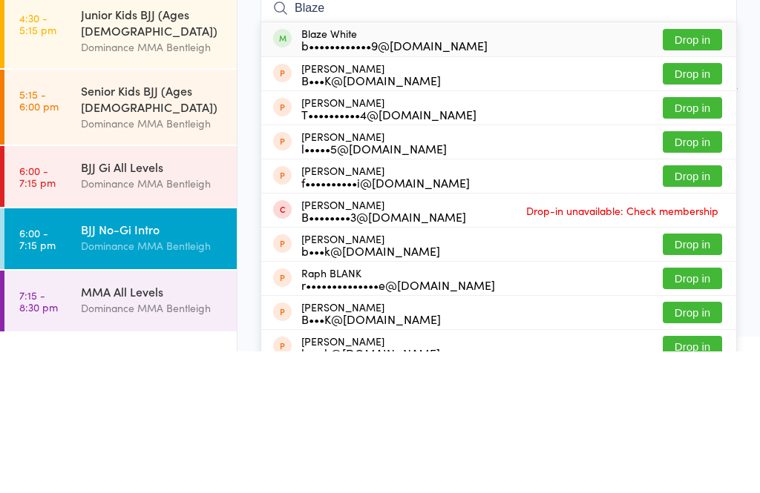
type input "Blaze"
click at [698, 171] on button "Drop in" at bounding box center [691, 182] width 59 height 22
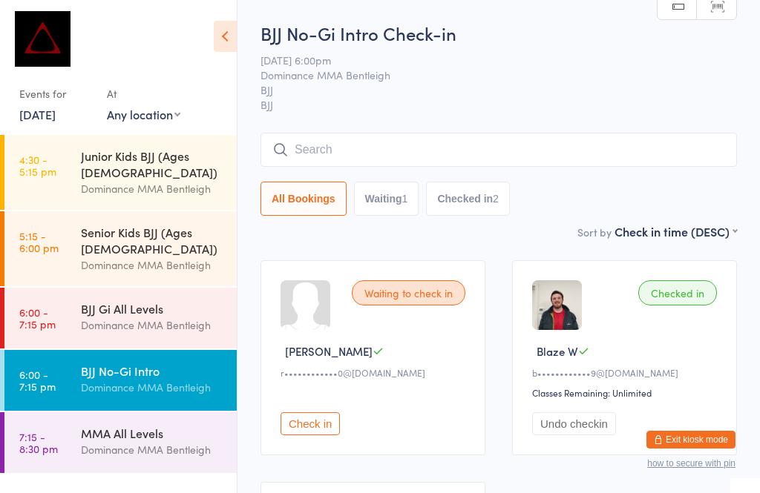
click at [534, 163] on input "search" at bounding box center [498, 150] width 476 height 34
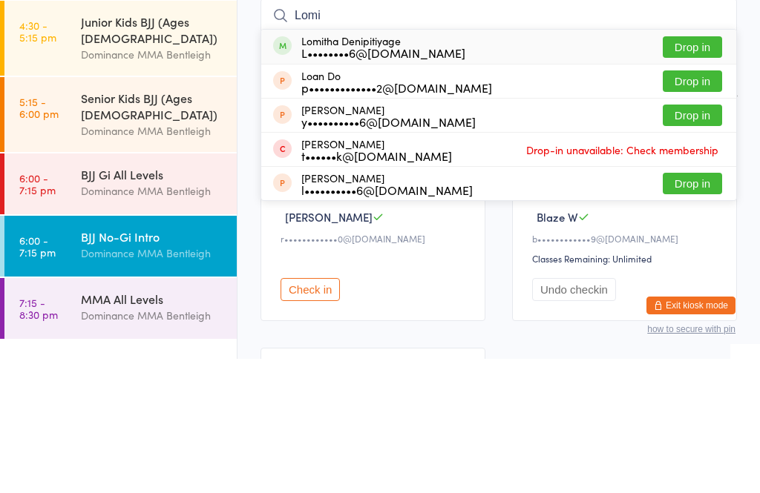
type input "Lomi"
click at [696, 171] on button "Drop in" at bounding box center [691, 182] width 59 height 22
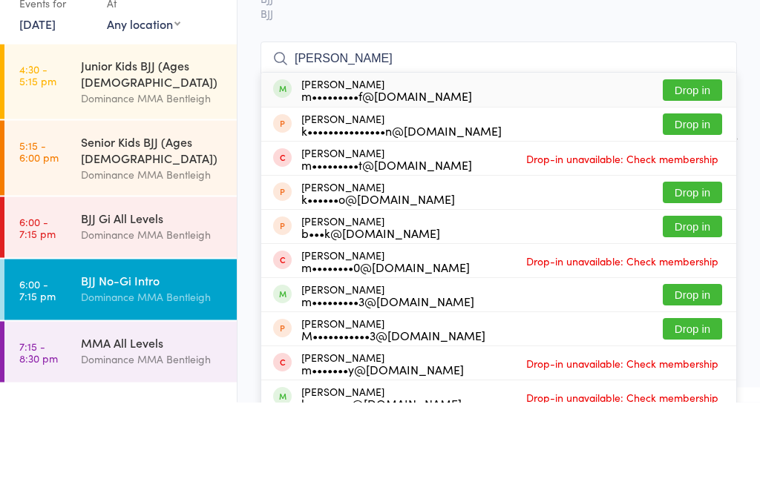
type input "[PERSON_NAME]"
click at [679, 171] on button "Drop in" at bounding box center [691, 182] width 59 height 22
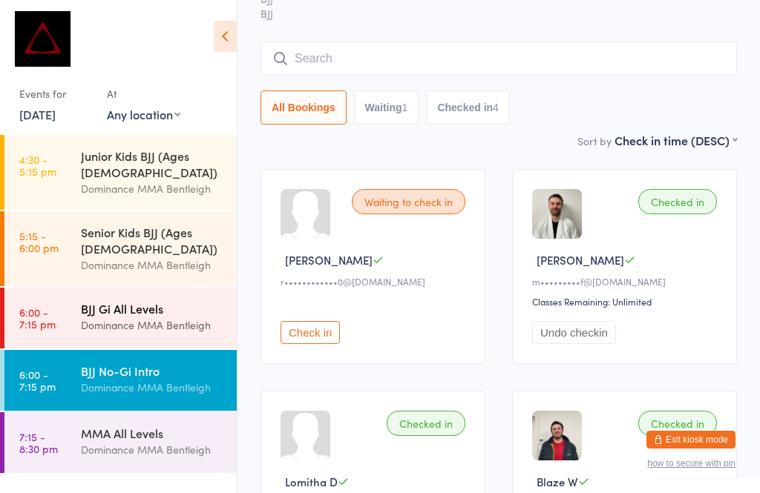
click at [151, 300] on div "BJJ Gi All Levels" at bounding box center [152, 308] width 143 height 16
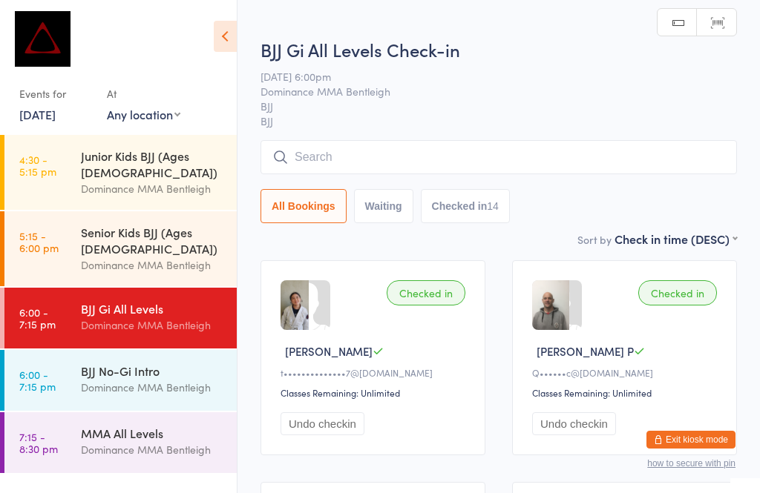
click at [444, 154] on input "search" at bounding box center [498, 157] width 476 height 34
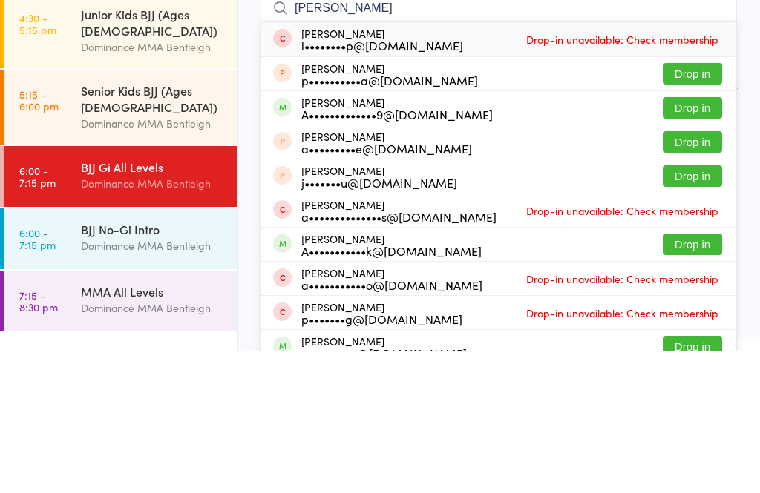
type input "[PERSON_NAME]"
click at [677, 239] on button "Drop in" at bounding box center [691, 250] width 59 height 22
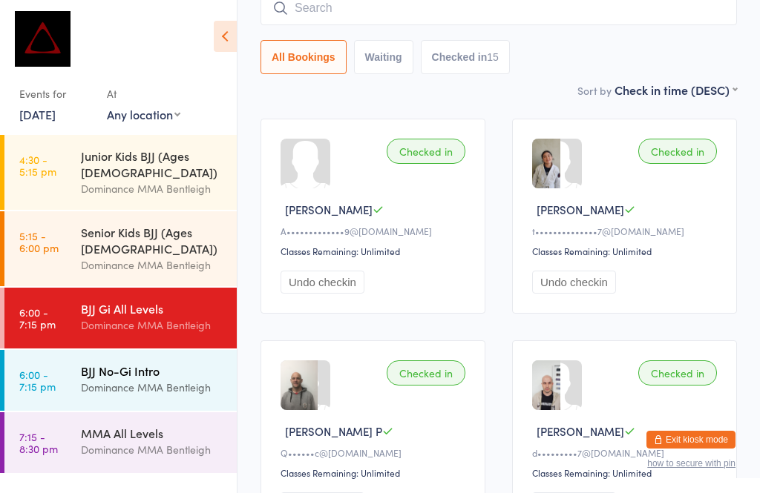
click at [131, 363] on div "BJJ No-Gi Intro" at bounding box center [152, 371] width 143 height 16
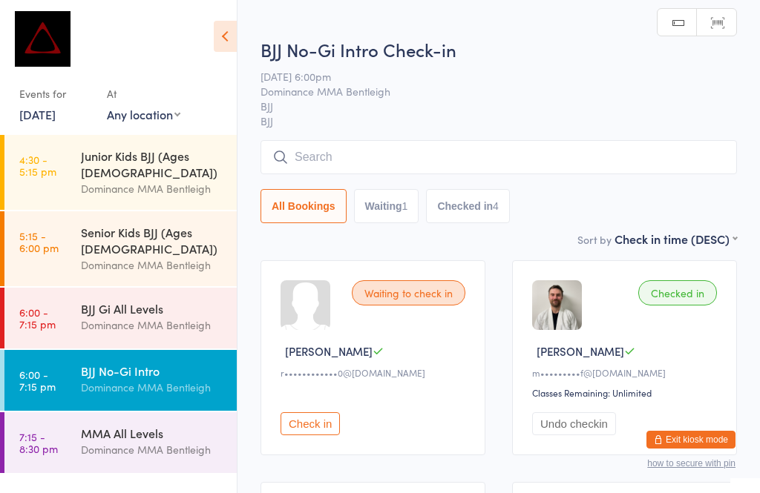
click at [550, 151] on input "search" at bounding box center [498, 157] width 476 height 34
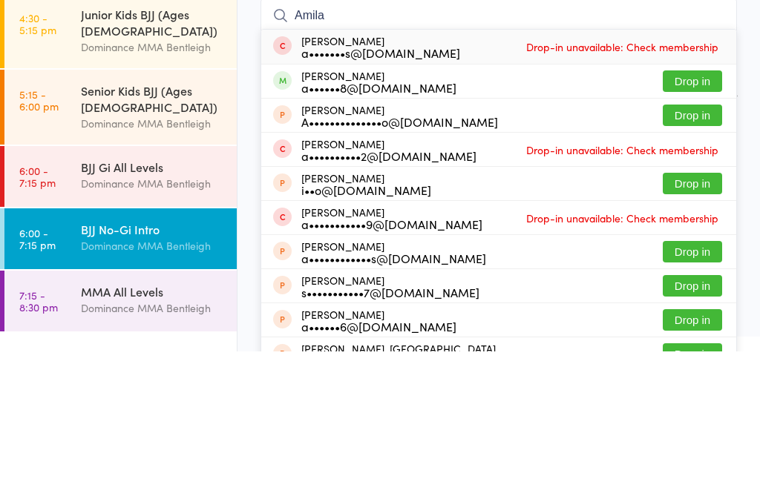
type input "Amila"
click at [691, 212] on button "Drop in" at bounding box center [691, 223] width 59 height 22
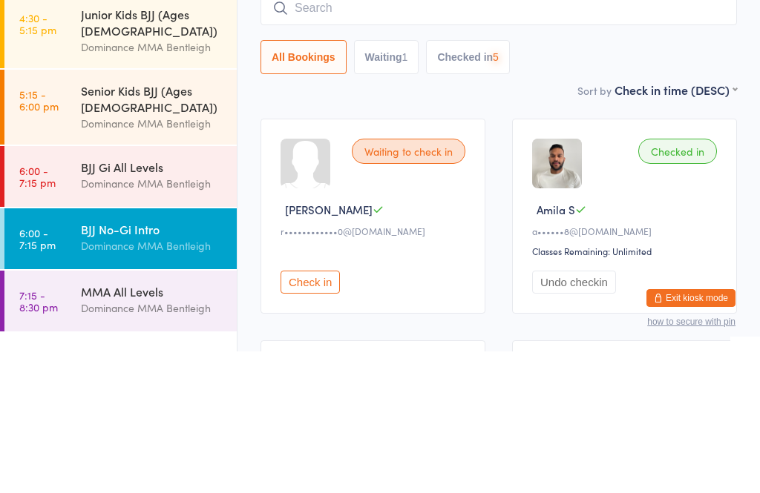
scroll to position [142, 0]
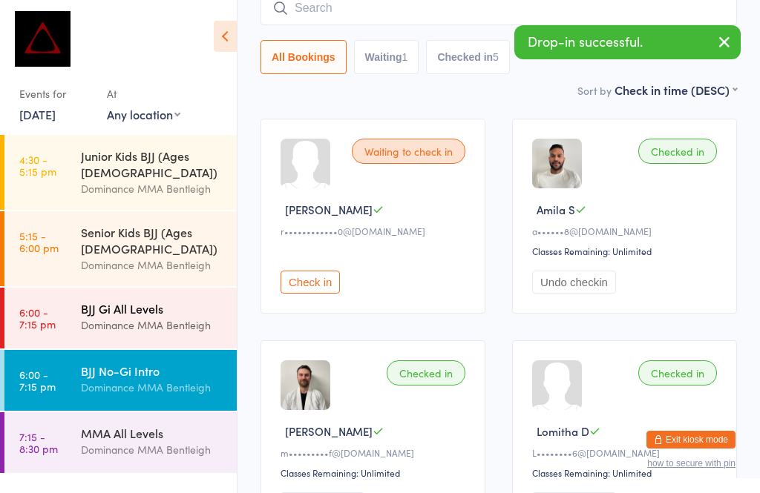
click at [128, 316] on div "BJJ Gi All Levels Dominance MMA Bentleigh" at bounding box center [159, 317] width 156 height 59
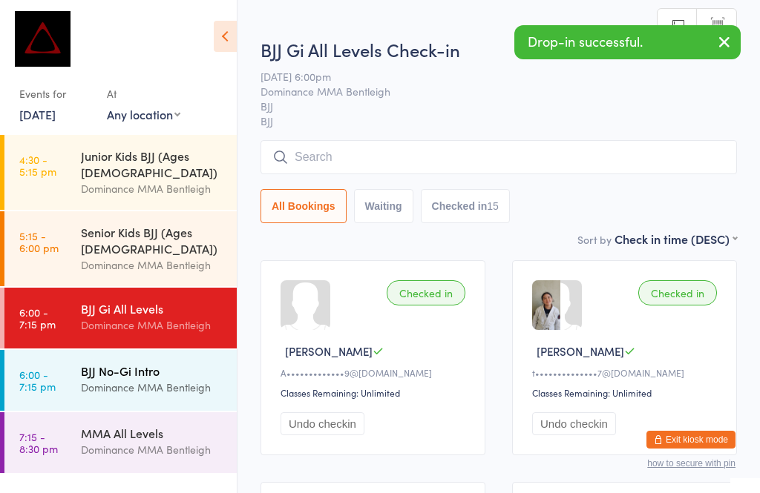
click at [94, 379] on div "Dominance MMA Bentleigh" at bounding box center [152, 387] width 143 height 17
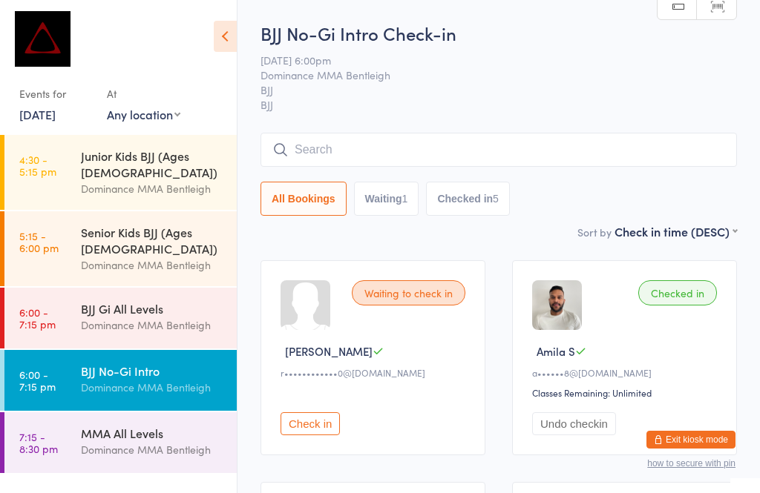
click at [391, 151] on input "search" at bounding box center [498, 150] width 476 height 34
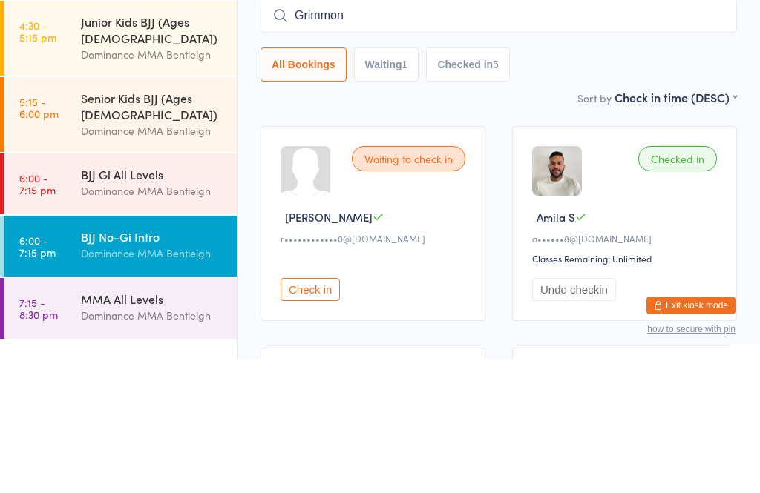
type input "Grimmond"
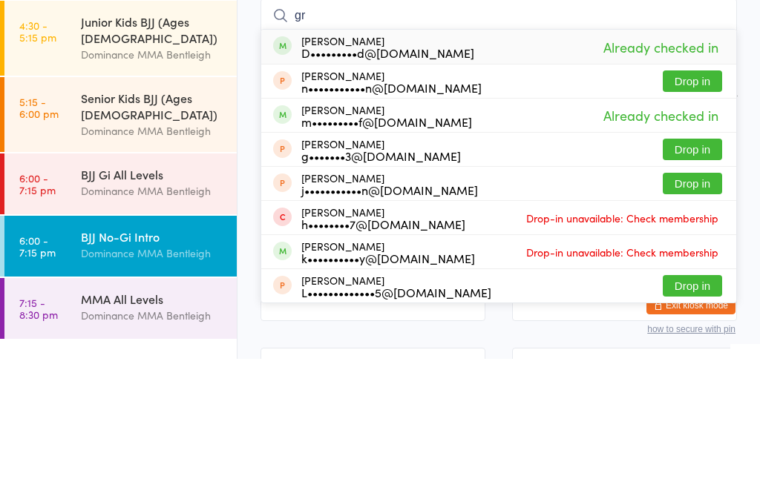
type input "g"
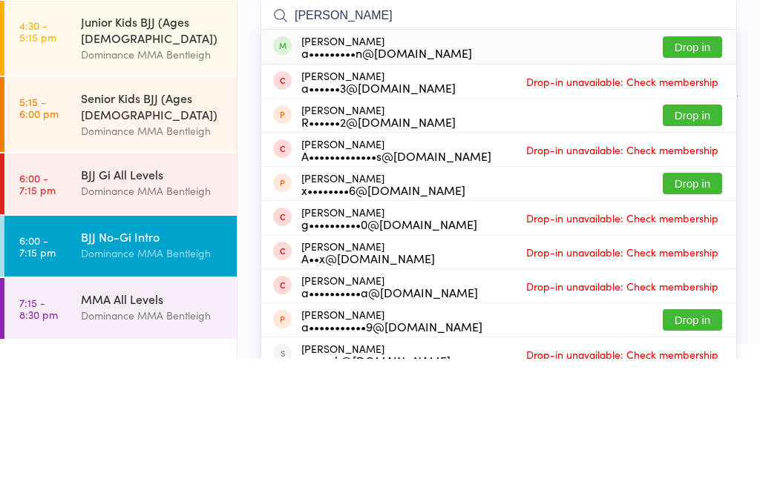
type input "[PERSON_NAME]"
click at [701, 171] on button "Drop in" at bounding box center [691, 182] width 59 height 22
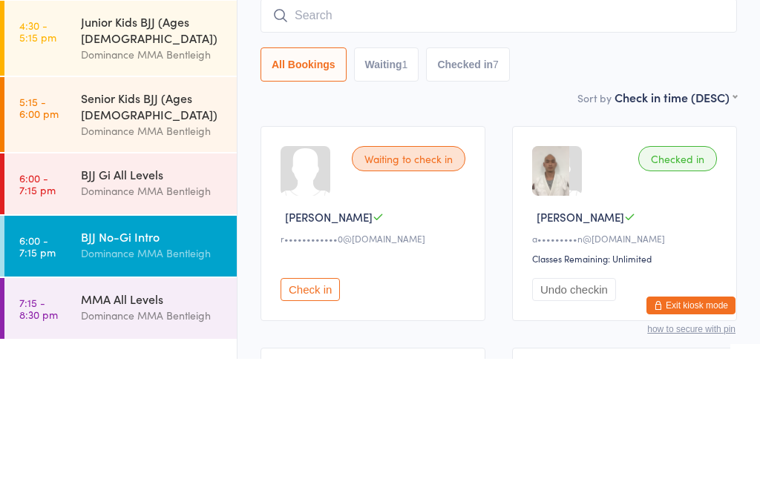
scroll to position [134, 0]
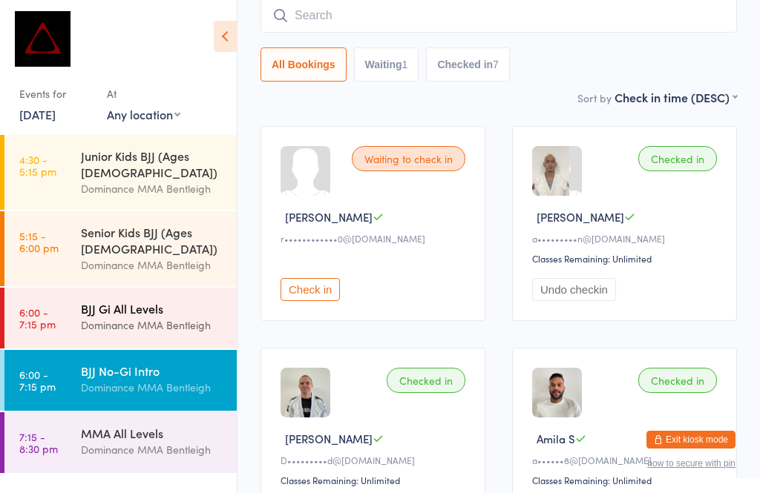
click at [176, 309] on div "BJJ Gi All Levels Dominance MMA Bentleigh" at bounding box center [159, 317] width 156 height 59
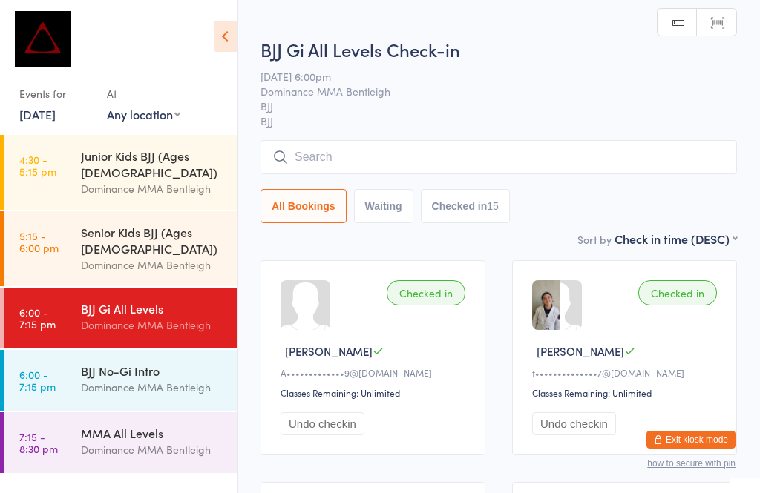
click at [315, 160] on input "search" at bounding box center [498, 157] width 476 height 34
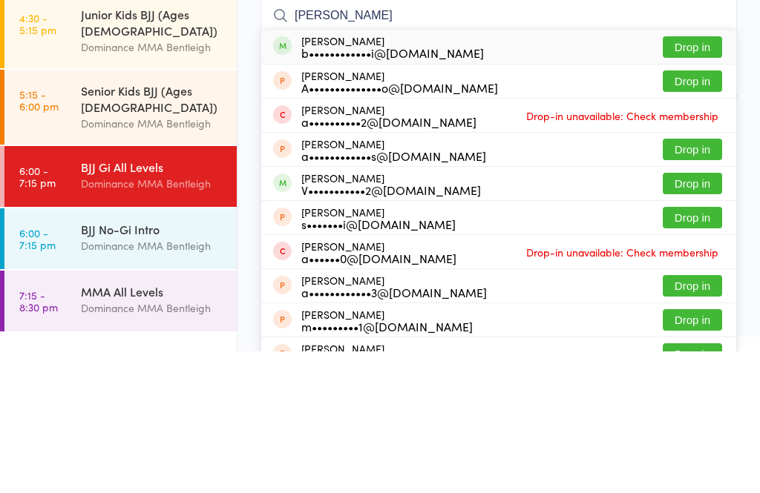
type input "[PERSON_NAME]"
click at [703, 178] on button "Drop in" at bounding box center [691, 189] width 59 height 22
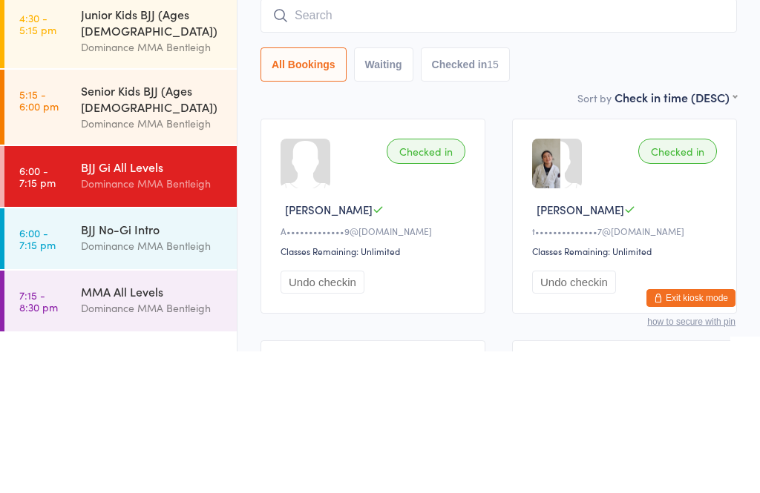
scroll to position [142, 0]
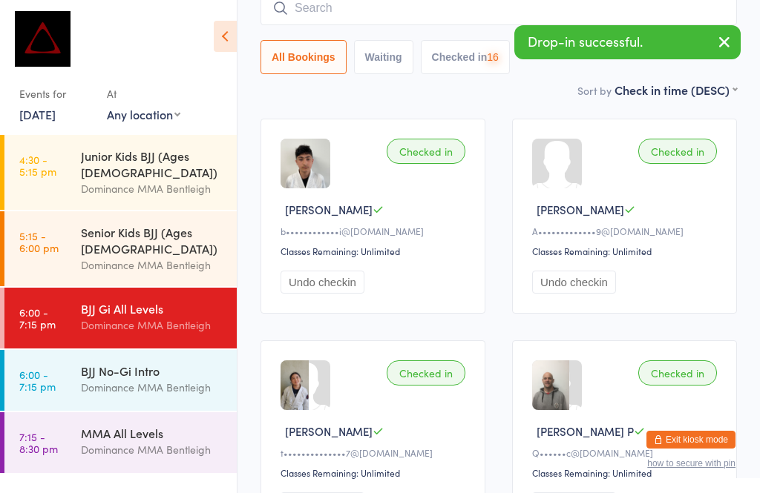
click at [714, 50] on button "button" at bounding box center [724, 43] width 33 height 34
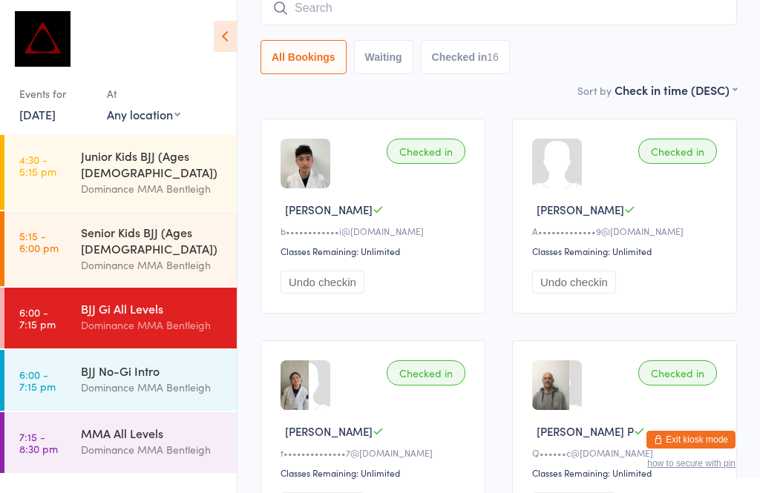
click at [567, 18] on input "search" at bounding box center [498, 8] width 476 height 34
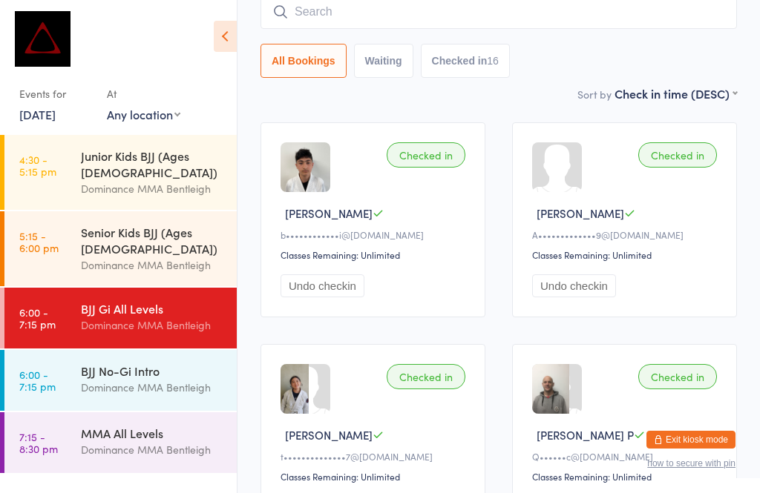
scroll to position [134, 0]
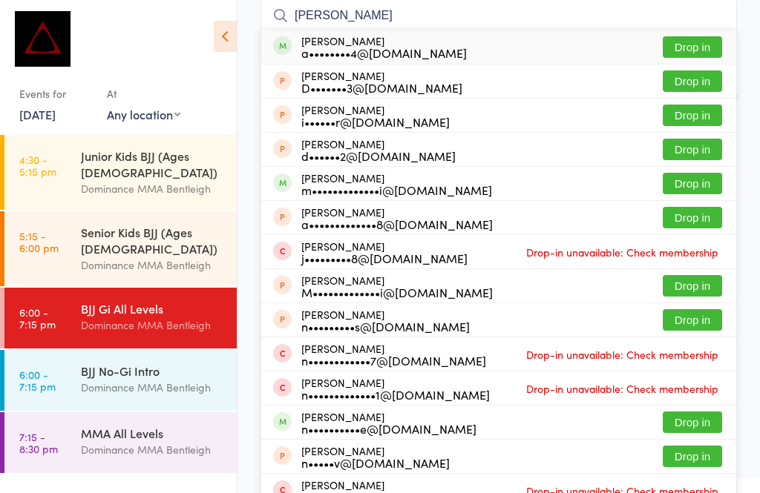
type input "[PERSON_NAME]"
click at [699, 48] on button "Drop in" at bounding box center [691, 47] width 59 height 22
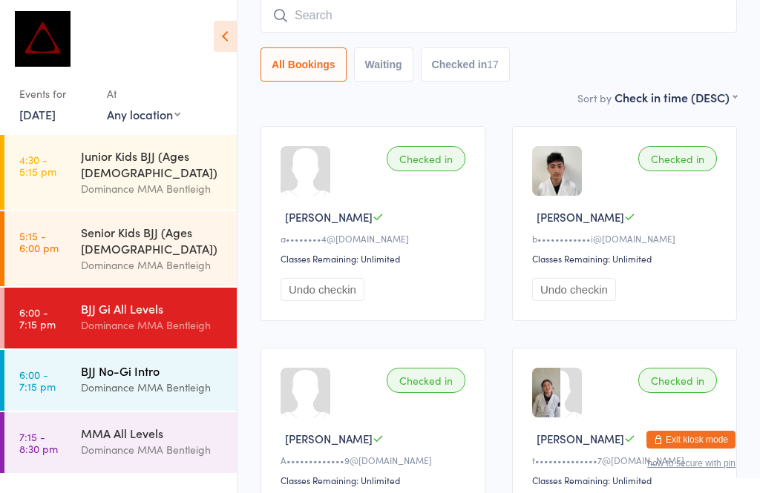
click at [150, 363] on div "BJJ No-Gi Intro" at bounding box center [152, 371] width 143 height 16
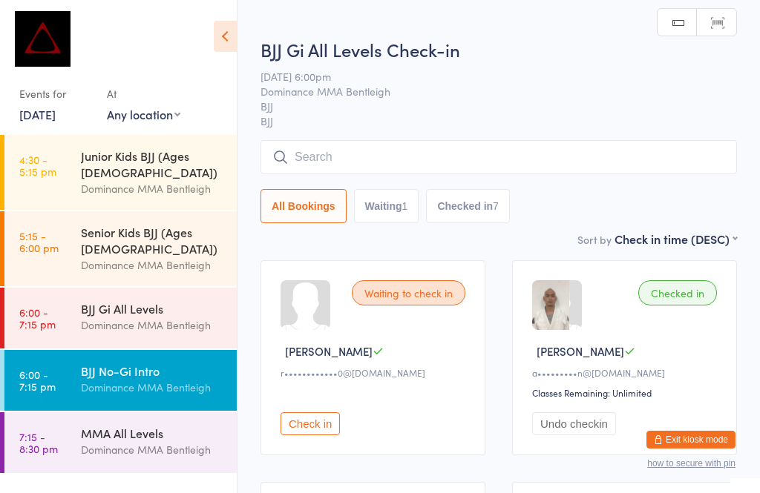
click at [360, 150] on input "search" at bounding box center [498, 157] width 476 height 34
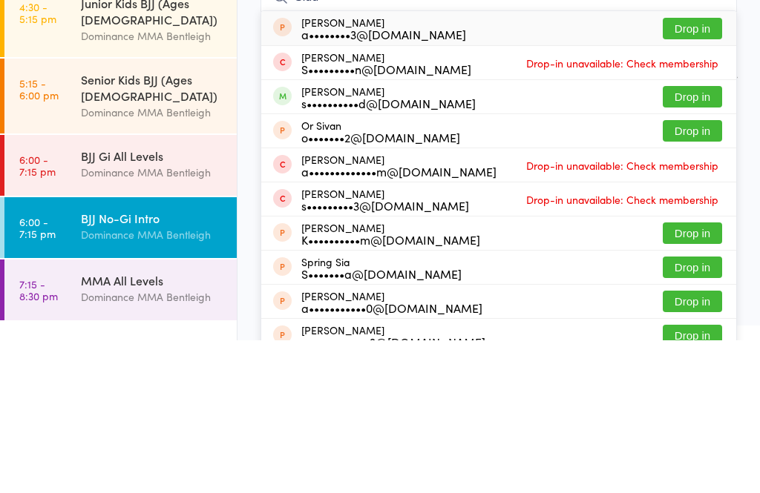
type input "Sidd"
click at [682, 239] on button "Drop in" at bounding box center [691, 250] width 59 height 22
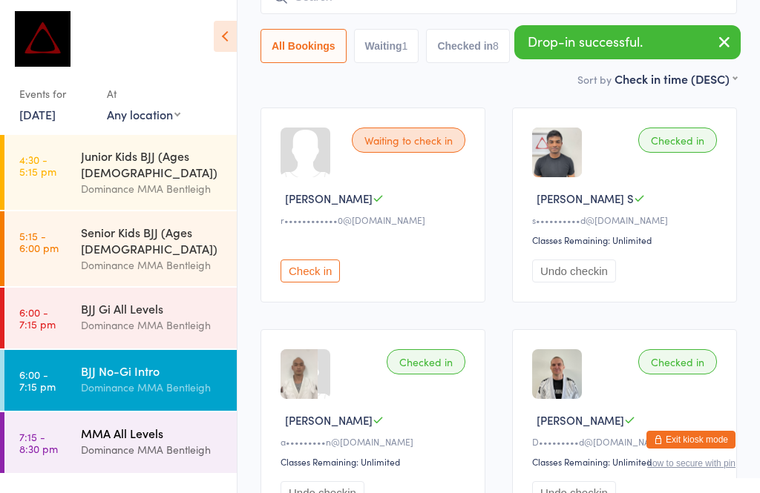
click at [164, 441] on div "Dominance MMA Bentleigh" at bounding box center [152, 449] width 143 height 17
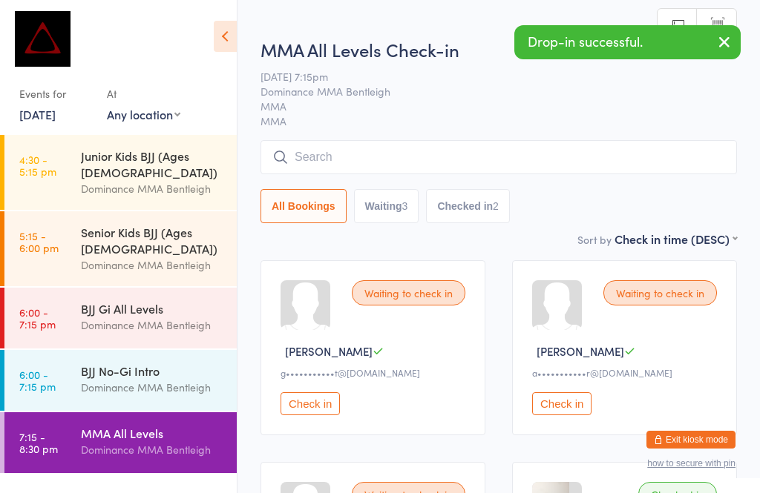
click at [351, 158] on input "search" at bounding box center [498, 157] width 476 height 34
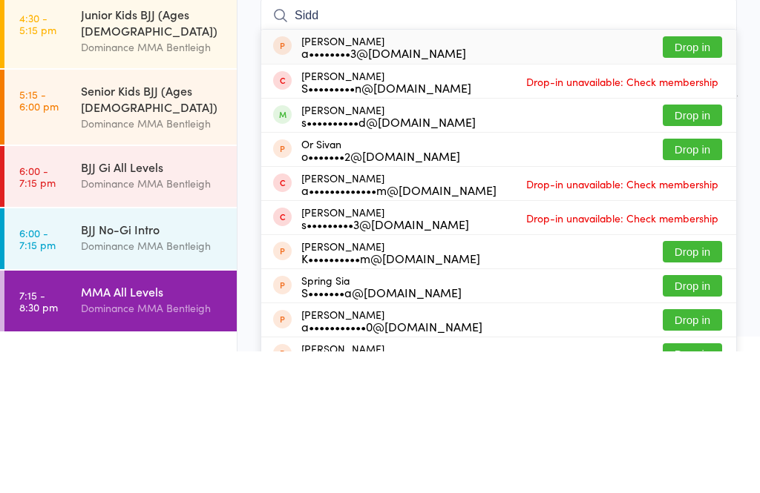
type input "Sidd"
click at [705, 246] on button "Drop in" at bounding box center [691, 257] width 59 height 22
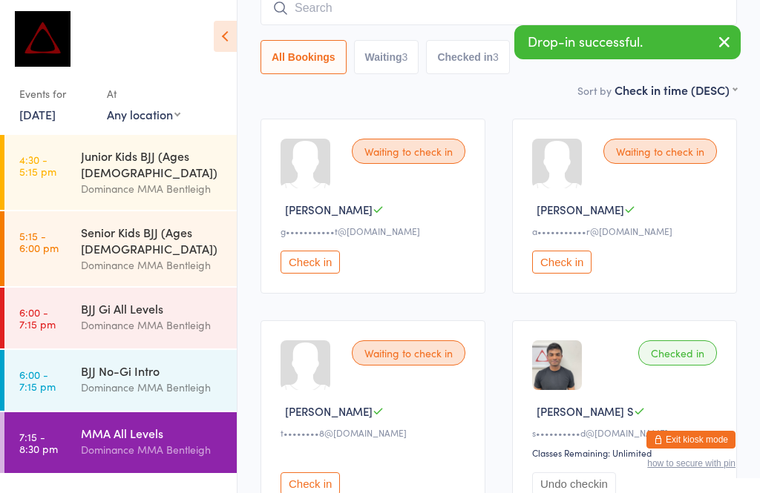
click at [415, 19] on input "search" at bounding box center [498, 8] width 476 height 34
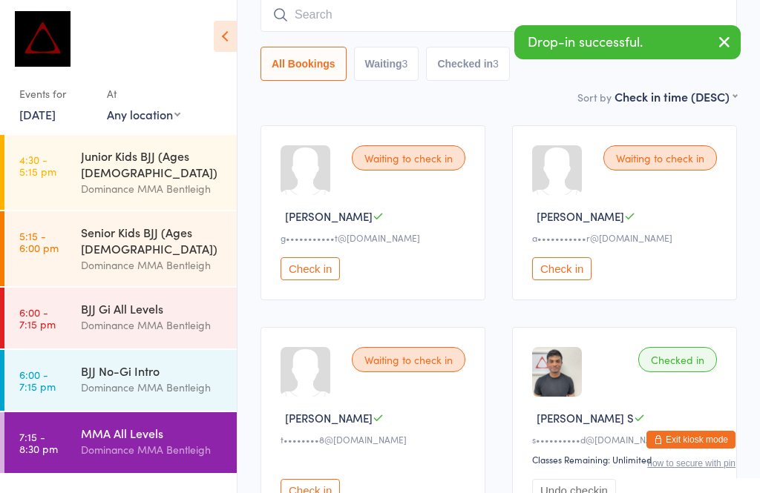
scroll to position [134, 0]
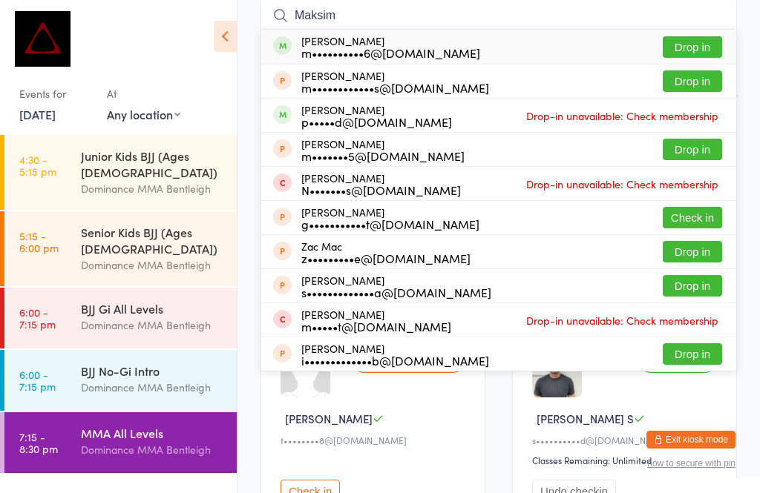
type input "Maksim"
click at [693, 46] on button "Drop in" at bounding box center [691, 47] width 59 height 22
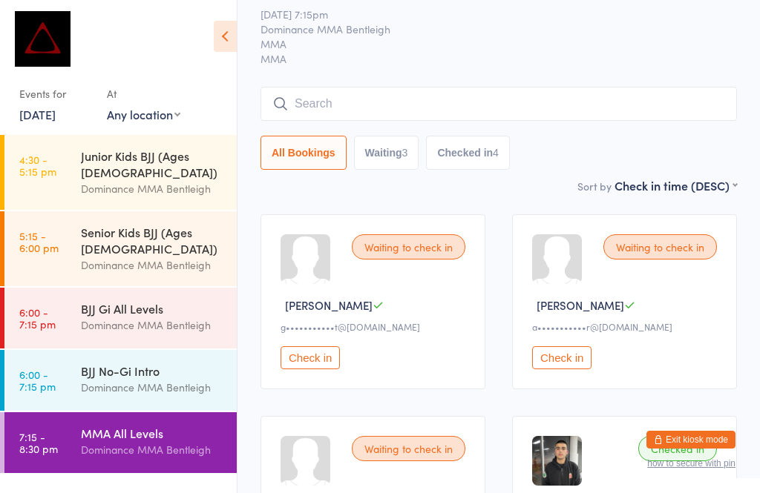
click at [539, 103] on input "search" at bounding box center [498, 104] width 476 height 34
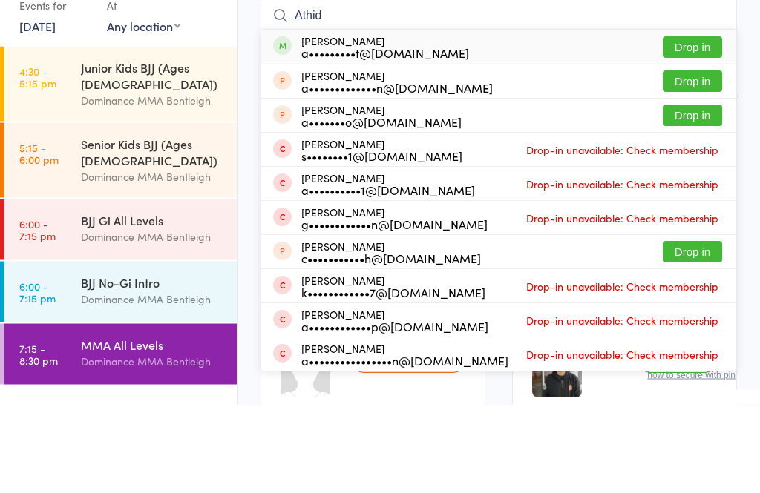
type input "Athid"
click at [700, 125] on button "Drop in" at bounding box center [691, 136] width 59 height 22
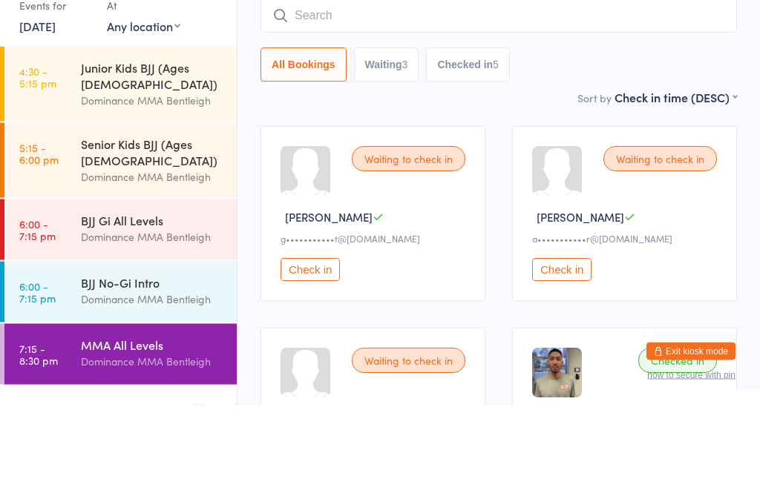
scroll to position [134, 0]
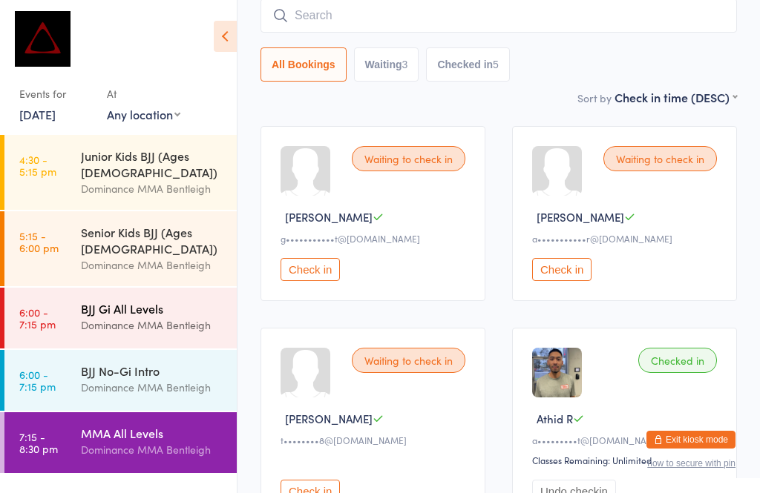
click at [191, 317] on div "Dominance MMA Bentleigh" at bounding box center [152, 325] width 143 height 17
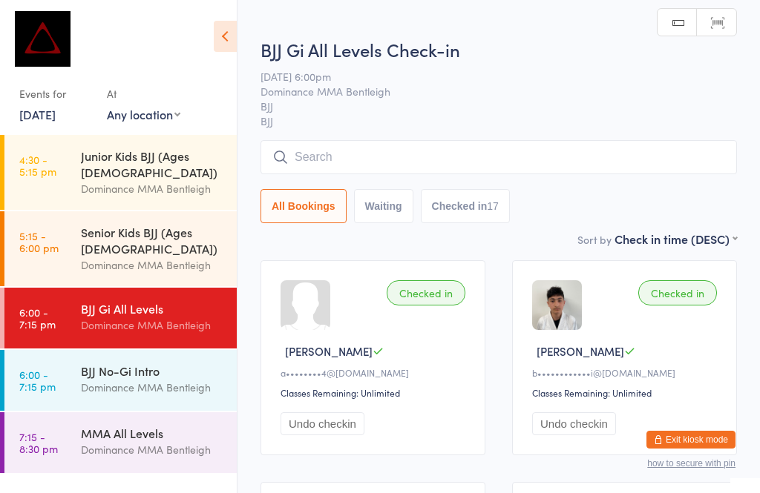
click at [561, 171] on input "search" at bounding box center [498, 157] width 476 height 34
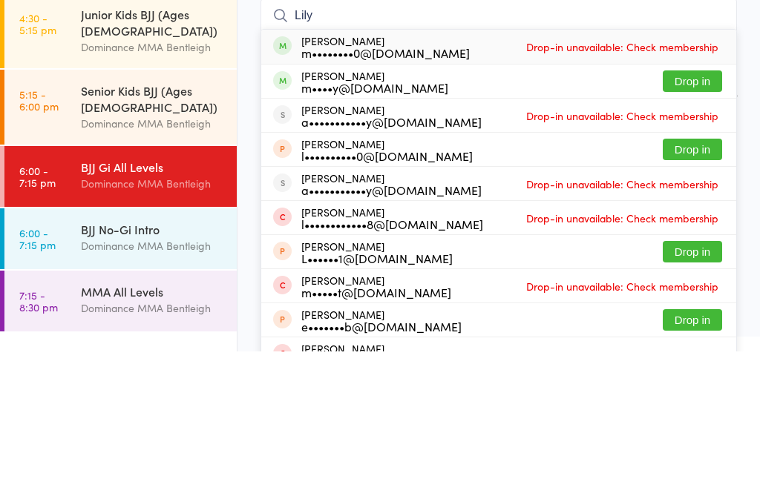
type input "Lily"
click at [691, 212] on button "Drop in" at bounding box center [691, 223] width 59 height 22
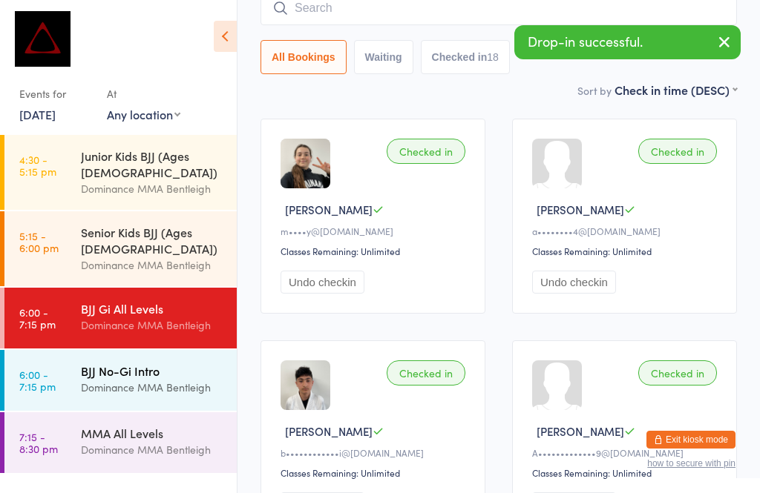
click at [197, 363] on div "BJJ No-Gi Intro" at bounding box center [152, 371] width 143 height 16
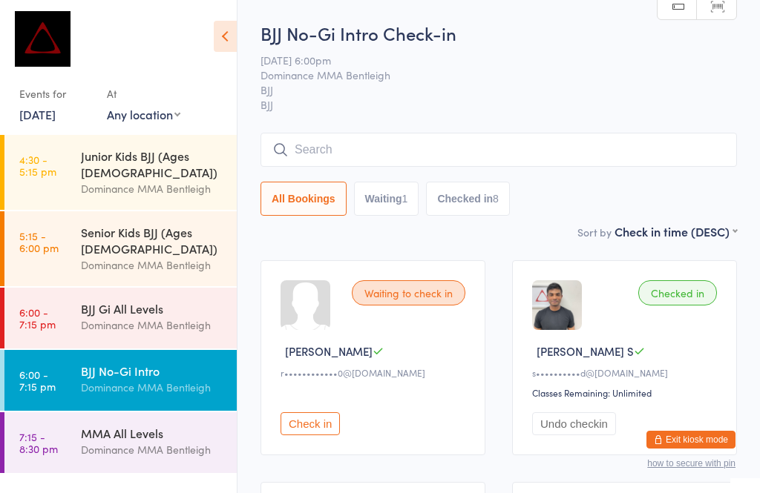
click at [322, 129] on div "BJJ No-Gi Intro Check-in [DATE] 6:00pm Dominance MMA Bentleigh BJJ BJJ Manual s…" at bounding box center [498, 122] width 476 height 202
click at [360, 151] on input "search" at bounding box center [498, 150] width 476 height 34
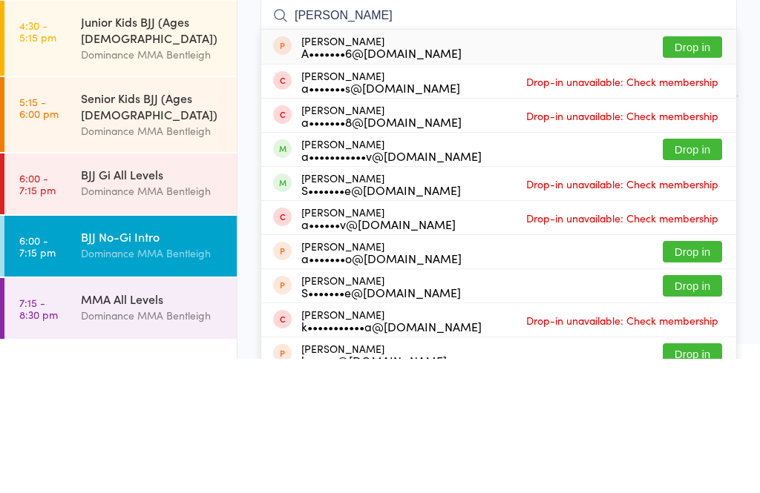
type input "[PERSON_NAME]"
click at [704, 273] on button "Drop in" at bounding box center [691, 284] width 59 height 22
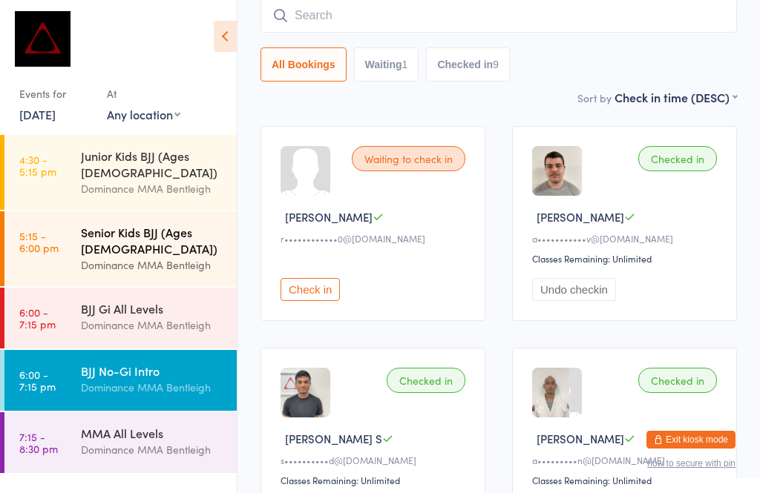
click at [90, 225] on div "Senior Kids BJJ (Ages [DEMOGRAPHIC_DATA])" at bounding box center [152, 240] width 143 height 33
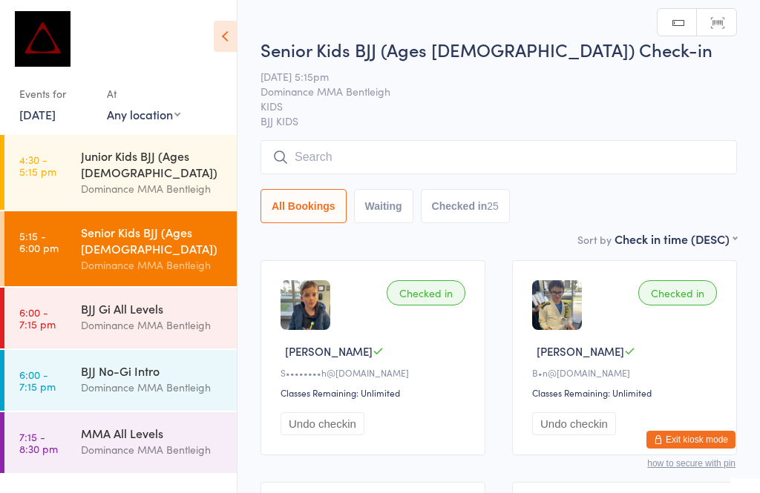
click at [386, 165] on input "search" at bounding box center [498, 157] width 476 height 34
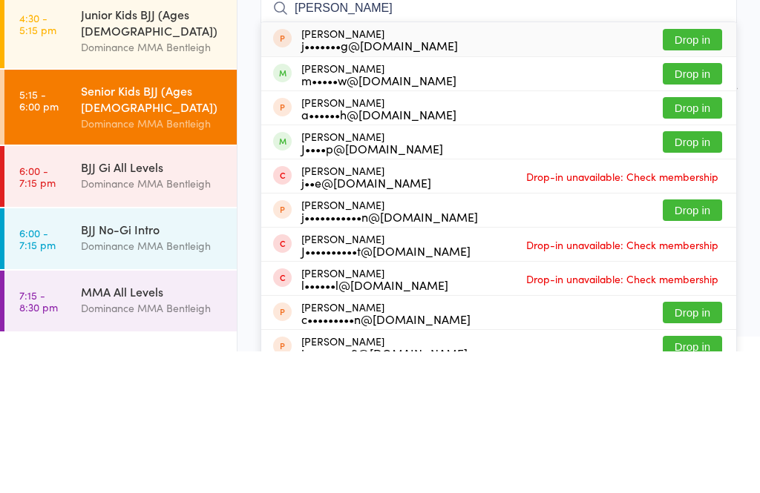
type input "[PERSON_NAME]"
click at [688, 205] on button "Drop in" at bounding box center [691, 216] width 59 height 22
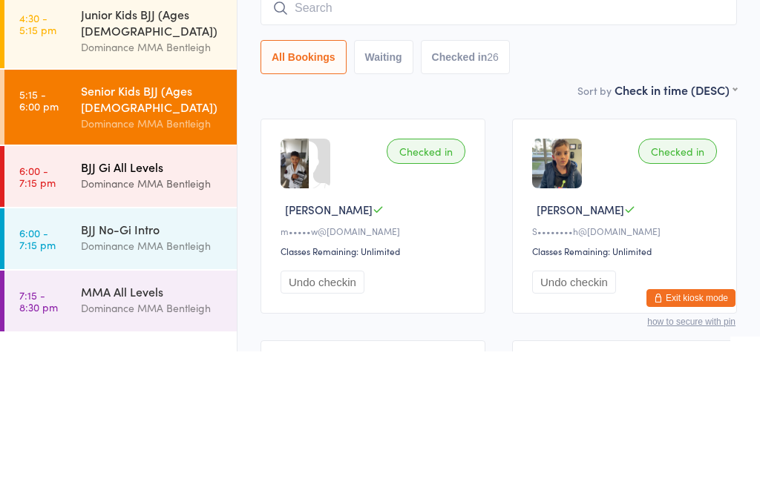
click at [180, 288] on div "BJJ Gi All Levels Dominance MMA Bentleigh" at bounding box center [159, 317] width 156 height 59
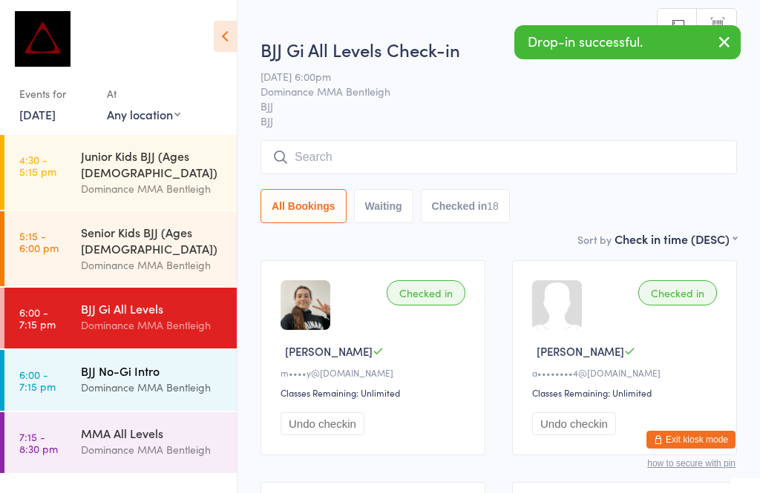
click at [165, 377] on div "BJJ No-Gi Intro Dominance MMA Bentleigh" at bounding box center [159, 379] width 156 height 59
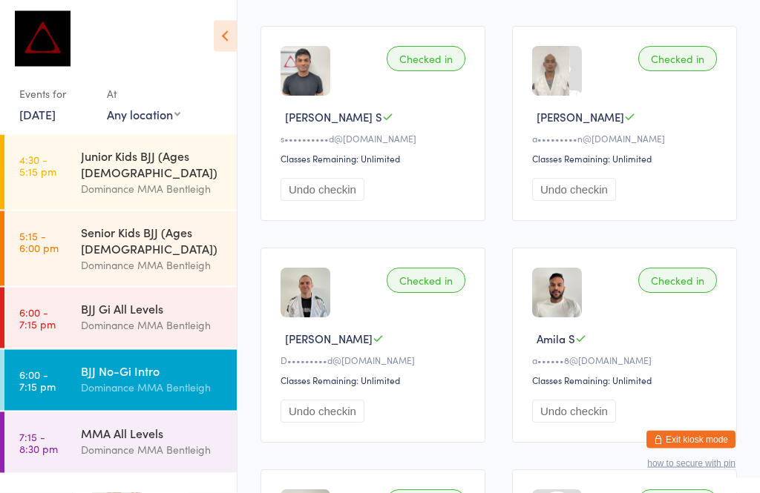
scroll to position [457, 0]
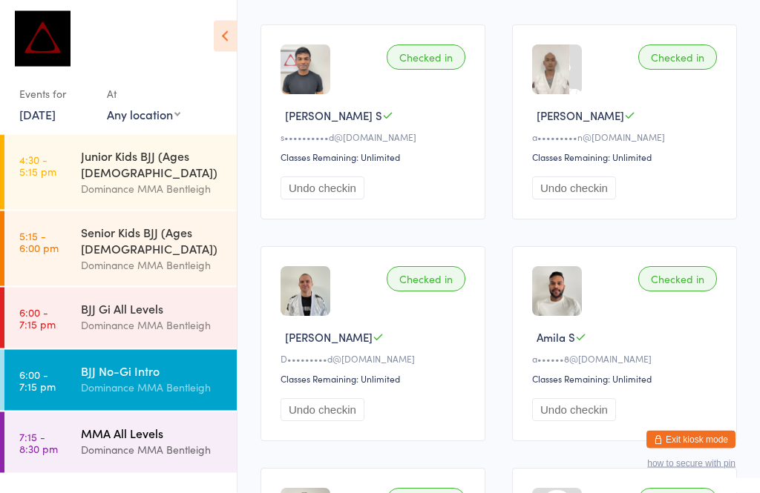
click at [148, 425] on div "MMA All Levels" at bounding box center [152, 433] width 143 height 16
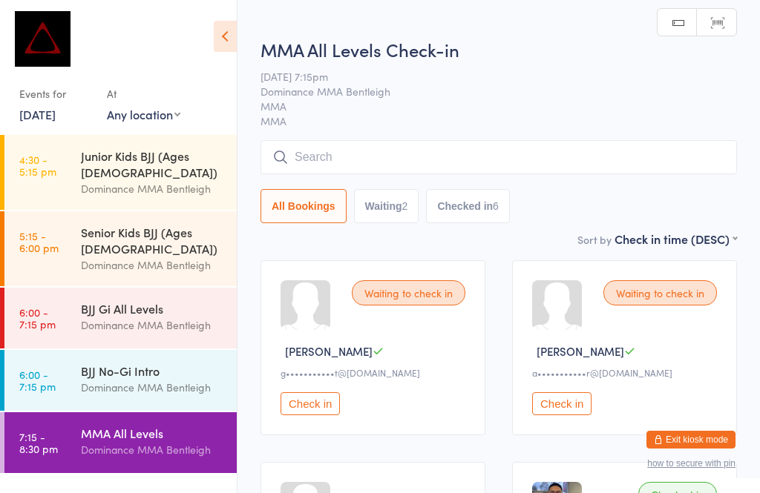
click at [389, 145] on input "search" at bounding box center [498, 157] width 476 height 34
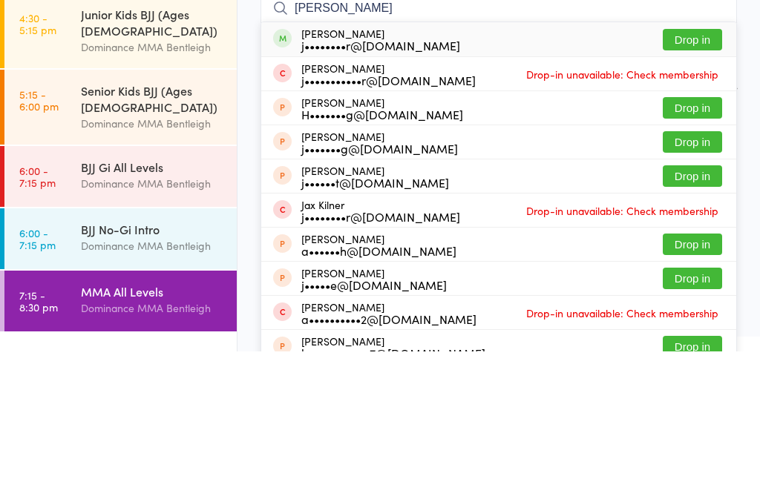
type input "[PERSON_NAME]"
click at [498, 164] on div "[PERSON_NAME] j••••••••r@[DOMAIN_NAME] Drop in" at bounding box center [498, 181] width 475 height 34
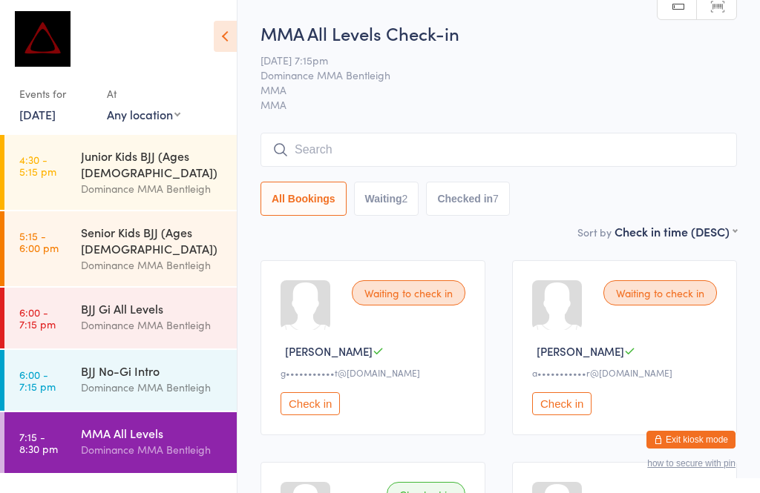
click at [591, 145] on input "search" at bounding box center [498, 150] width 476 height 34
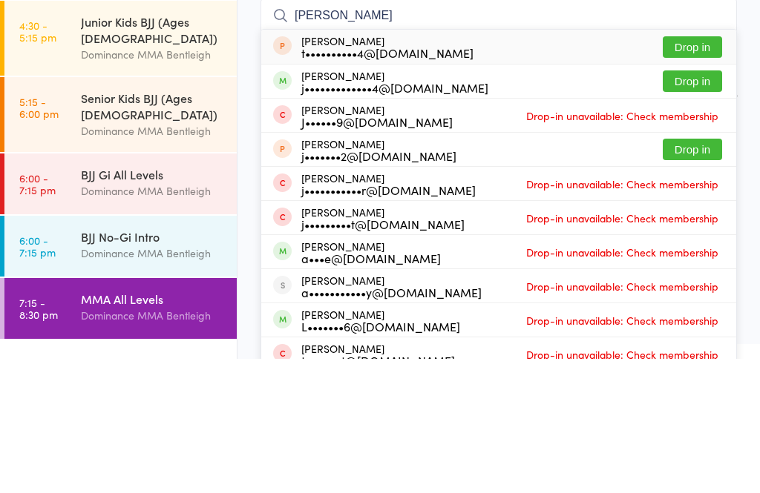
type input "[PERSON_NAME]"
click at [700, 205] on button "Drop in" at bounding box center [691, 216] width 59 height 22
